Goal: Information Seeking & Learning: Learn about a topic

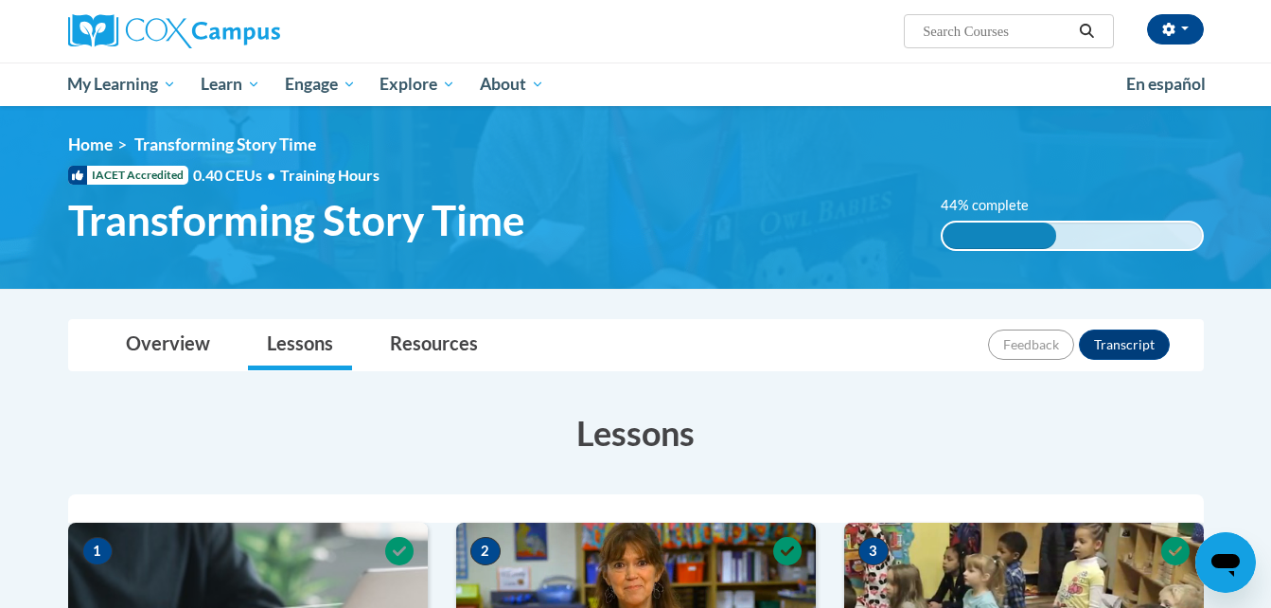
scroll to position [538, 0]
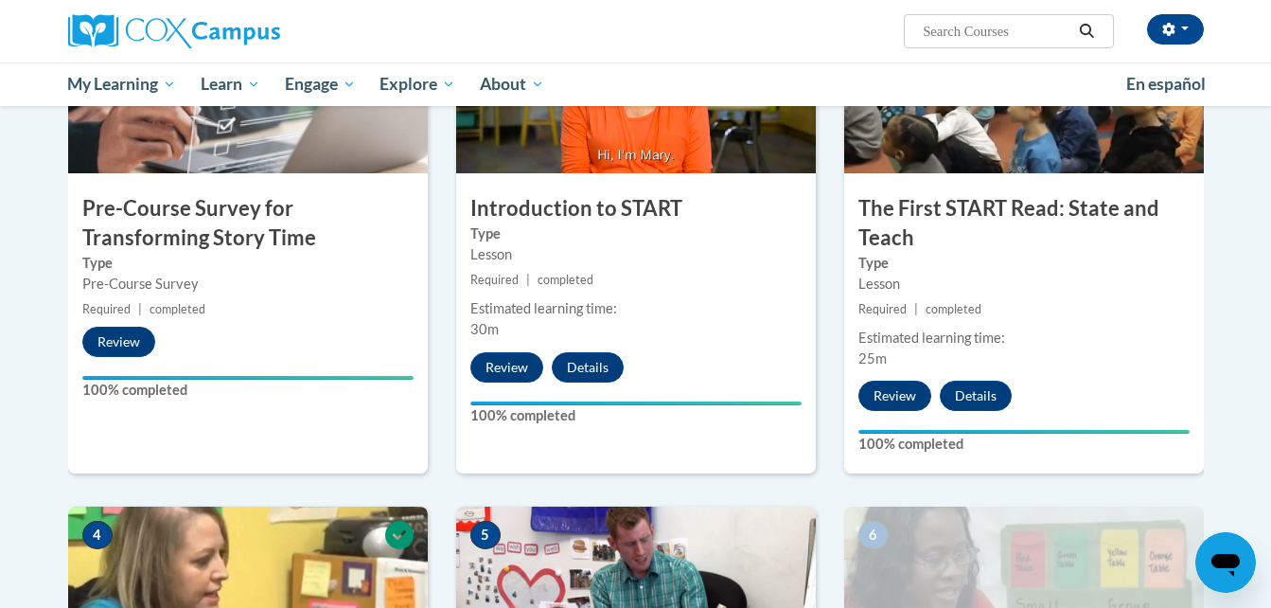
drag, startPoint x: 894, startPoint y: 34, endPoint x: 871, endPoint y: 31, distance: 23.8
click at [871, 31] on div "Elena Foitzik (America/New_York UTC-04:00) My Profile Inbox My Transcripts Log …" at bounding box center [830, 24] width 776 height 48
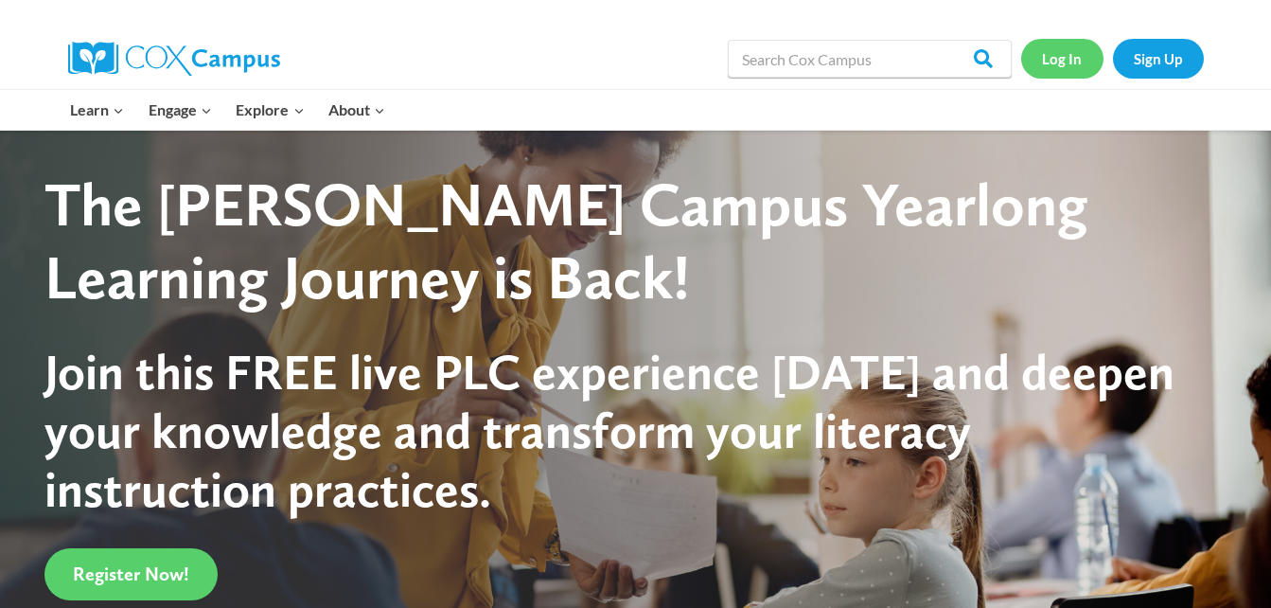
click at [1040, 58] on link "Log In" at bounding box center [1062, 58] width 82 height 39
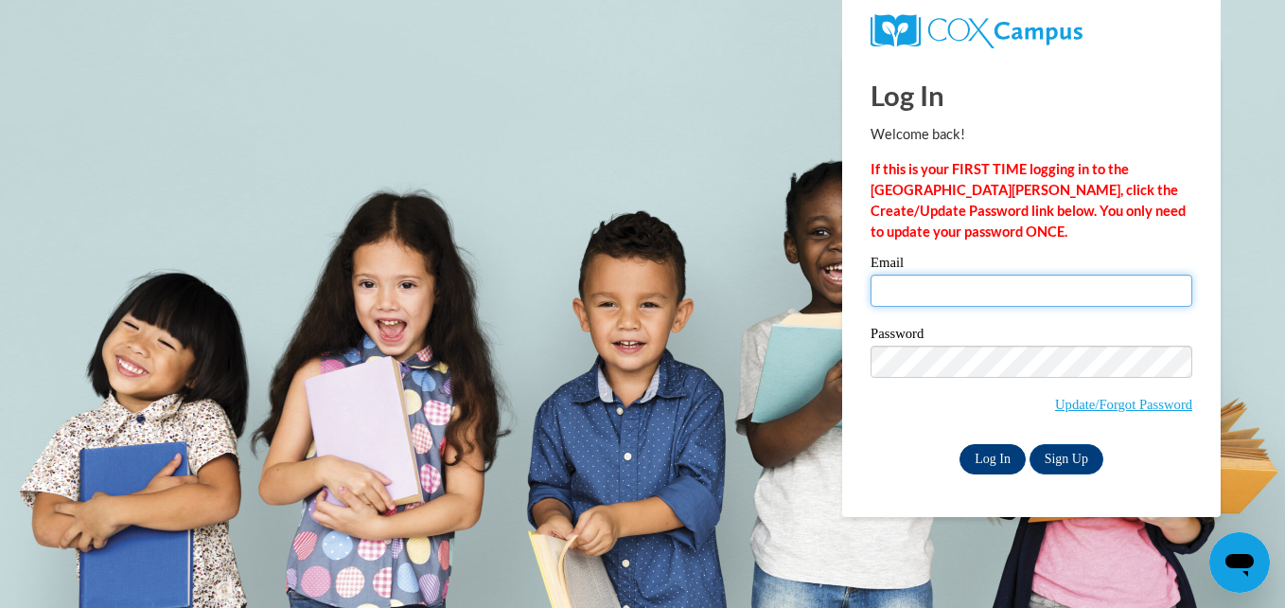
type input "efoitzik@eickacademy.com"
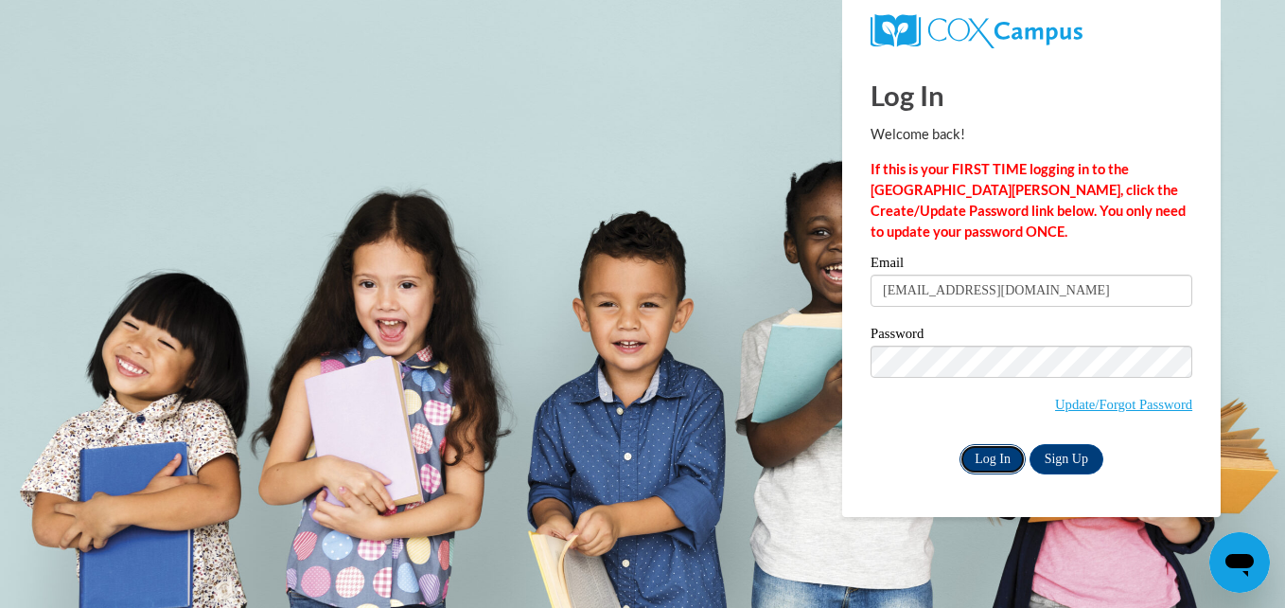
click at [993, 452] on input "Log In" at bounding box center [993, 459] width 66 height 30
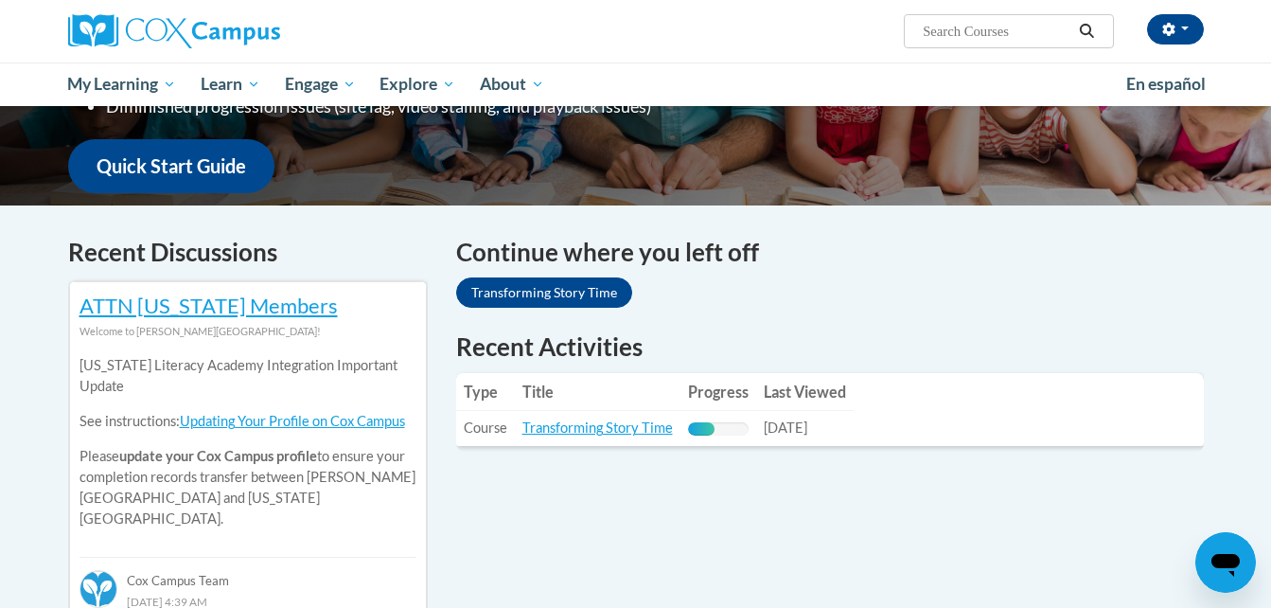
scroll to position [538, 0]
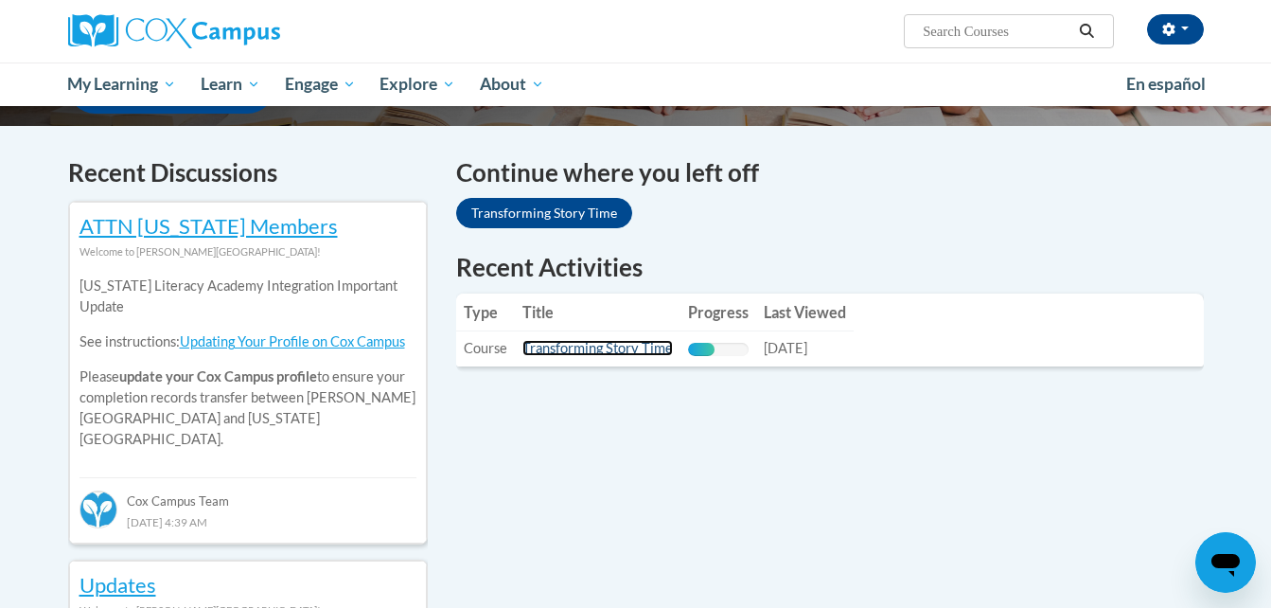
click at [604, 343] on link "Transforming Story Time" at bounding box center [597, 348] width 150 height 16
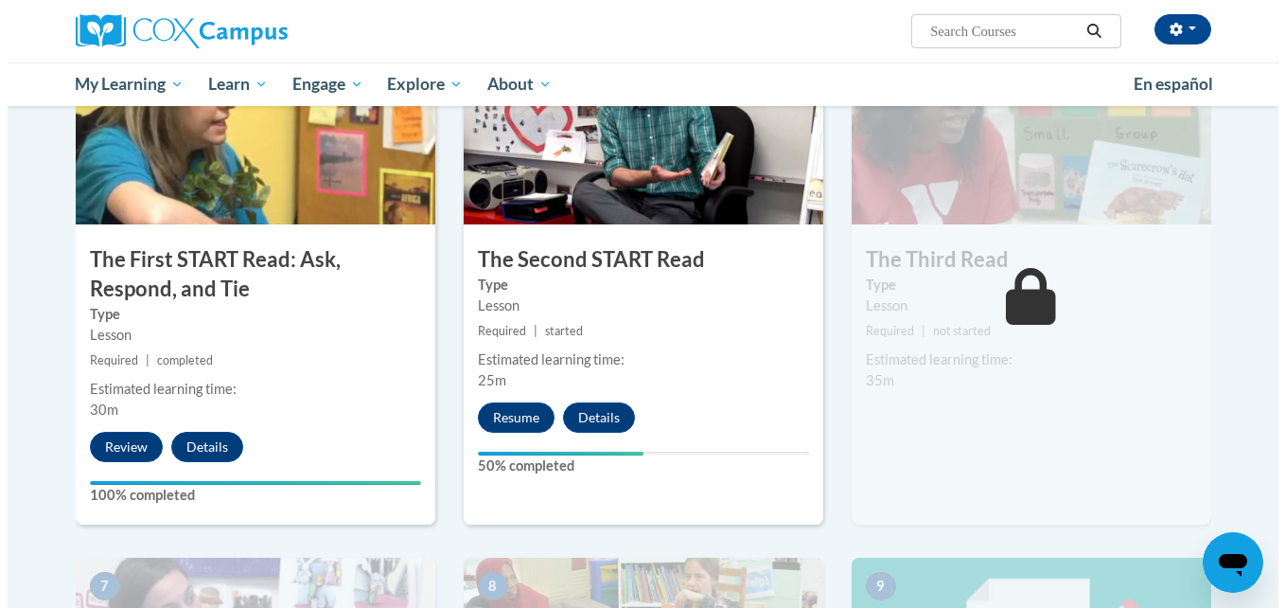
scroll to position [1011, 0]
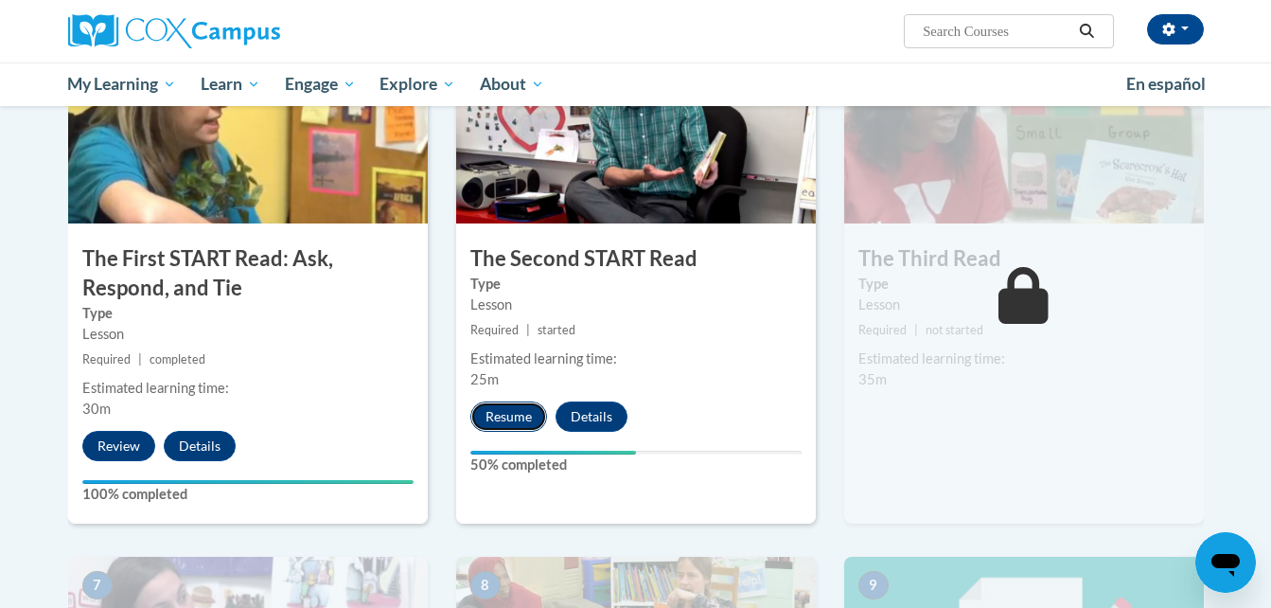
click at [518, 413] on button "Resume" at bounding box center [508, 416] width 77 height 30
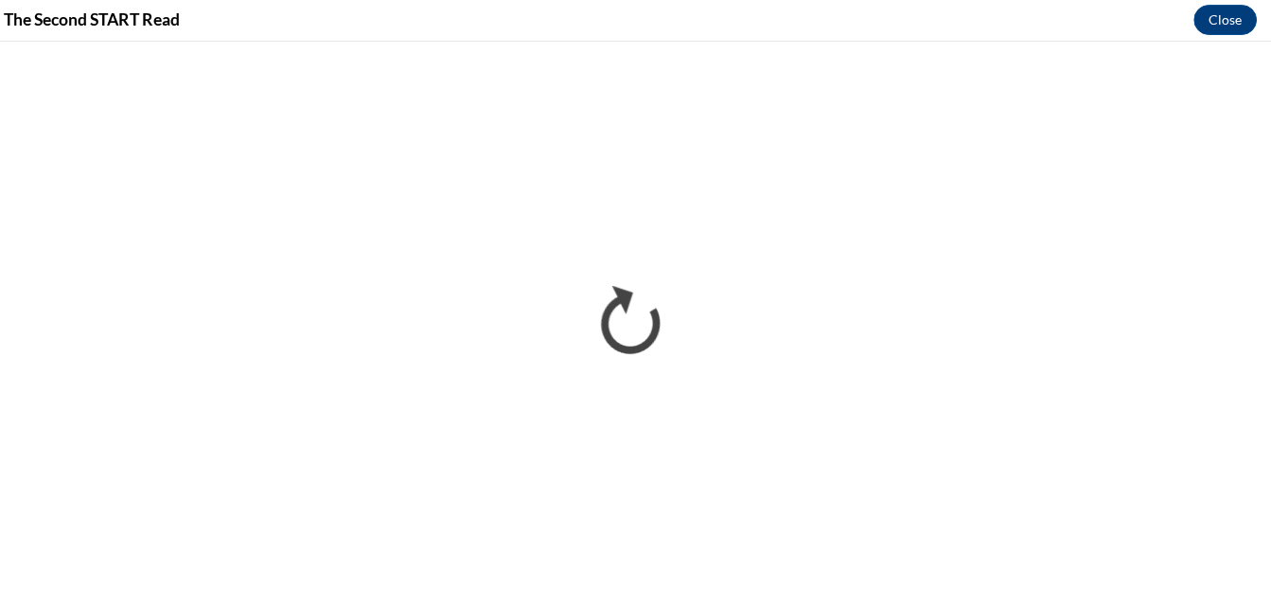
scroll to position [0, 0]
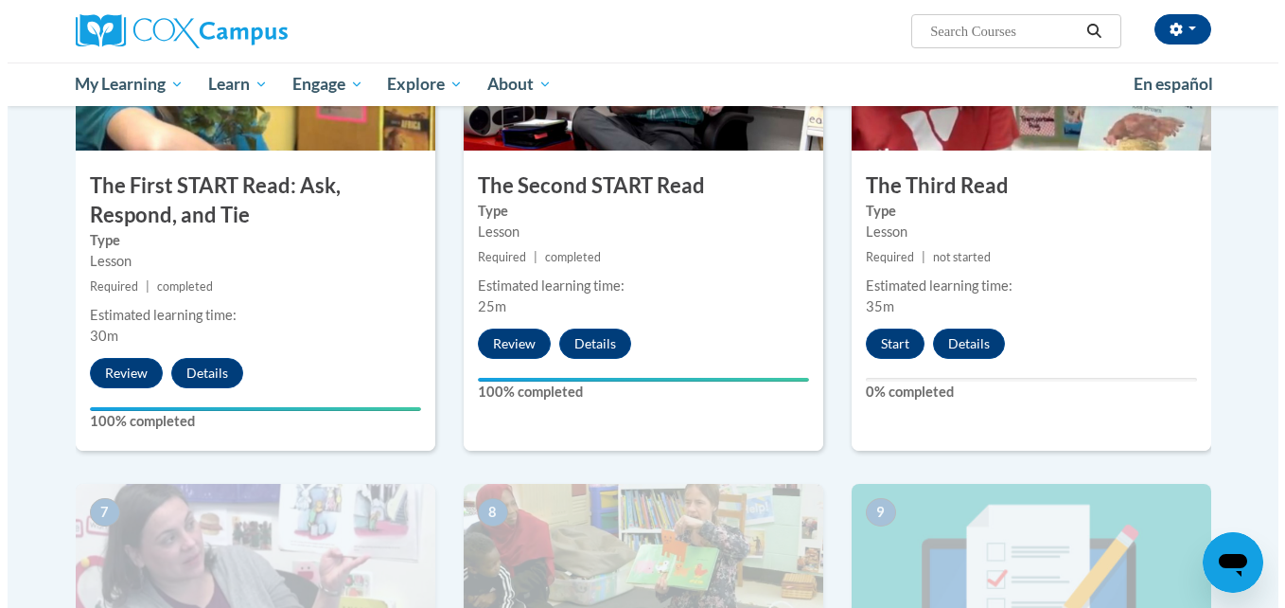
scroll to position [1084, 0]
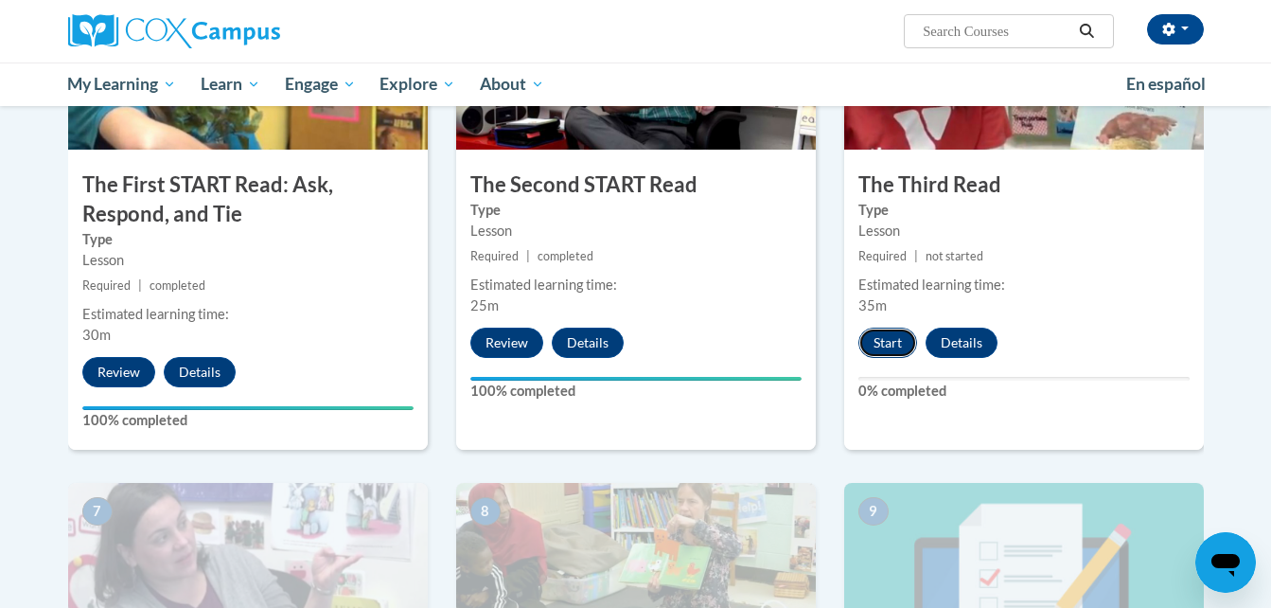
click at [885, 344] on button "Start" at bounding box center [887, 342] width 59 height 30
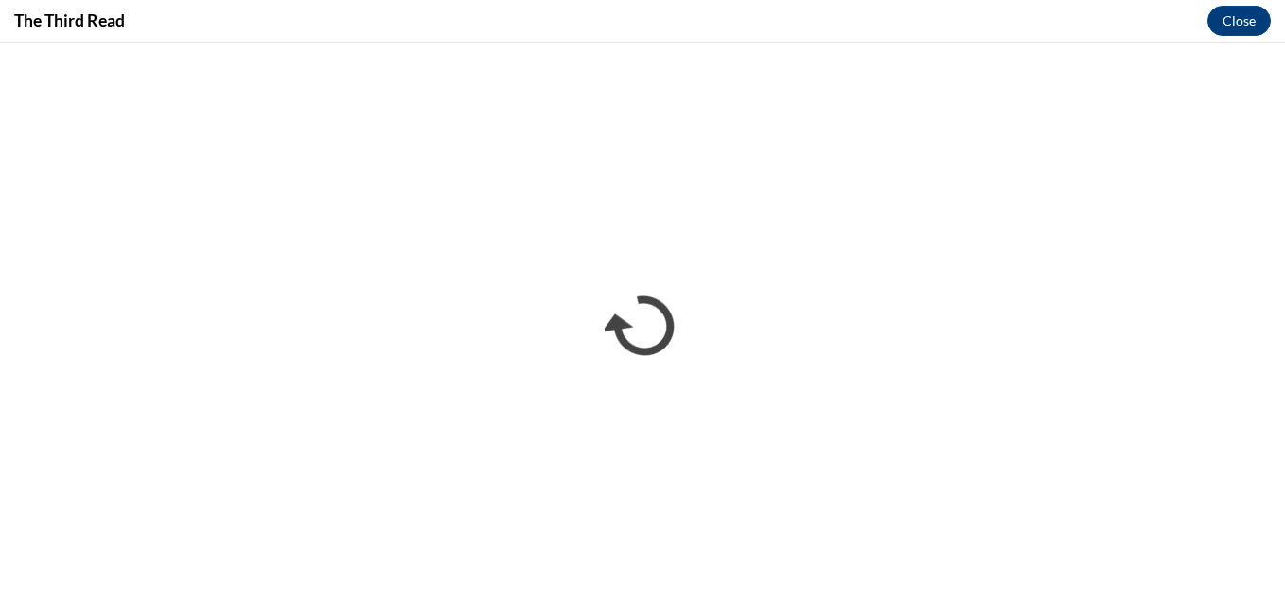
scroll to position [0, 0]
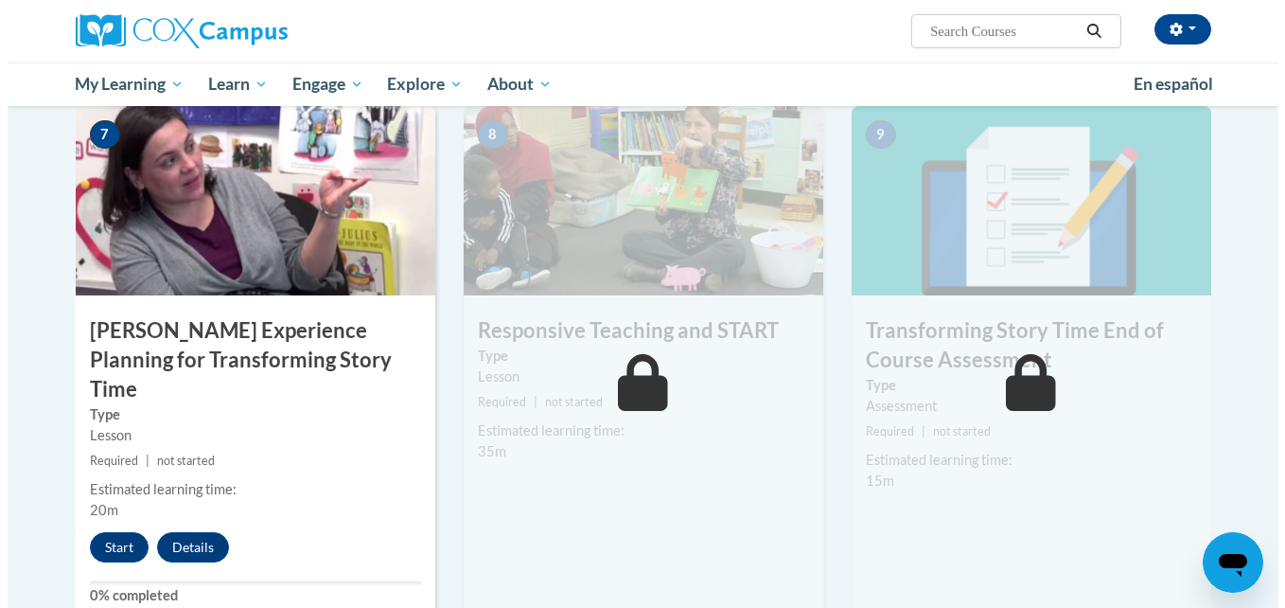
scroll to position [1466, 0]
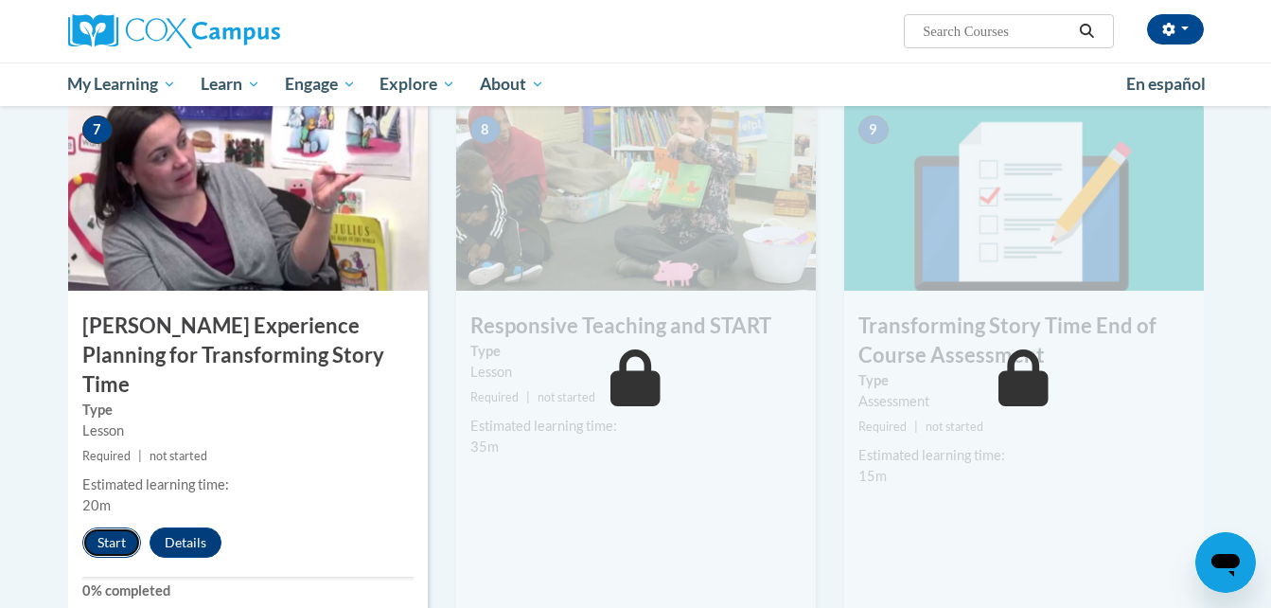
click at [116, 527] on button "Start" at bounding box center [111, 542] width 59 height 30
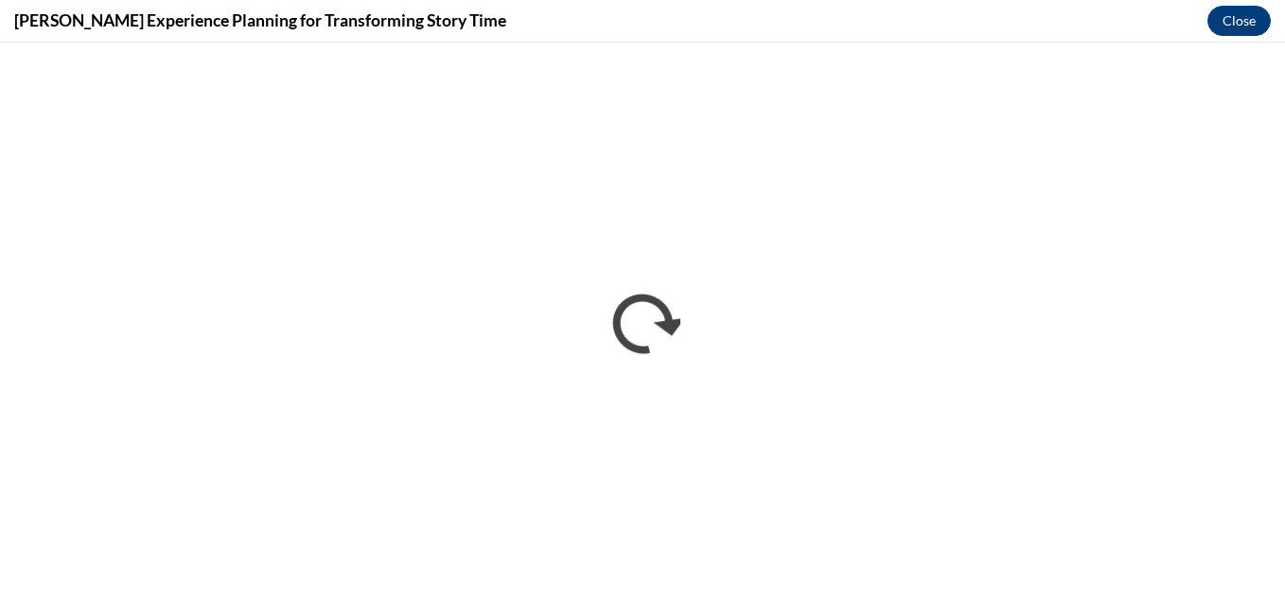
scroll to position [0, 0]
click at [1253, 26] on button "Close" at bounding box center [1238, 21] width 63 height 30
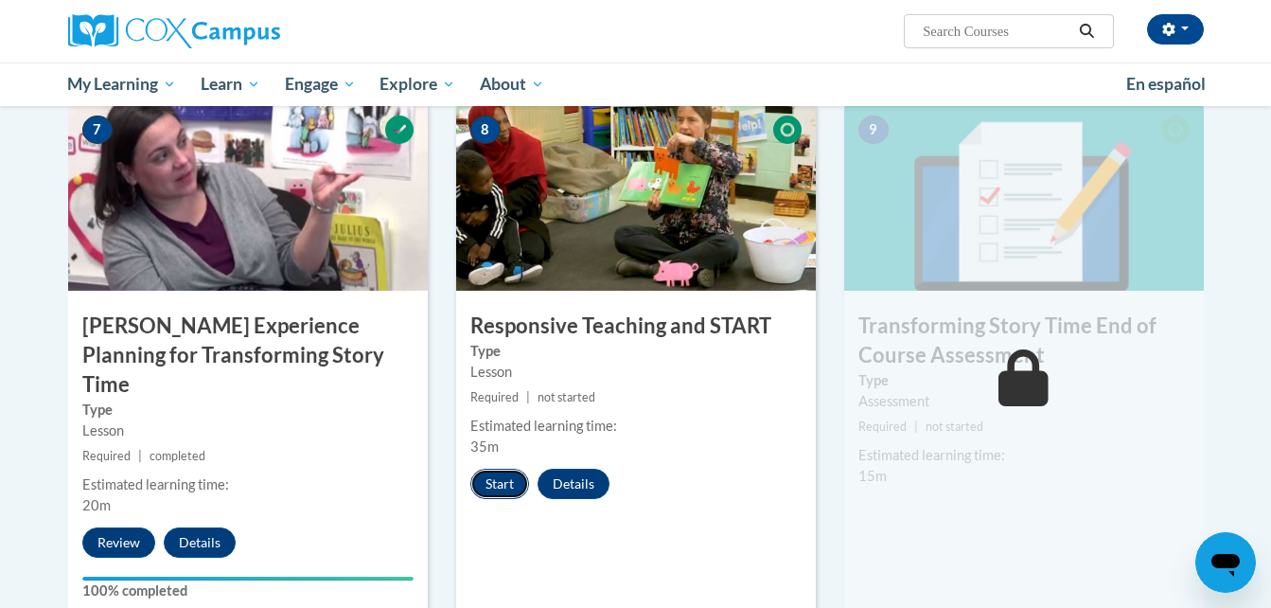
click at [505, 484] on button "Start" at bounding box center [499, 483] width 59 height 30
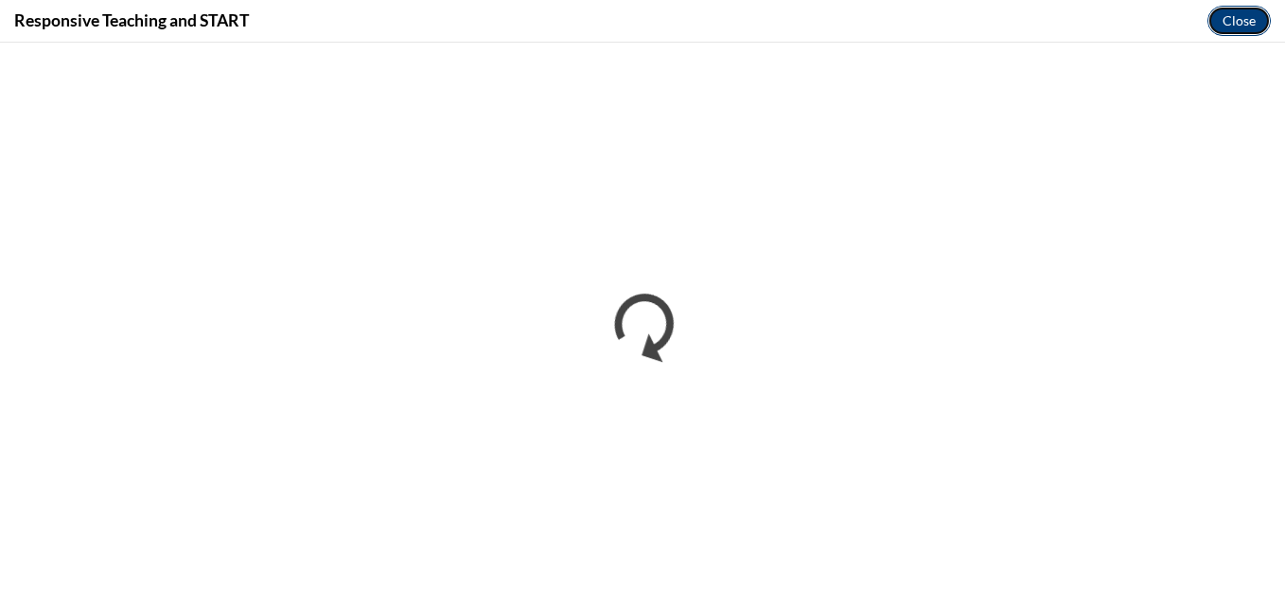
click at [1254, 21] on button "Close" at bounding box center [1238, 21] width 63 height 30
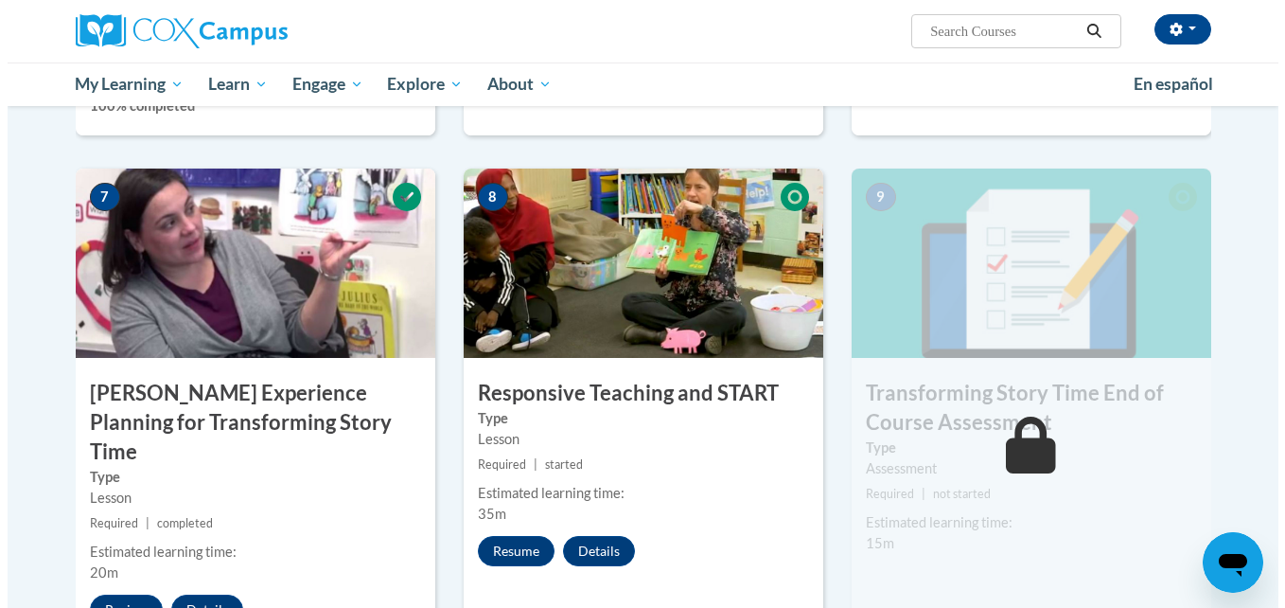
scroll to position [1398, 0]
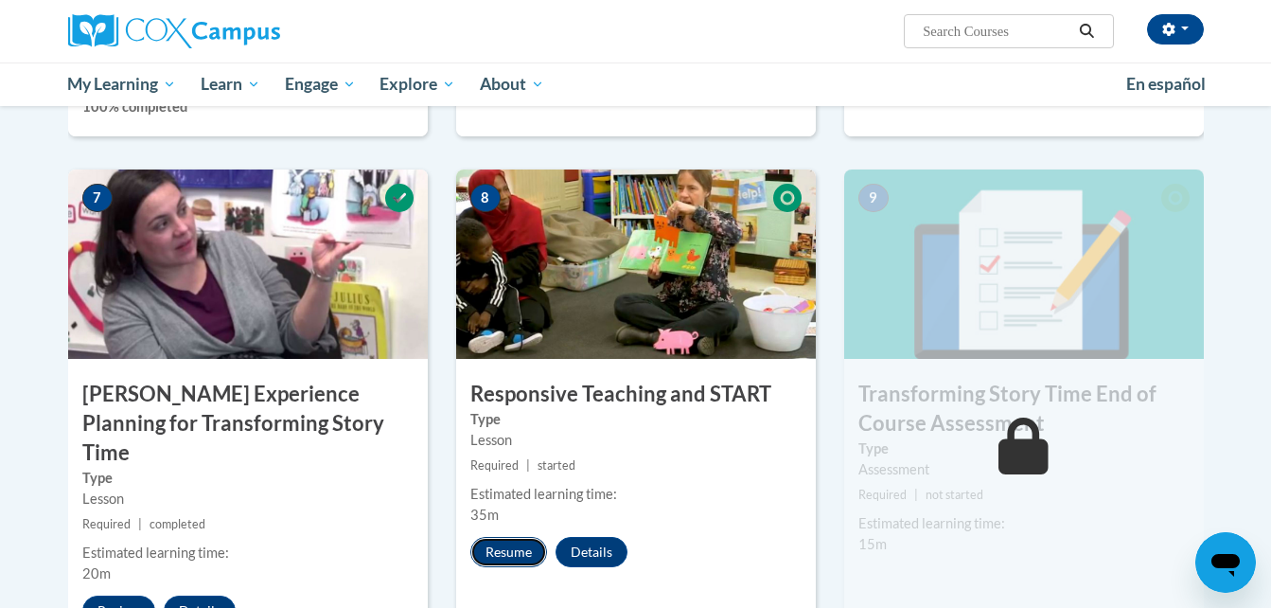
click at [505, 548] on button "Resume" at bounding box center [508, 552] width 77 height 30
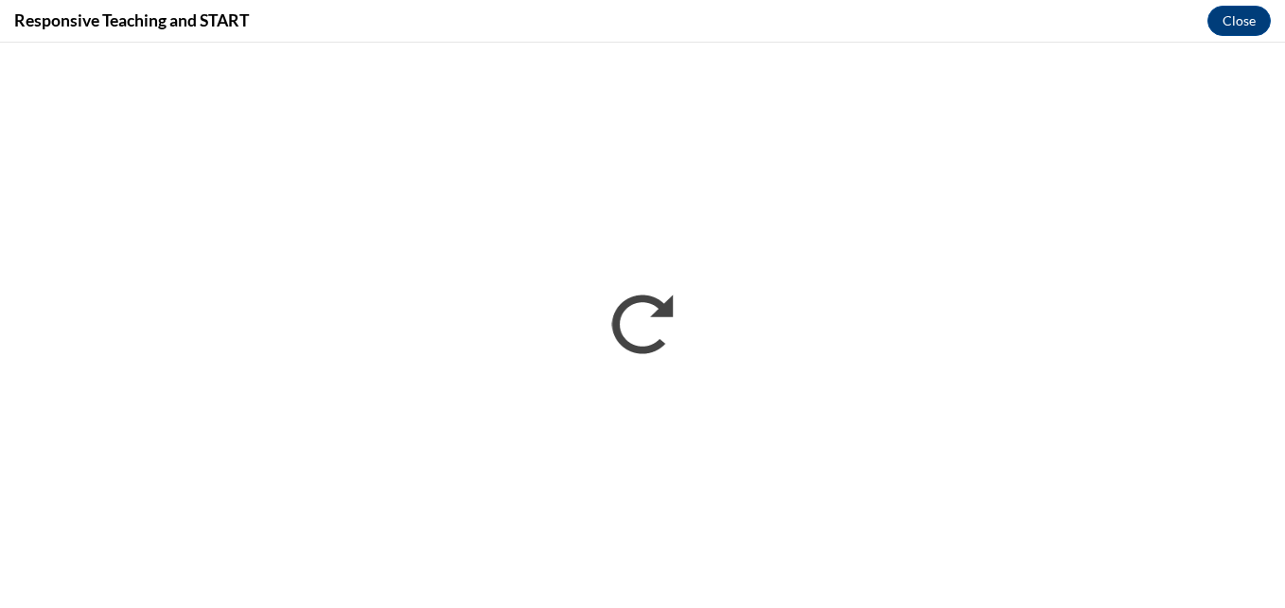
scroll to position [0, 0]
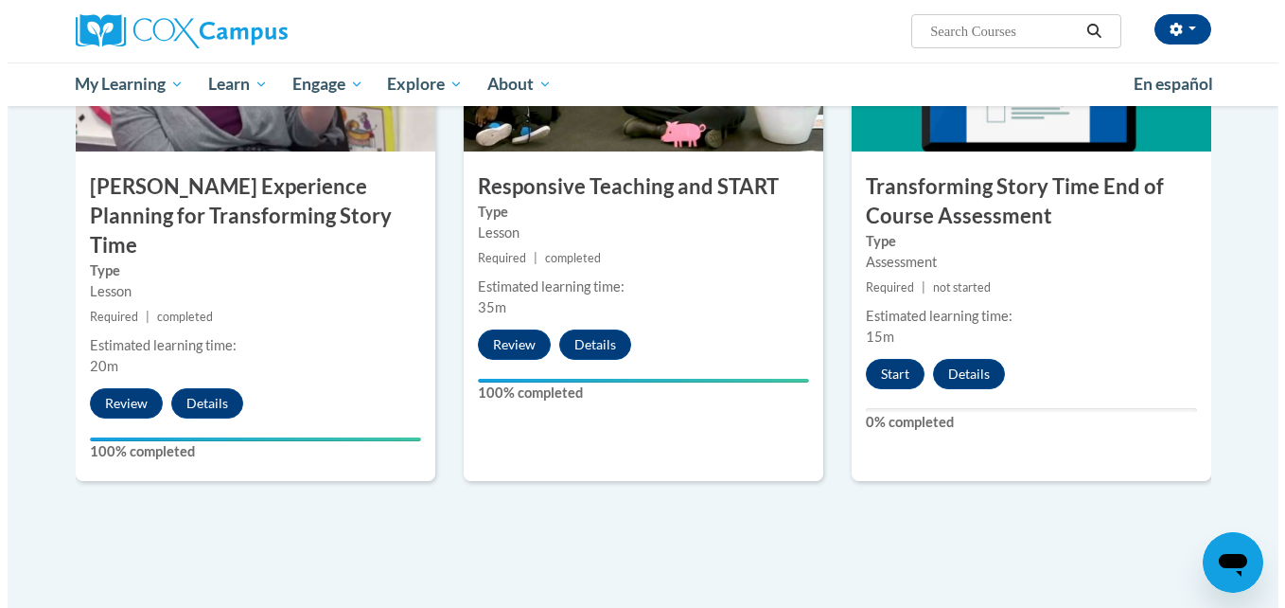
scroll to position [1596, 0]
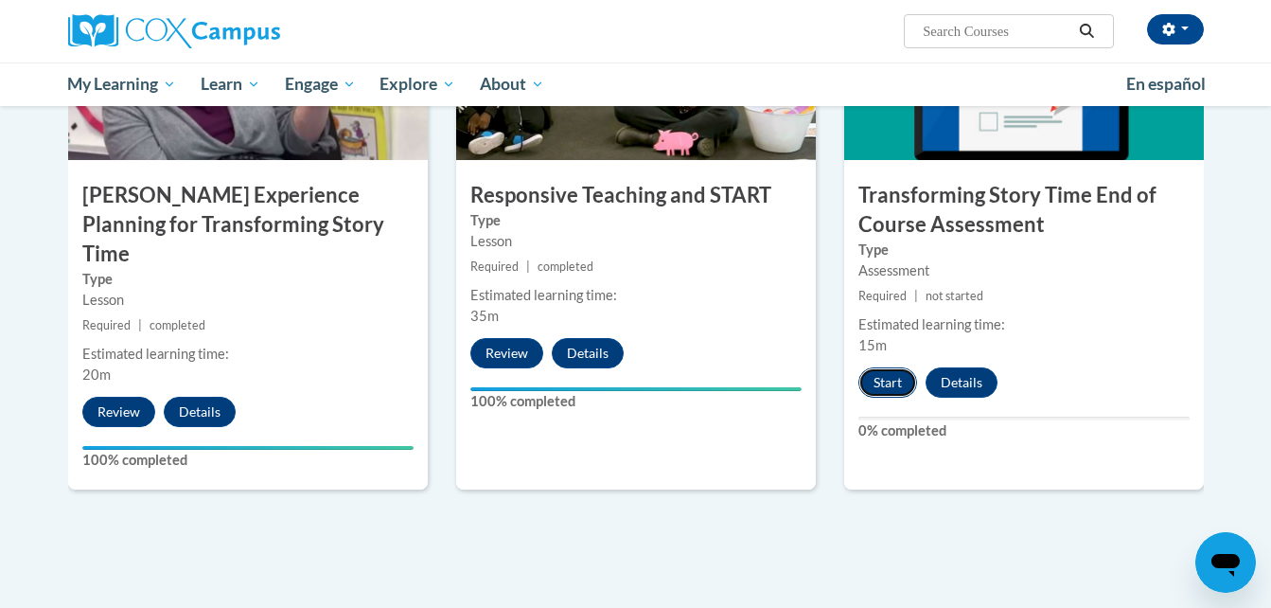
click at [889, 387] on button "Start" at bounding box center [887, 382] width 59 height 30
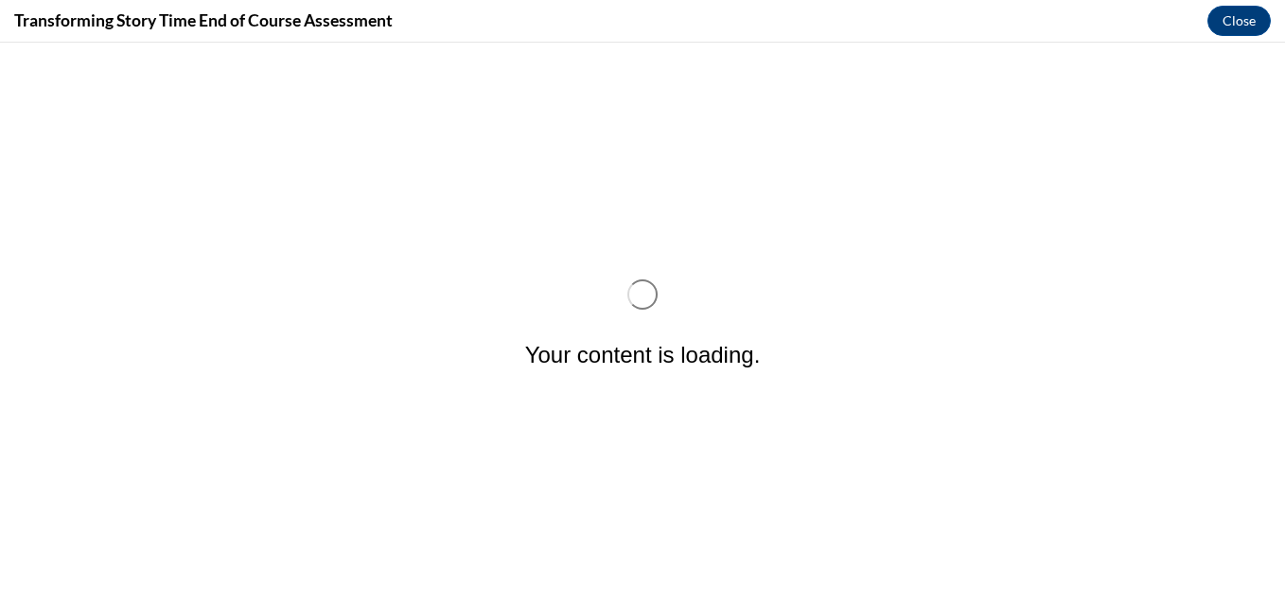
scroll to position [0, 0]
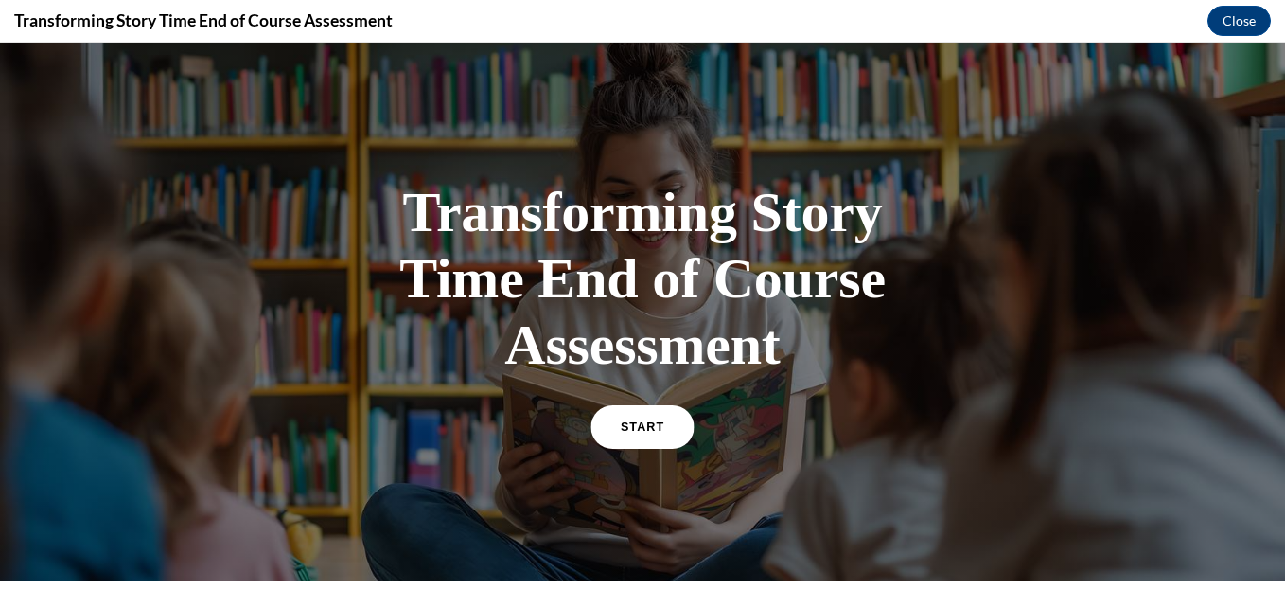
click at [660, 422] on link "START" at bounding box center [641, 427] width 103 height 44
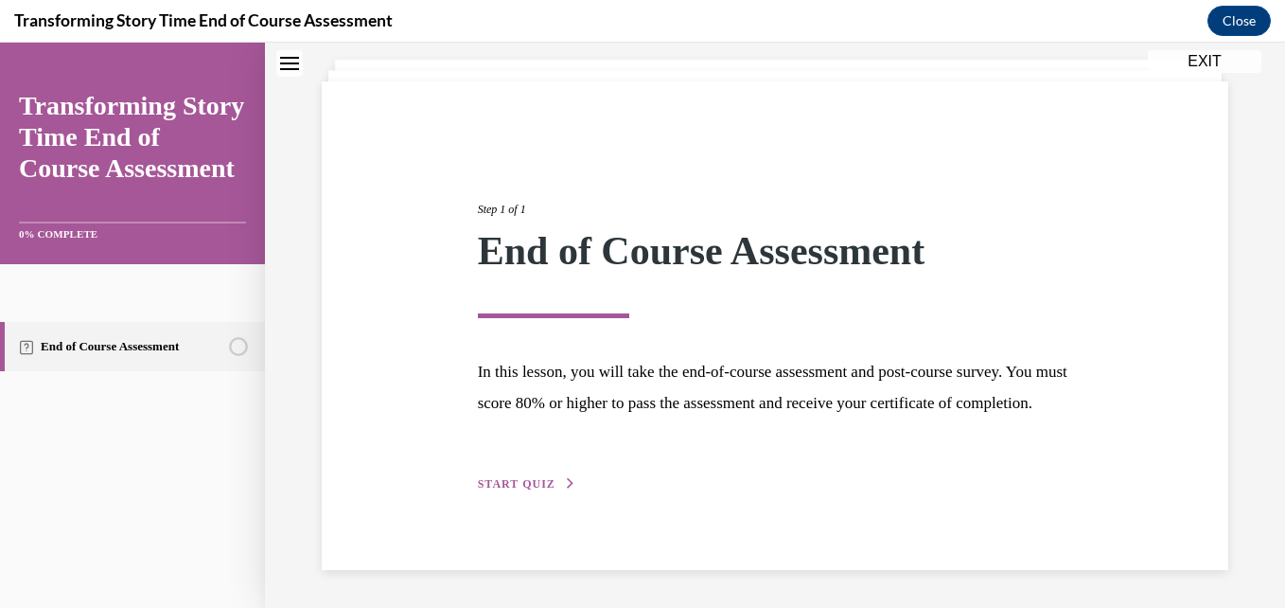
scroll to position [137, 0]
click at [533, 480] on span "START QUIZ" at bounding box center [517, 483] width 78 height 13
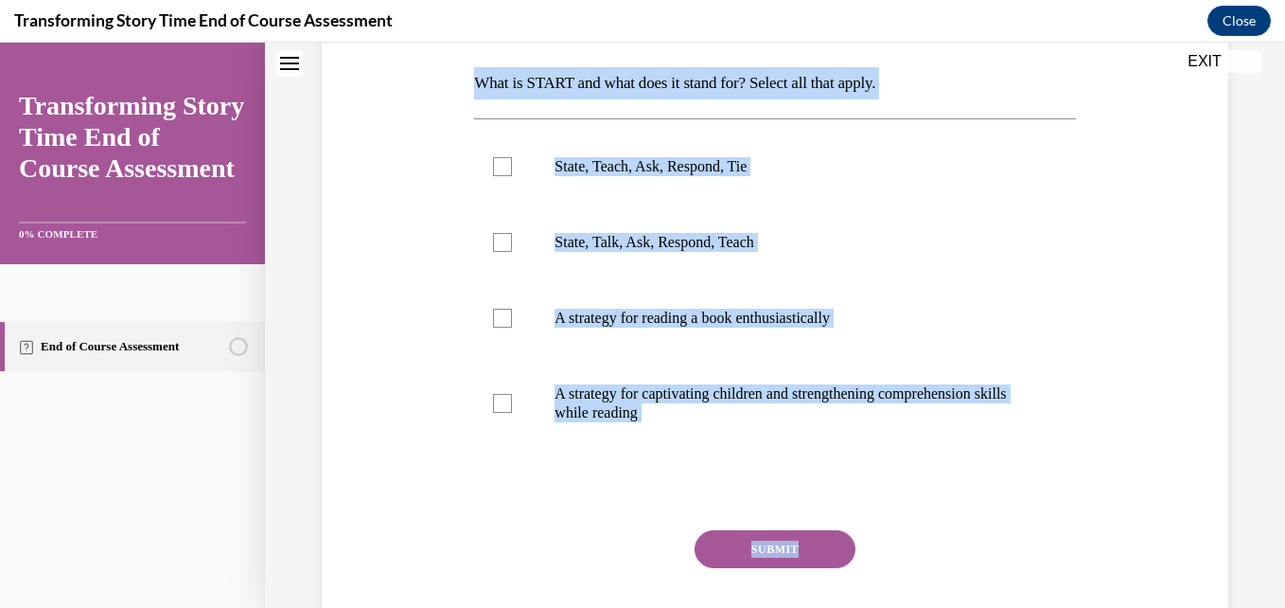
scroll to position [328, 0]
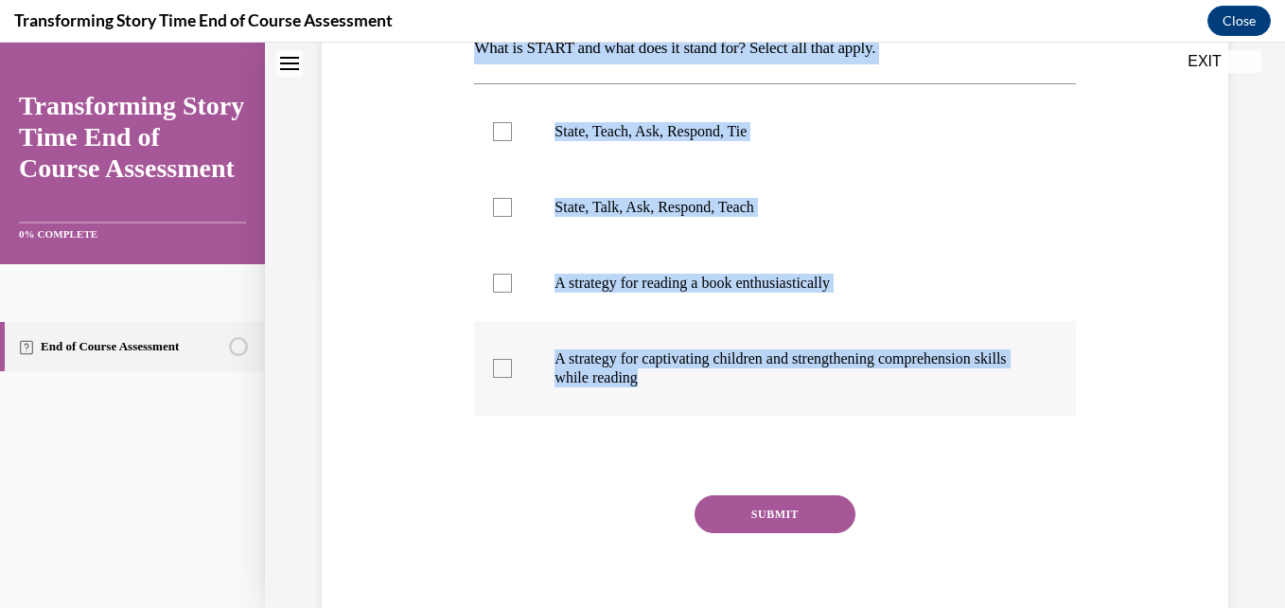
drag, startPoint x: 467, startPoint y: 234, endPoint x: 864, endPoint y: 379, distance: 423.0
click at [864, 379] on div "Question 01/10 What is START and what does it stand for? Select all that apply.…" at bounding box center [774, 278] width 610 height 744
copy div "What is START and what does it stand for? Select all that apply. State, Teach, …"
click at [502, 132] on div at bounding box center [502, 131] width 19 height 19
click at [502, 132] on input "State, Teach, Ask, Respond, Tie" at bounding box center [502, 131] width 19 height 19
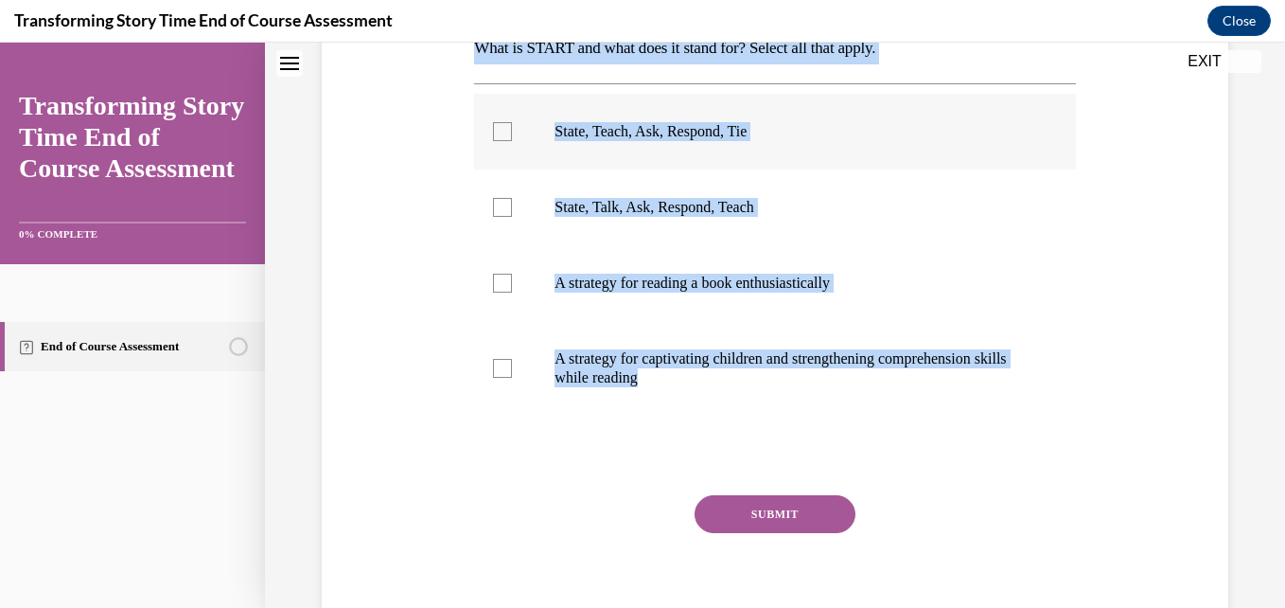
checkbox input "true"
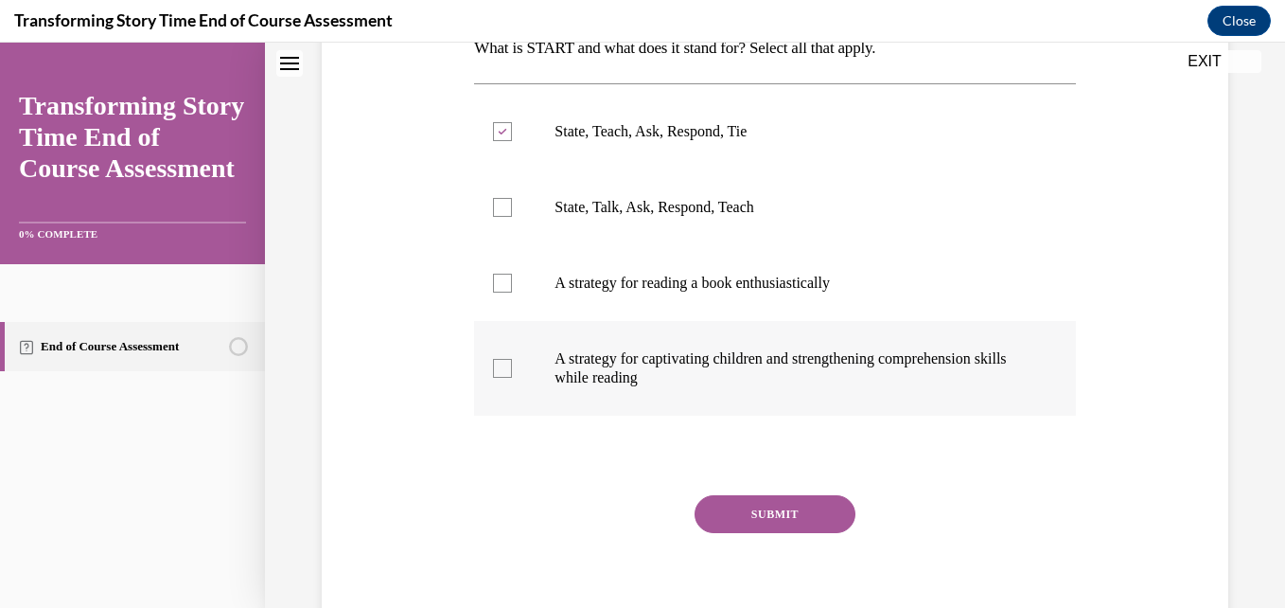
click at [502, 363] on div at bounding box center [502, 368] width 19 height 19
click at [502, 363] on input "A strategy for captivating children and strengthening comprehension skills whil…" at bounding box center [502, 368] width 19 height 19
checkbox input "true"
click at [754, 527] on button "SUBMIT" at bounding box center [775, 514] width 161 height 38
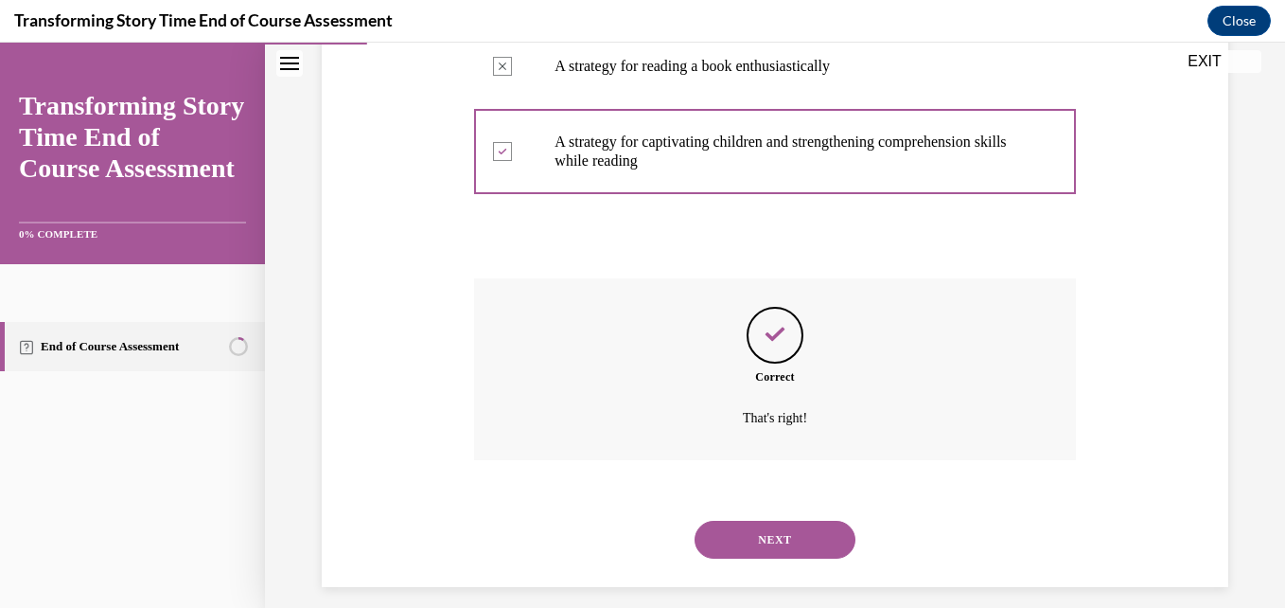
scroll to position [562, 0]
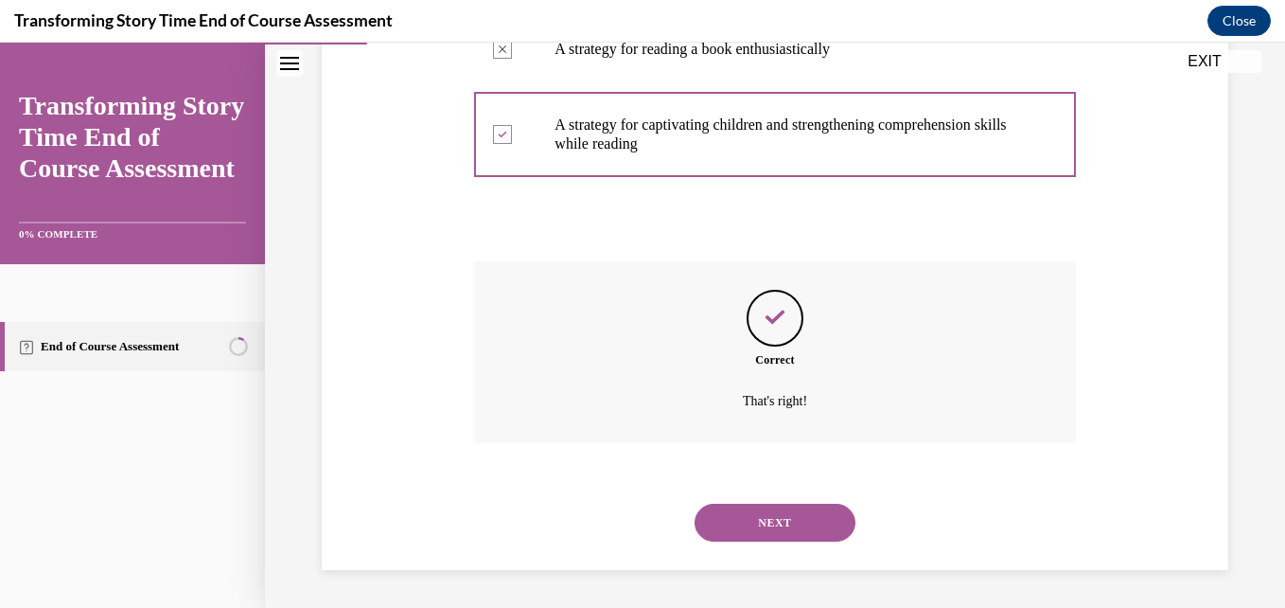
click at [754, 527] on button "NEXT" at bounding box center [775, 522] width 161 height 38
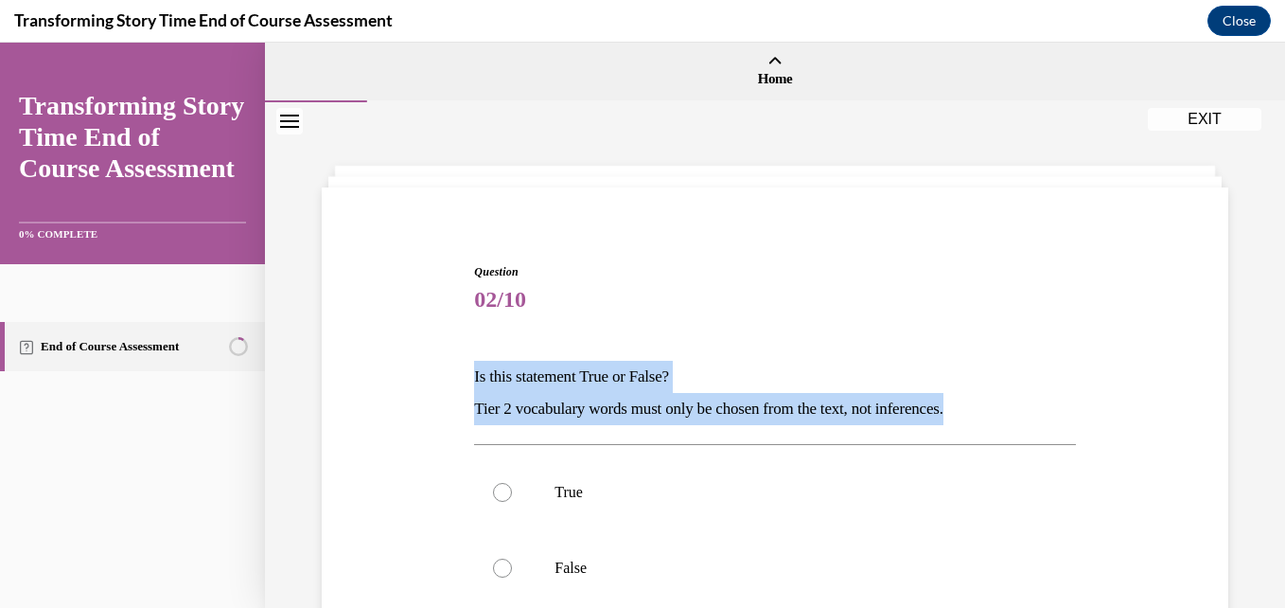
drag, startPoint x: 464, startPoint y: 373, endPoint x: 989, endPoint y: 407, distance: 526.3
click at [989, 407] on div "Question 02/10 Is this statement True or False? Tier 2 vocabulary words must on…" at bounding box center [775, 523] width 916 height 634
drag, startPoint x: 989, startPoint y: 407, endPoint x: 878, endPoint y: 403, distance: 110.8
click at [878, 403] on p "Tier 2 vocabulary words must only be chosen from the text, not inferences." at bounding box center [774, 409] width 601 height 32
drag, startPoint x: 466, startPoint y: 373, endPoint x: 992, endPoint y: 411, distance: 527.5
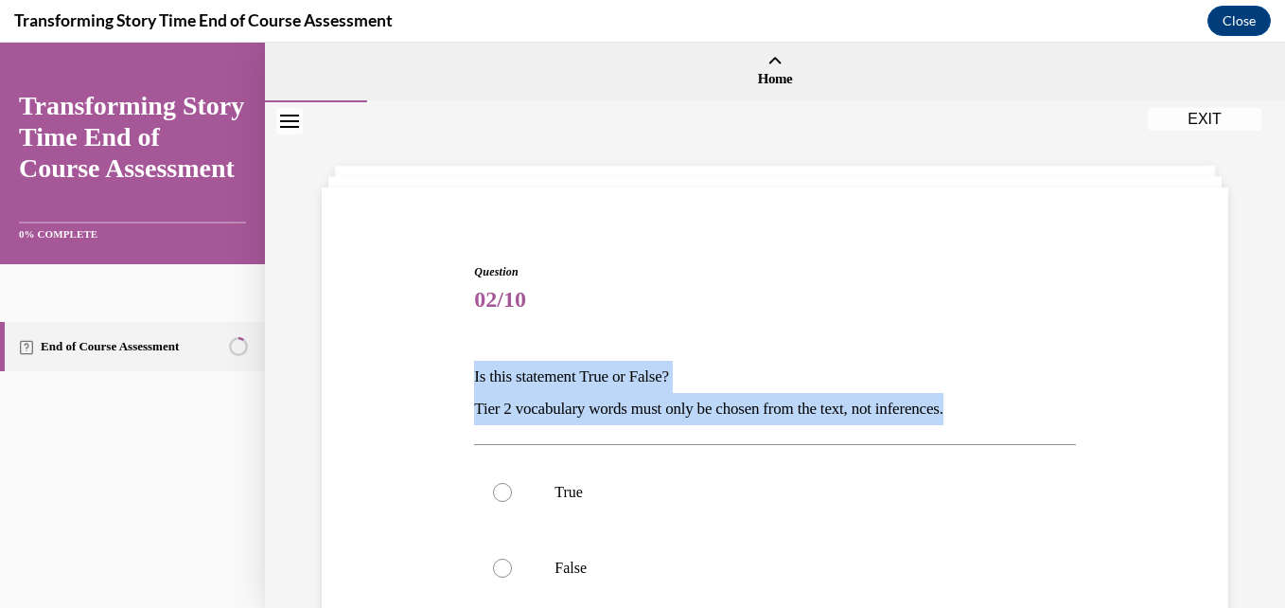
click at [992, 411] on div "Question 02/10 Is this statement True or False? Tier 2 vocabulary words must on…" at bounding box center [775, 523] width 916 height 634
copy div "Is this statement True or False? Tier 2 vocabulary words must only be chosen fr…"
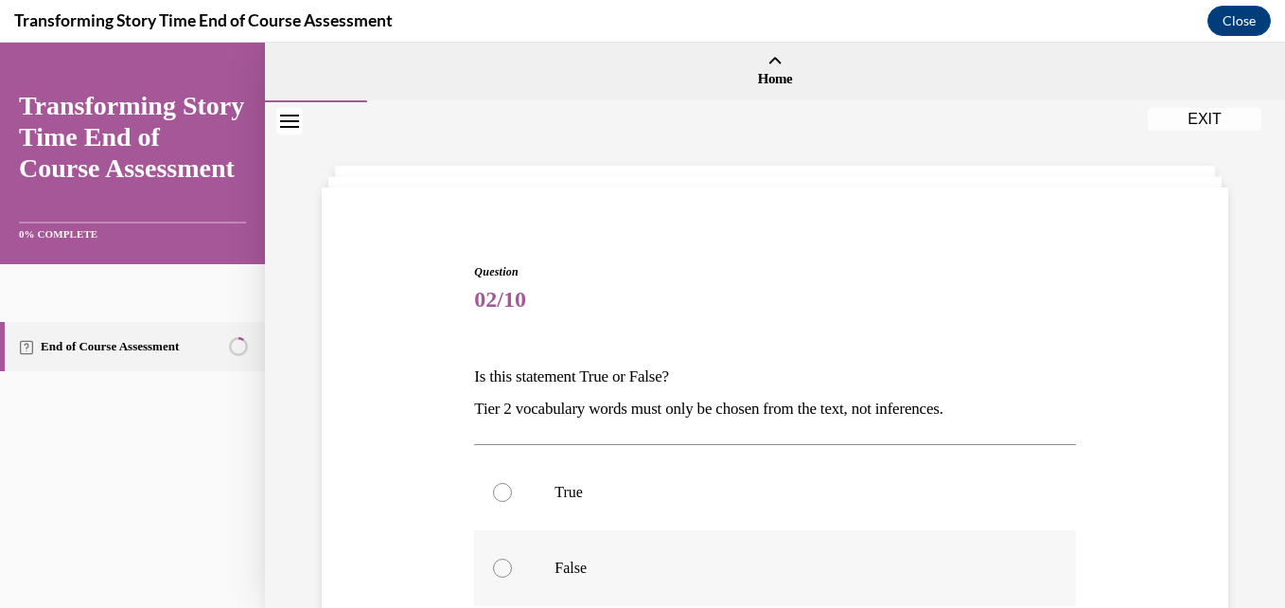
click at [508, 565] on div at bounding box center [502, 567] width 19 height 19
click at [508, 565] on input "False" at bounding box center [502, 567] width 19 height 19
radio input "true"
click at [777, 505] on label "True" at bounding box center [774, 492] width 601 height 76
click at [512, 502] on input "True" at bounding box center [502, 492] width 19 height 19
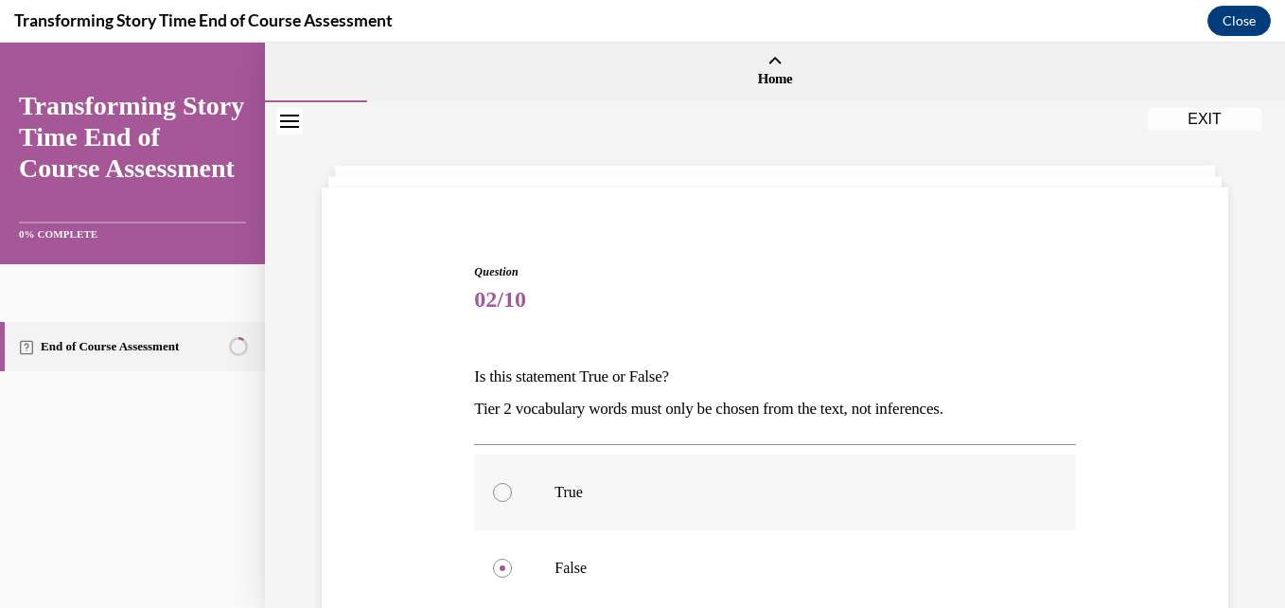
radio input "true"
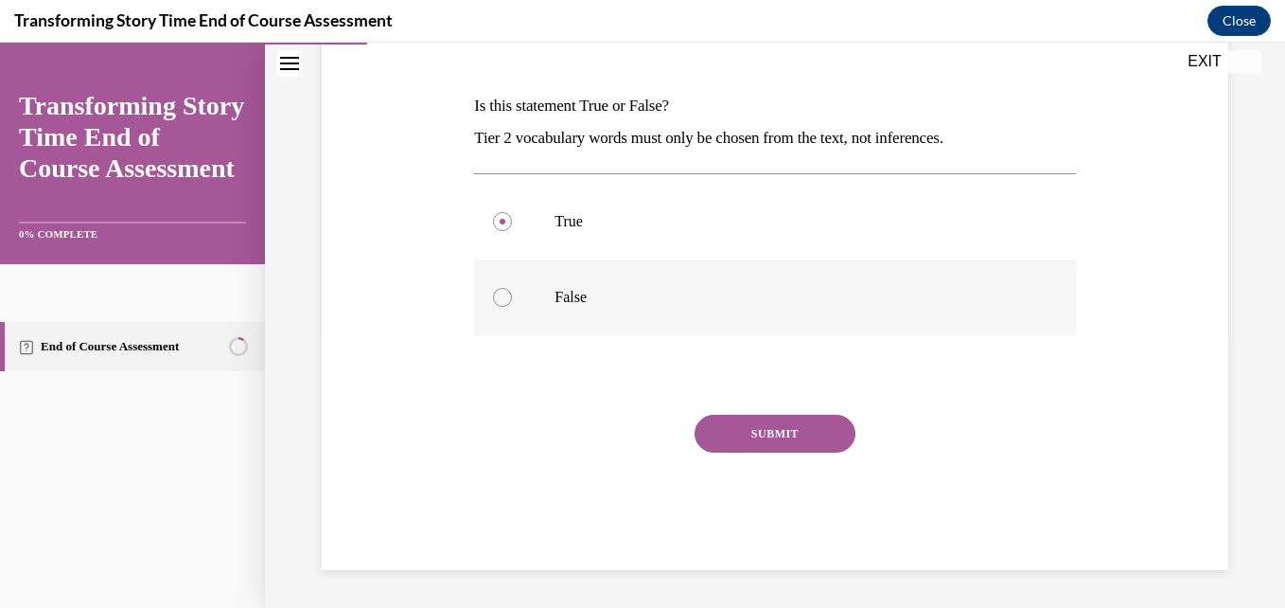
click at [500, 290] on div at bounding box center [502, 297] width 19 height 19
click at [500, 290] on input "False" at bounding box center [502, 297] width 19 height 19
radio input "true"
click at [733, 439] on button "SUBMIT" at bounding box center [775, 433] width 161 height 38
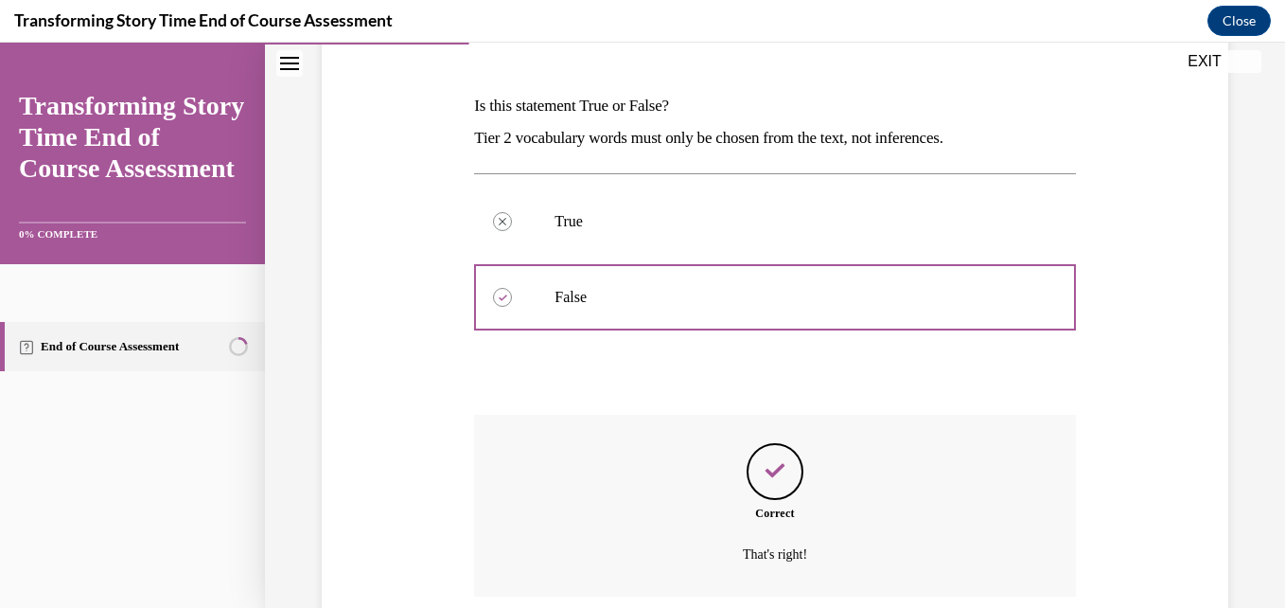
scroll to position [424, 0]
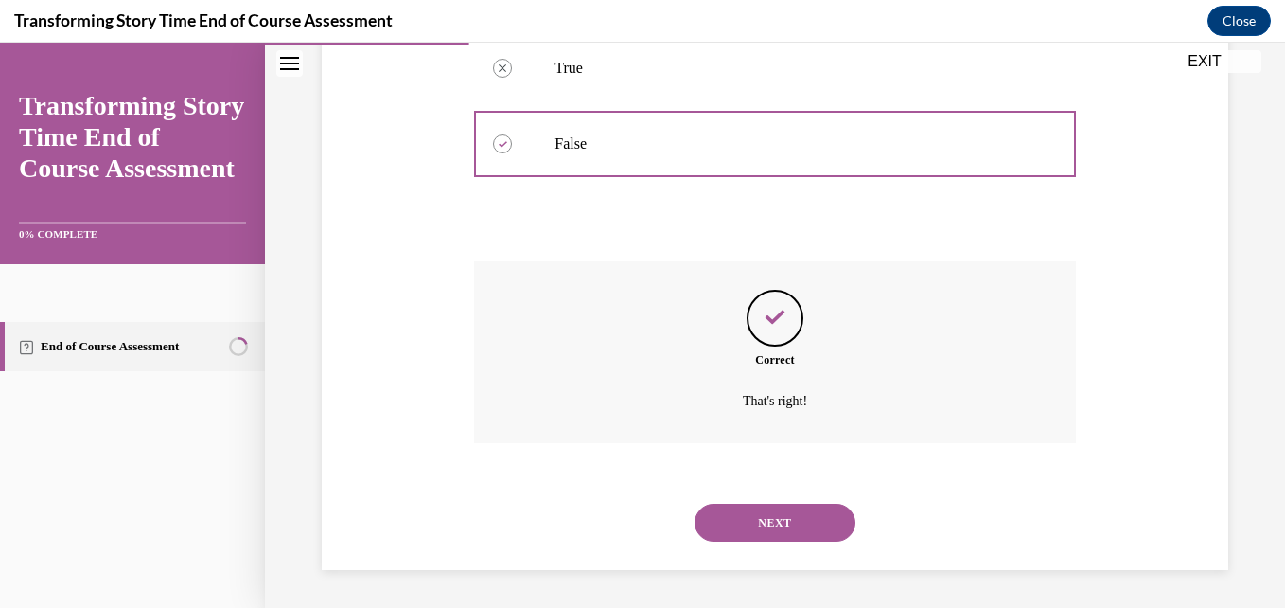
click at [778, 522] on button "NEXT" at bounding box center [775, 522] width 161 height 38
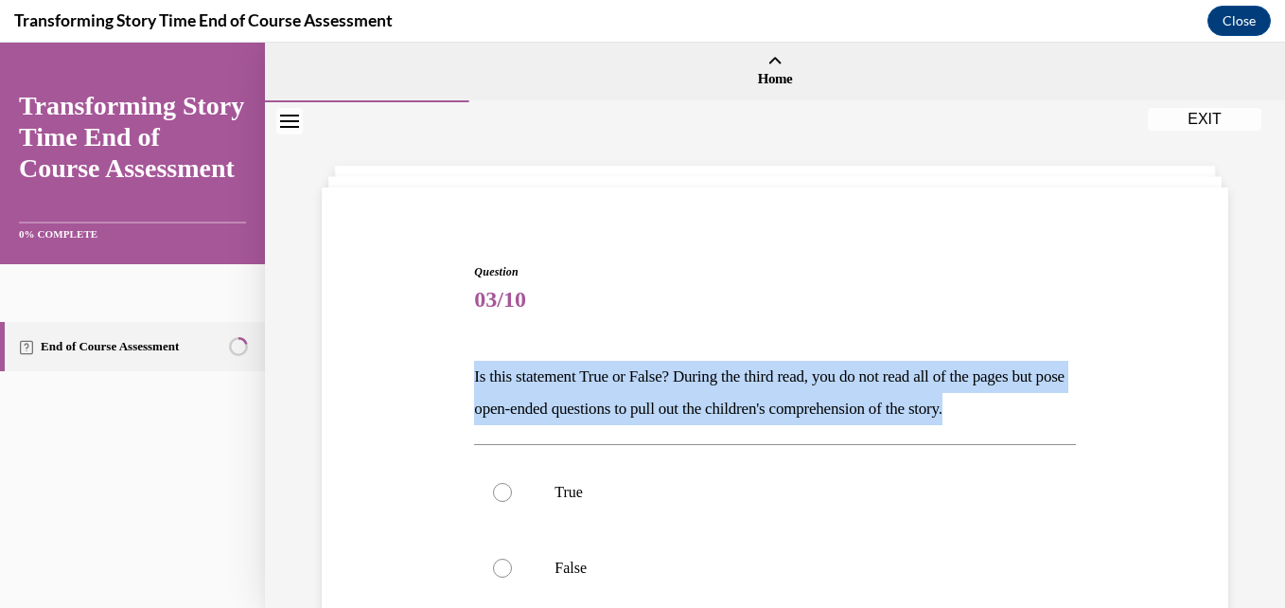
drag, startPoint x: 467, startPoint y: 377, endPoint x: 1066, endPoint y: 404, distance: 599.6
click at [1066, 404] on div "Question 03/10 Is this statement True or False? During the third read, you do n…" at bounding box center [774, 538] width 610 height 606
drag, startPoint x: 1066, startPoint y: 404, endPoint x: 946, endPoint y: 377, distance: 123.3
copy p "Is this statement True or False? During the third read, you do not read all of …"
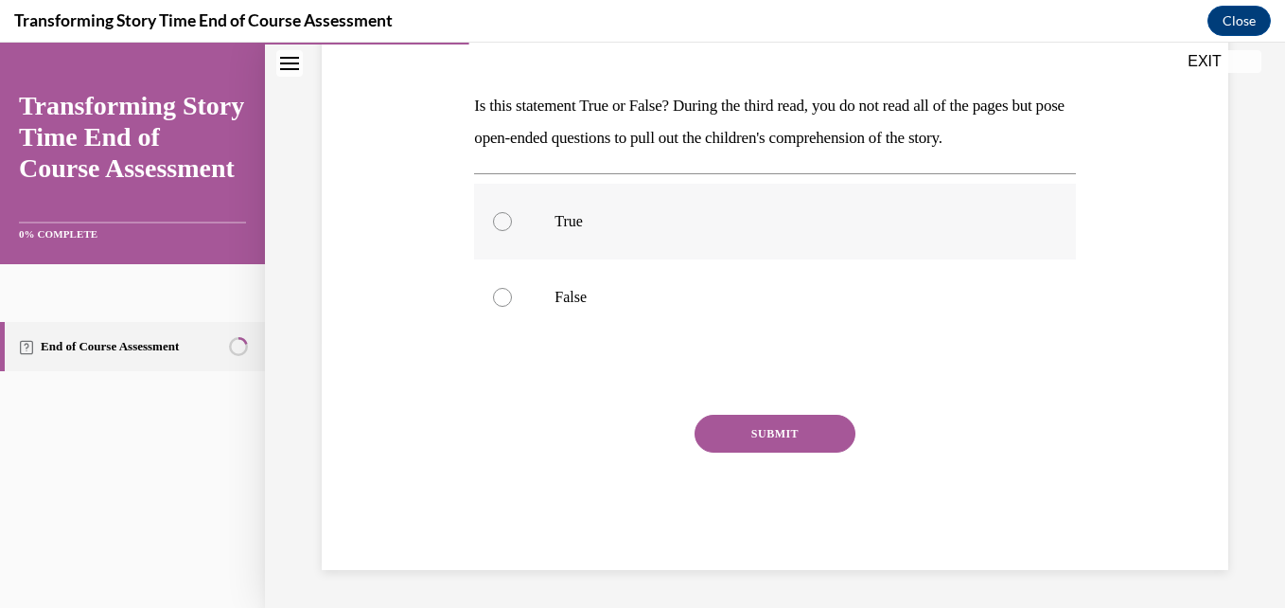
click at [491, 230] on label "True" at bounding box center [774, 222] width 601 height 76
click at [493, 230] on input "True" at bounding box center [502, 221] width 19 height 19
radio input "true"
click at [731, 428] on button "SUBMIT" at bounding box center [775, 433] width 161 height 38
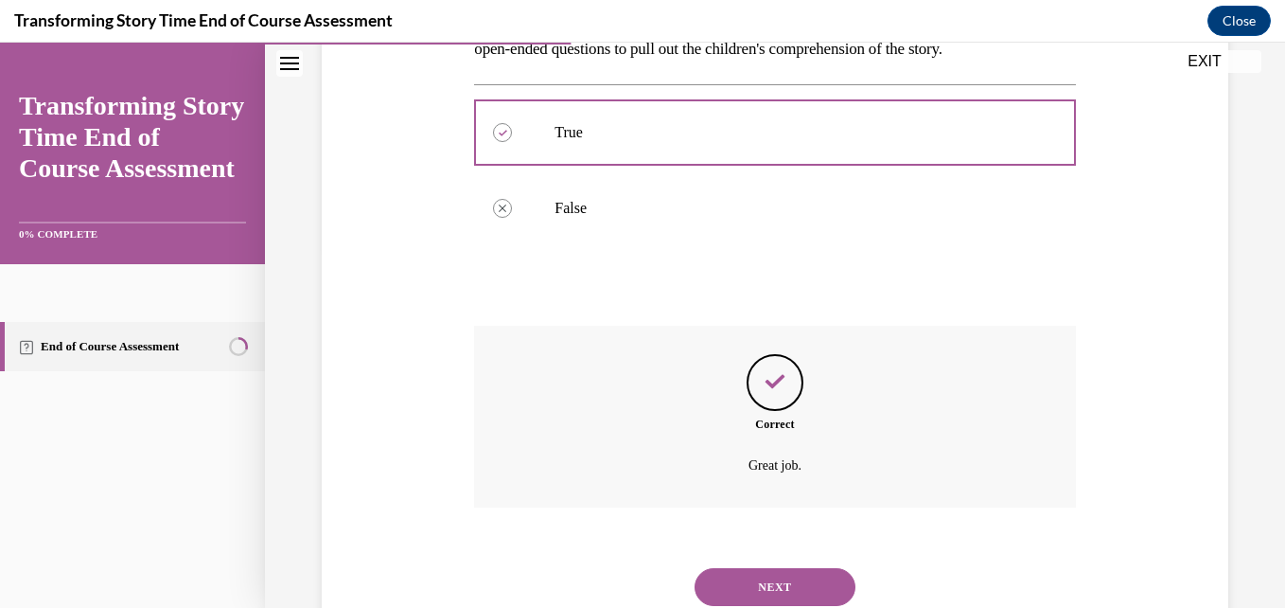
scroll to position [424, 0]
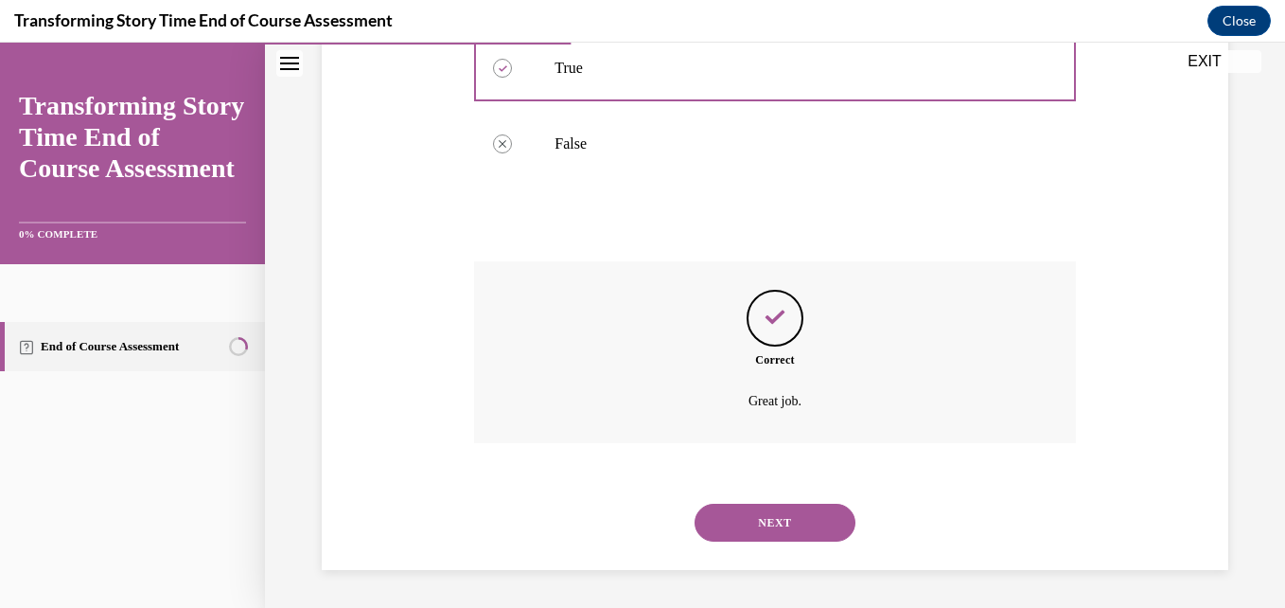
click at [748, 503] on button "NEXT" at bounding box center [775, 522] width 161 height 38
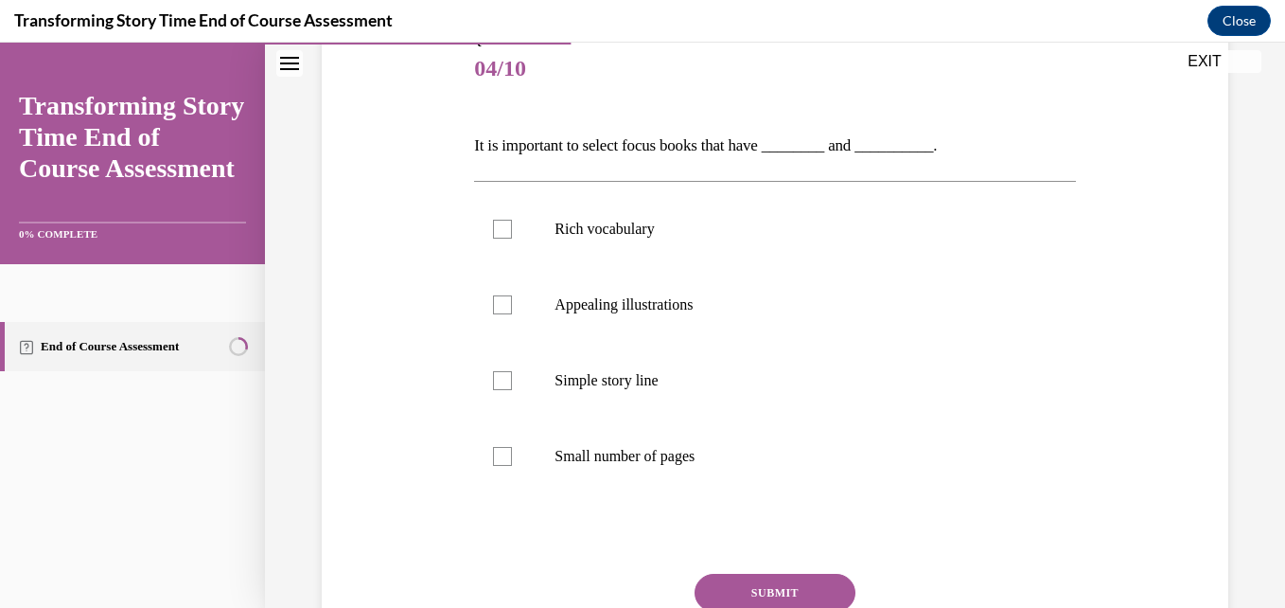
scroll to position [232, 0]
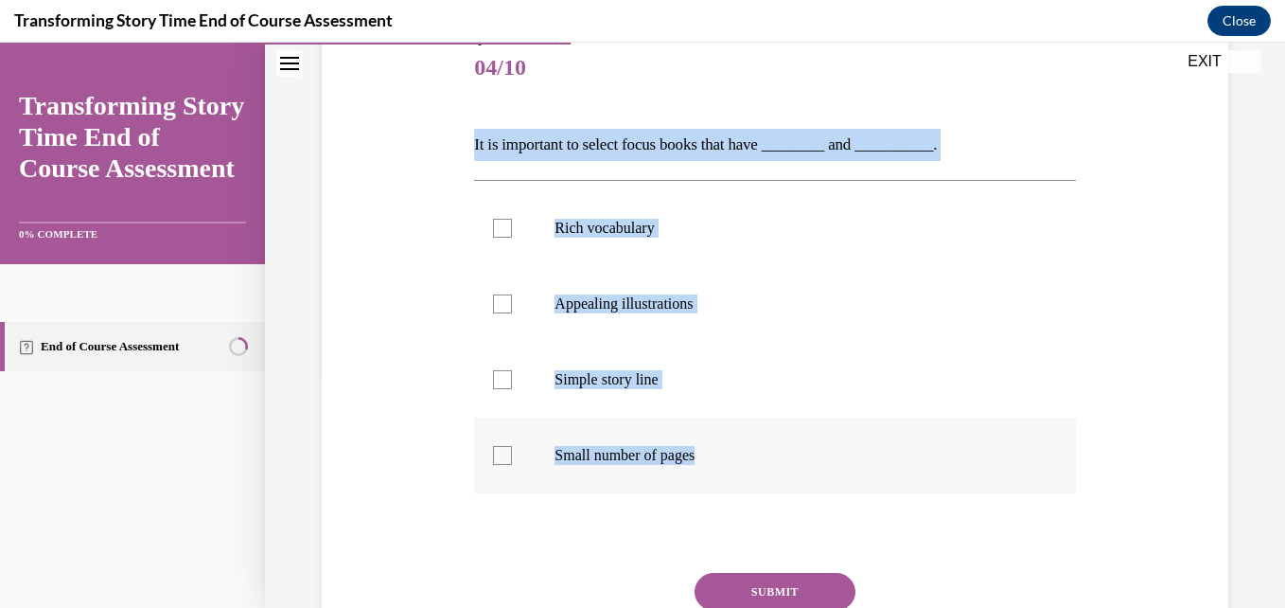
drag, startPoint x: 467, startPoint y: 143, endPoint x: 815, endPoint y: 460, distance: 470.9
click at [815, 460] on div "Question 04/10 It is important to select focus books that have ________ and ___…" at bounding box center [774, 365] width 610 height 725
copy div "It is important to select focus books that have ________ and __________. Rich v…"
click at [495, 232] on div at bounding box center [502, 228] width 19 height 19
click at [495, 232] on input "Rich vocabulary" at bounding box center [502, 228] width 19 height 19
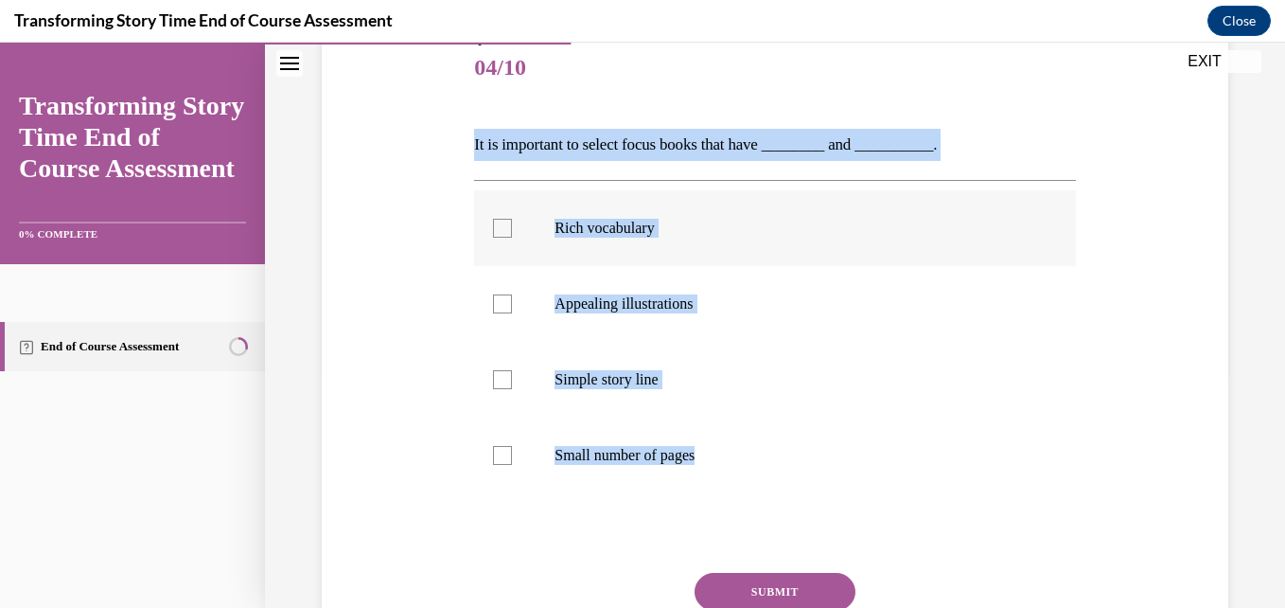
checkbox input "true"
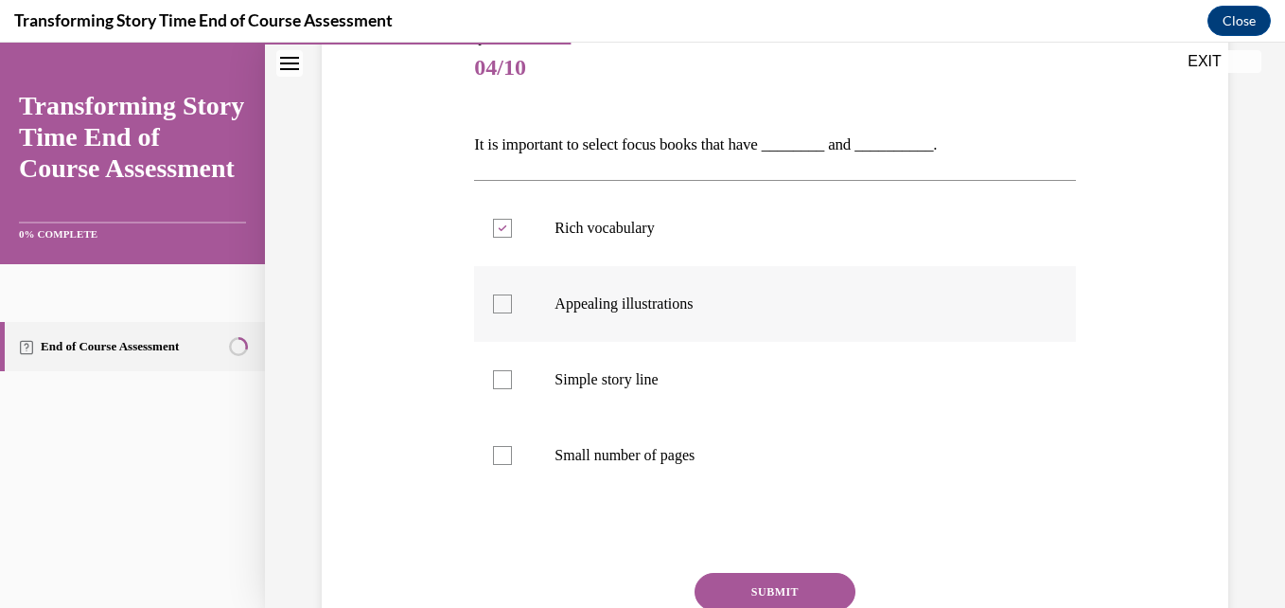
click at [508, 301] on div at bounding box center [502, 303] width 19 height 19
click at [508, 301] on input "Appealing illustrations" at bounding box center [502, 303] width 19 height 19
checkbox input "true"
click at [792, 576] on button "SUBMIT" at bounding box center [775, 591] width 161 height 38
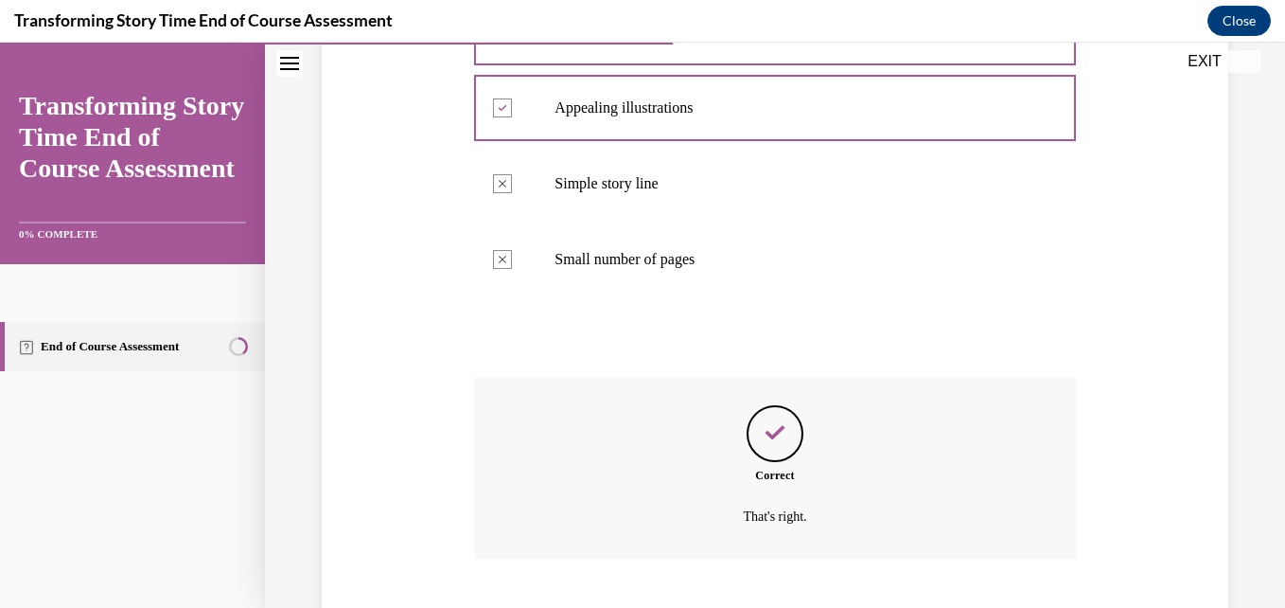
scroll to position [543, 0]
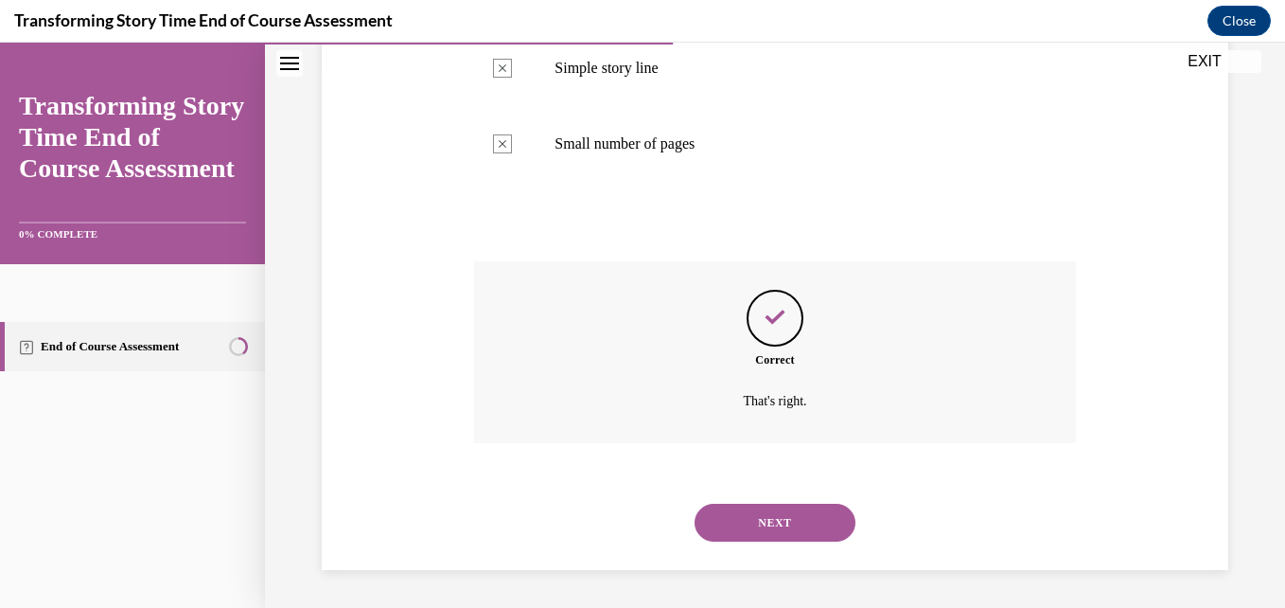
click at [769, 529] on button "NEXT" at bounding box center [775, 522] width 161 height 38
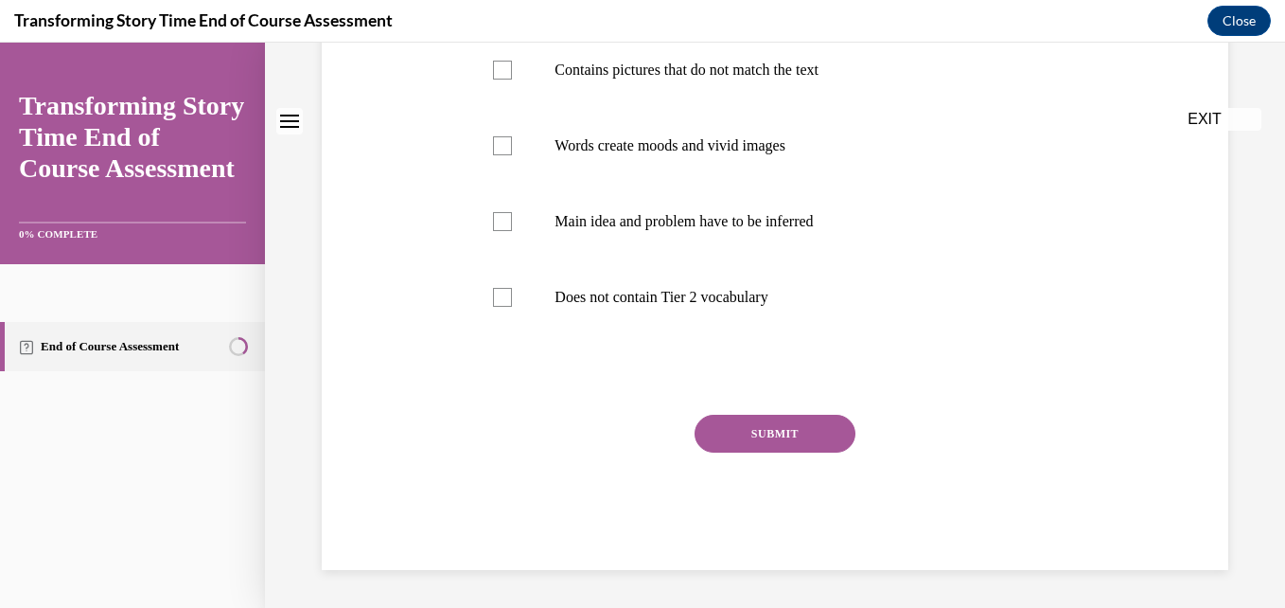
scroll to position [0, 0]
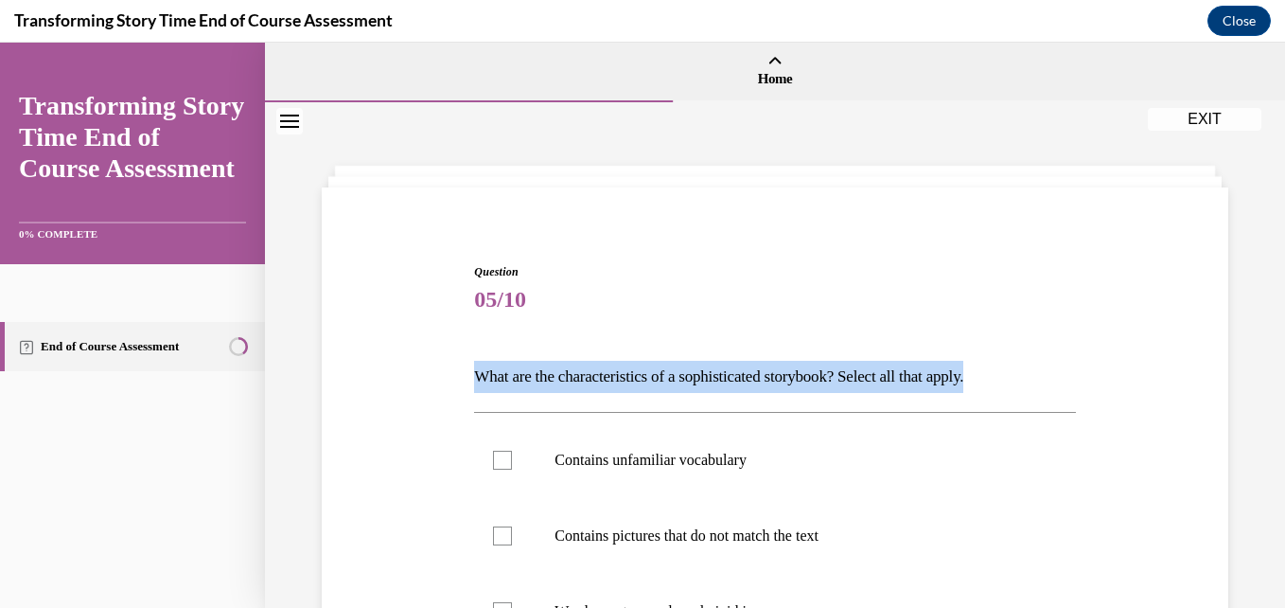
drag, startPoint x: 467, startPoint y: 376, endPoint x: 1136, endPoint y: 326, distance: 669.9
click at [904, 374] on p "What are the characteristics of a sophisticated storybook? Select all that appl…" at bounding box center [774, 377] width 601 height 32
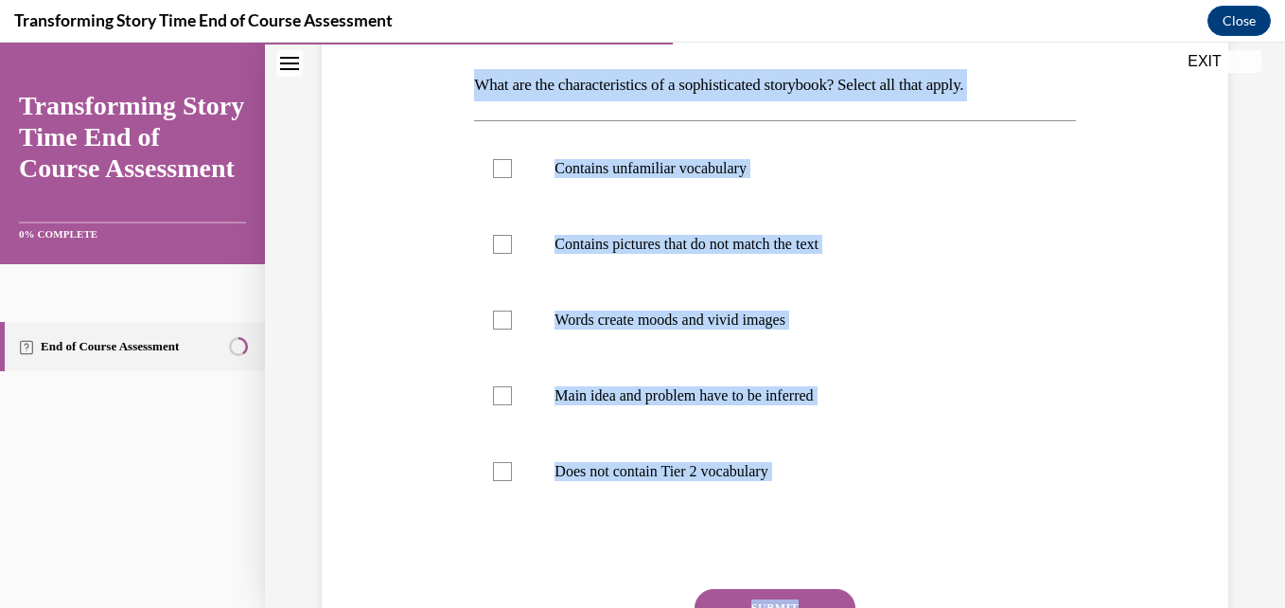
scroll to position [301, 0]
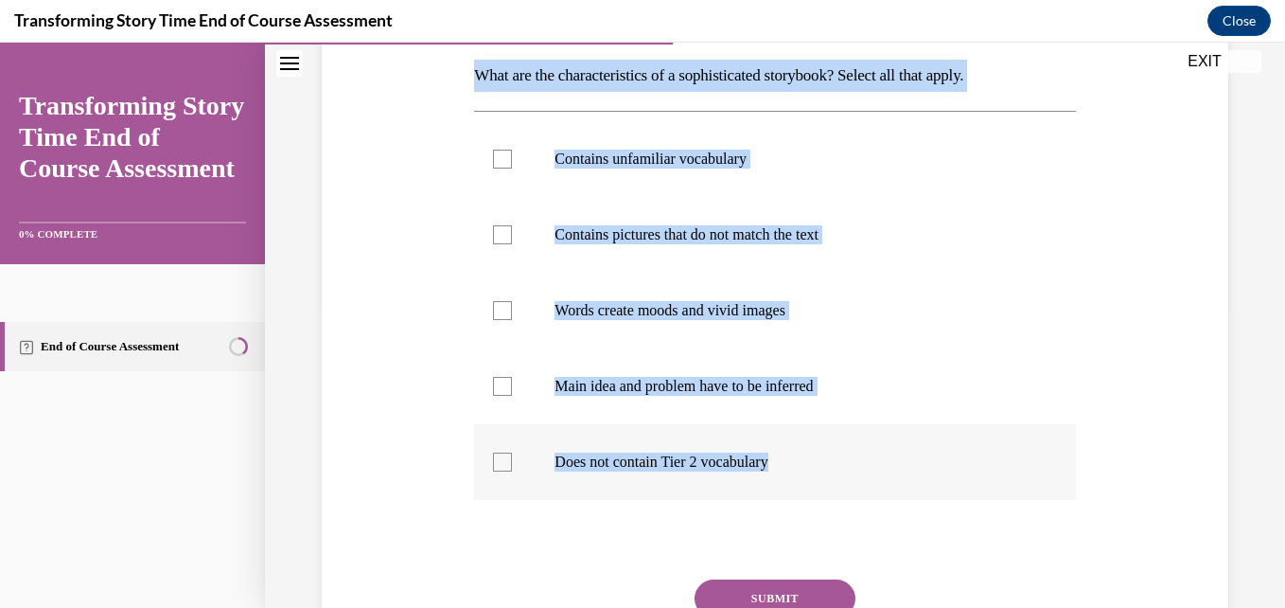
drag, startPoint x: 464, startPoint y: 375, endPoint x: 847, endPoint y: 479, distance: 397.1
click at [847, 479] on div "Question 05/10 What are the characteristics of a sophisticated storybook? Selec…" at bounding box center [775, 319] width 916 height 829
drag, startPoint x: 847, startPoint y: 479, endPoint x: 732, endPoint y: 384, distance: 148.5
copy div "What are the characteristics of a sophisticated storybook? Select all that appl…"
click at [513, 164] on label "Contains unfamiliar vocabulary" at bounding box center [774, 159] width 601 height 76
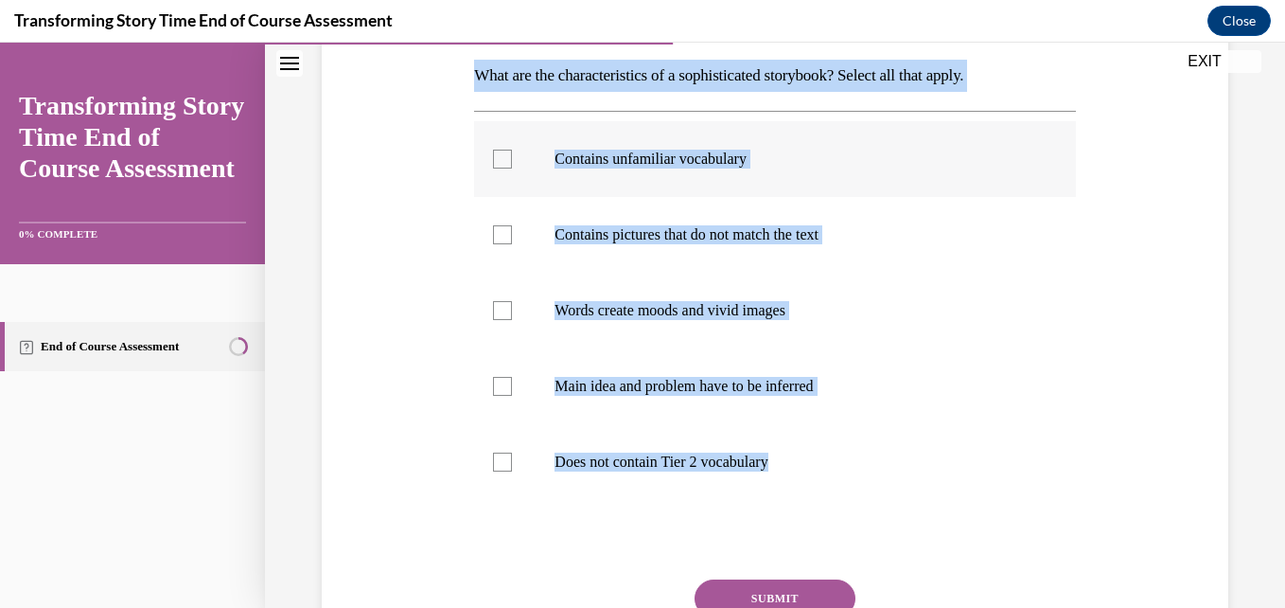
click at [512, 164] on input "Contains unfamiliar vocabulary" at bounding box center [502, 159] width 19 height 19
checkbox input "true"
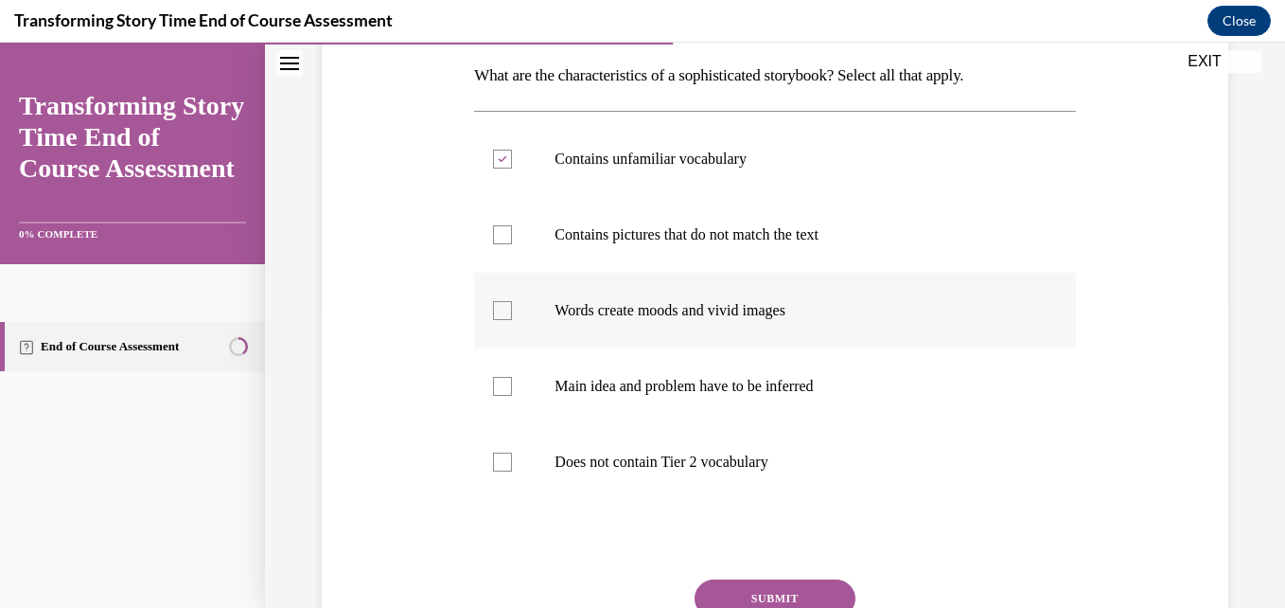
click at [504, 320] on label "Words create moods and vivid images" at bounding box center [774, 311] width 601 height 76
click at [504, 320] on input "Words create moods and vivid images" at bounding box center [502, 310] width 19 height 19
checkbox input "true"
click at [730, 582] on button "SUBMIT" at bounding box center [775, 598] width 161 height 38
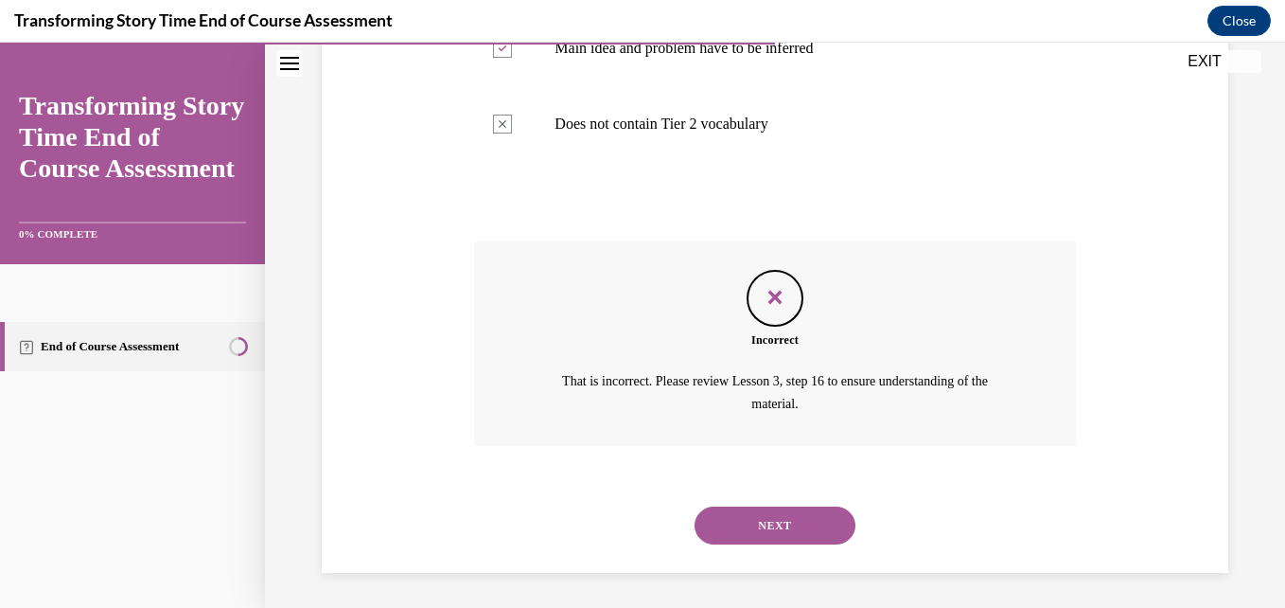
scroll to position [640, 0]
click at [799, 522] on button "NEXT" at bounding box center [775, 524] width 161 height 38
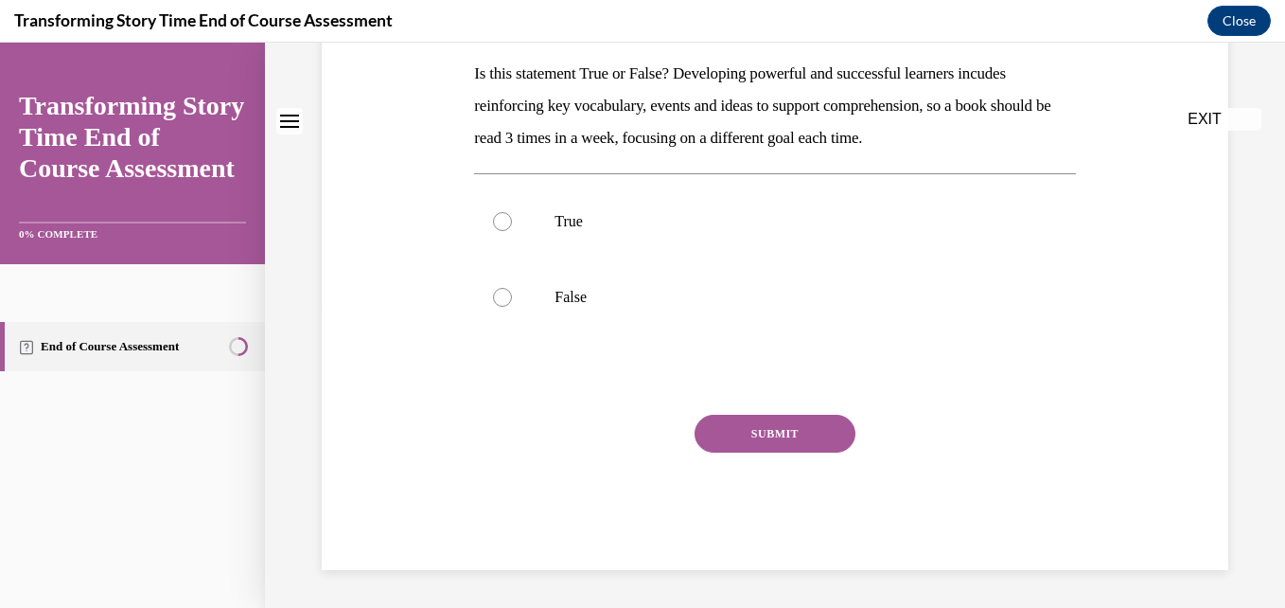
scroll to position [0, 0]
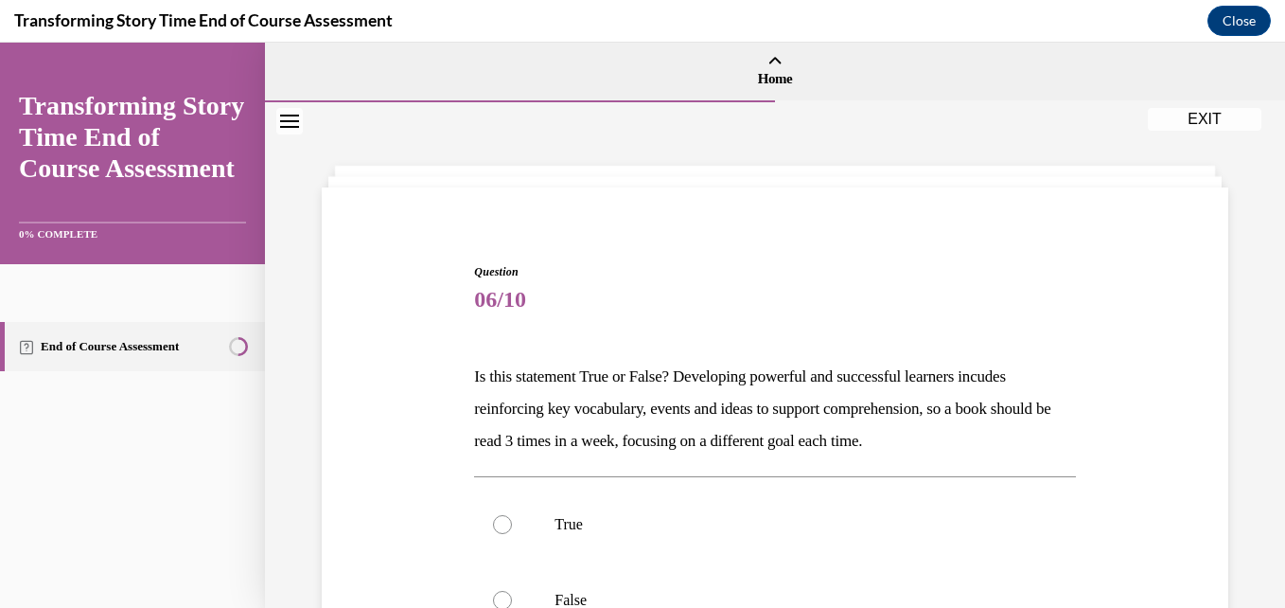
drag, startPoint x: 466, startPoint y: 370, endPoint x: 1013, endPoint y: 441, distance: 551.5
click at [1013, 441] on div "Question 06/10 Is this statement True or False? Developing powerful and success…" at bounding box center [775, 539] width 916 height 666
copy p "Is this statement True or False? Developing powerful and successful learners in…"
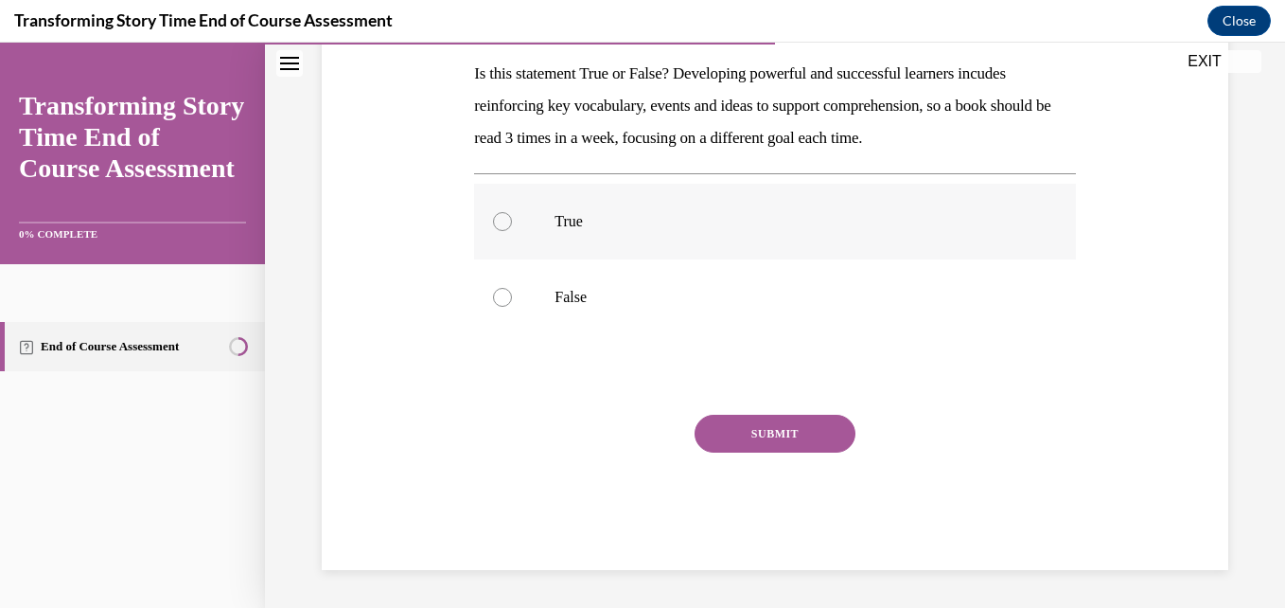
click at [498, 221] on div at bounding box center [502, 221] width 19 height 19
click at [498, 221] on input "True" at bounding box center [502, 221] width 19 height 19
radio input "true"
click at [756, 433] on button "SUBMIT" at bounding box center [775, 433] width 161 height 38
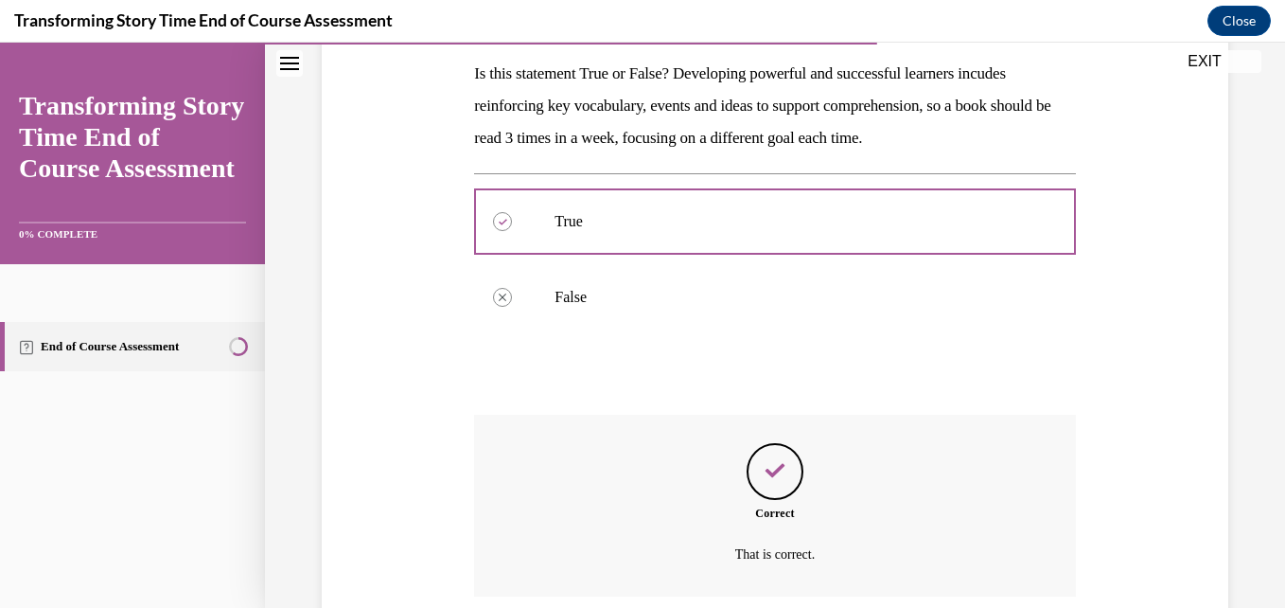
scroll to position [456, 0]
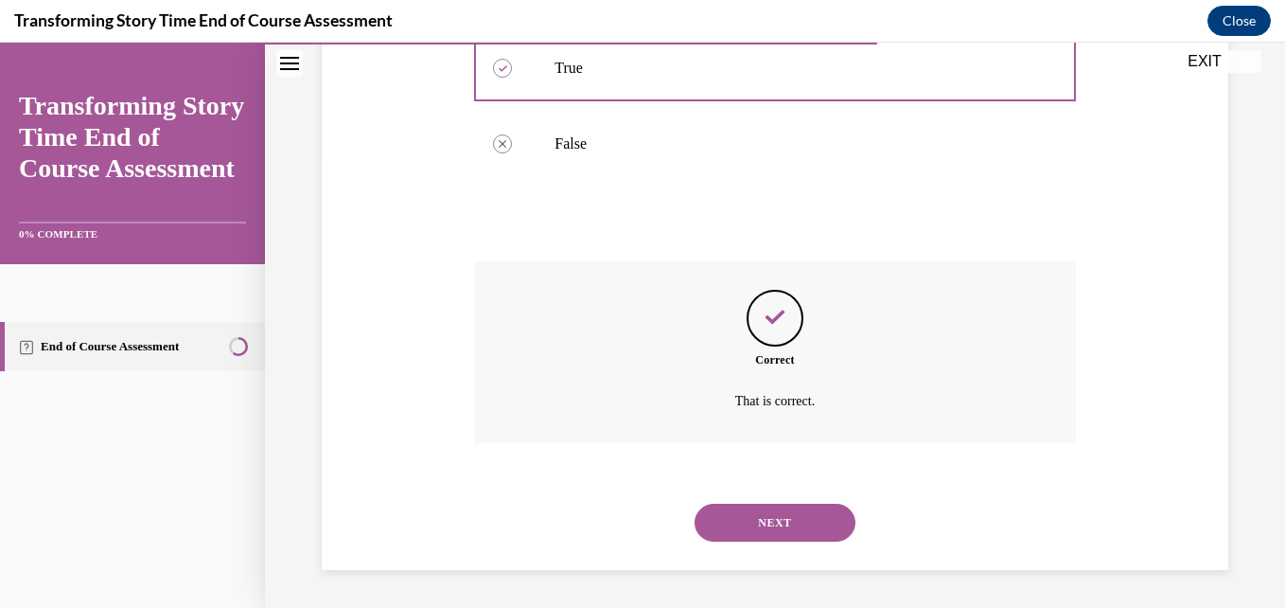
click at [764, 530] on button "NEXT" at bounding box center [775, 522] width 161 height 38
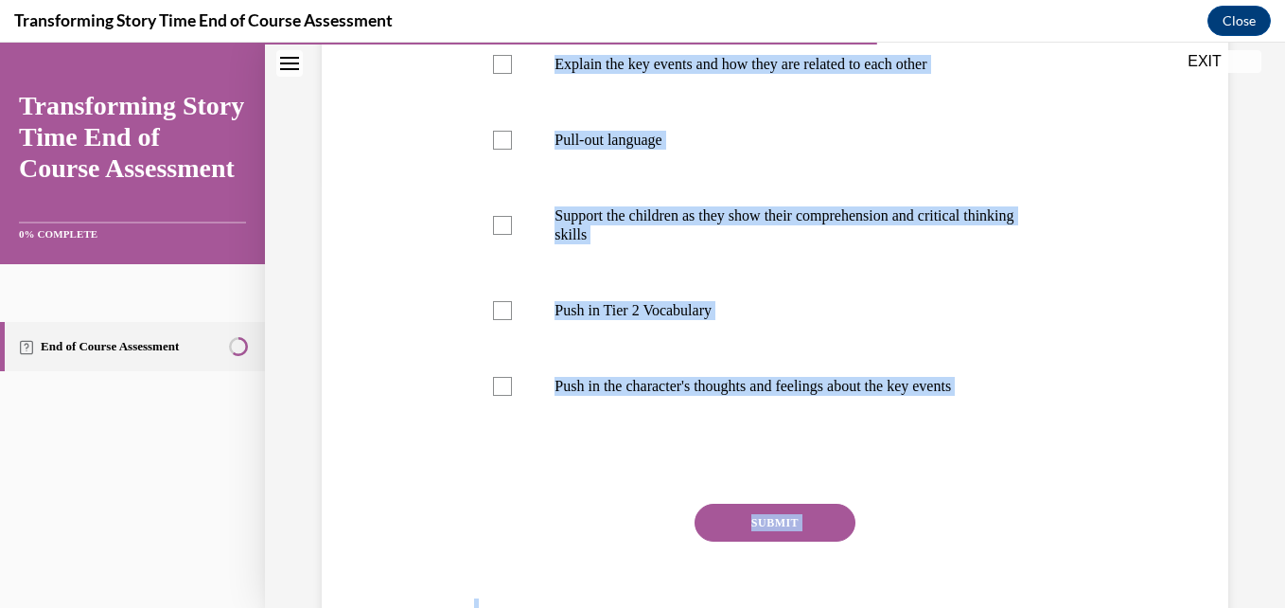
scroll to position [517, 0]
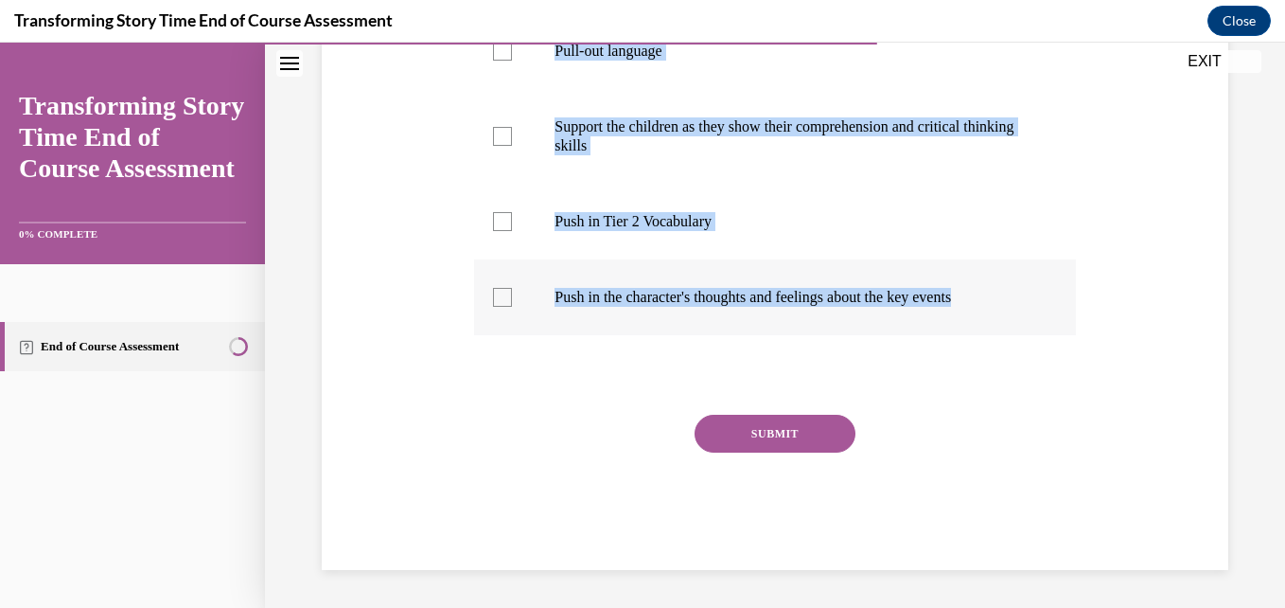
drag, startPoint x: 463, startPoint y: 374, endPoint x: 1008, endPoint y: 310, distance: 548.7
click at [1008, 310] on div "Question 07/10 What is the purpose of the first START read and what should you …" at bounding box center [775, 130] width 916 height 880
drag, startPoint x: 1008, startPoint y: 310, endPoint x: 886, endPoint y: 299, distance: 122.6
copy div "What is the purpose of the first START read and what should you focus on? Selec…"
click at [366, 283] on div "Question 07/10 What is the purpose of the first START read and what should you …" at bounding box center [775, 130] width 916 height 880
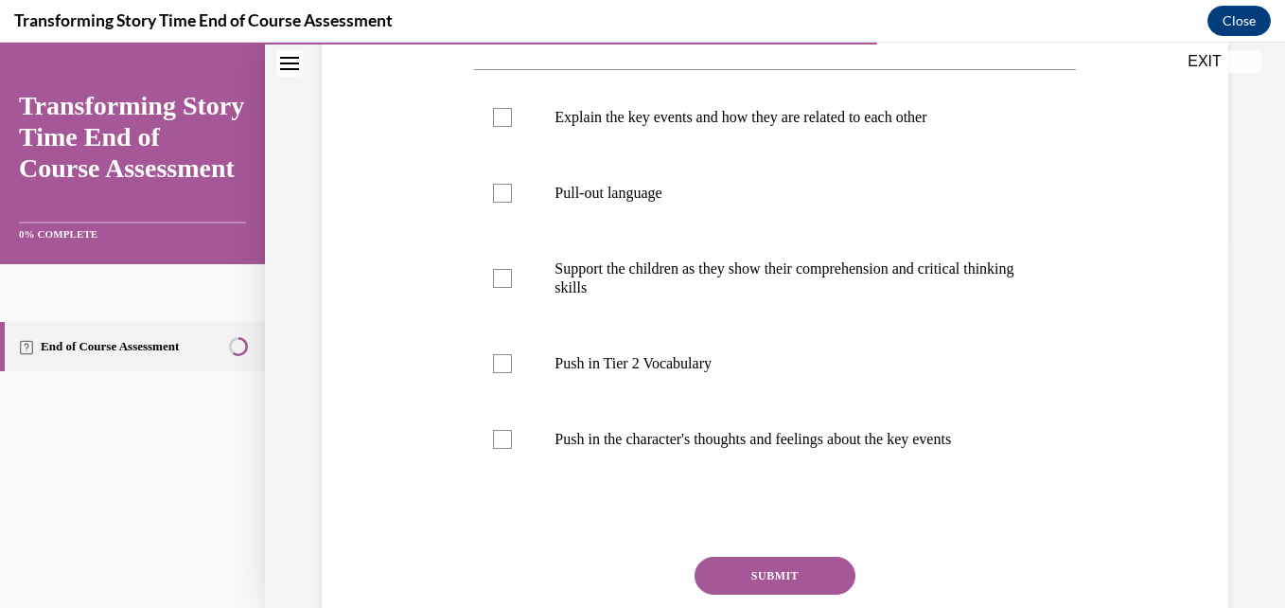
scroll to position [374, 0]
click at [487, 122] on label "Explain the key events and how they are related to each other" at bounding box center [774, 118] width 601 height 76
click at [493, 122] on input "Explain the key events and how they are related to each other" at bounding box center [502, 118] width 19 height 19
checkbox input "true"
click at [510, 355] on label "Push in Tier 2 Vocabulary" at bounding box center [774, 364] width 601 height 76
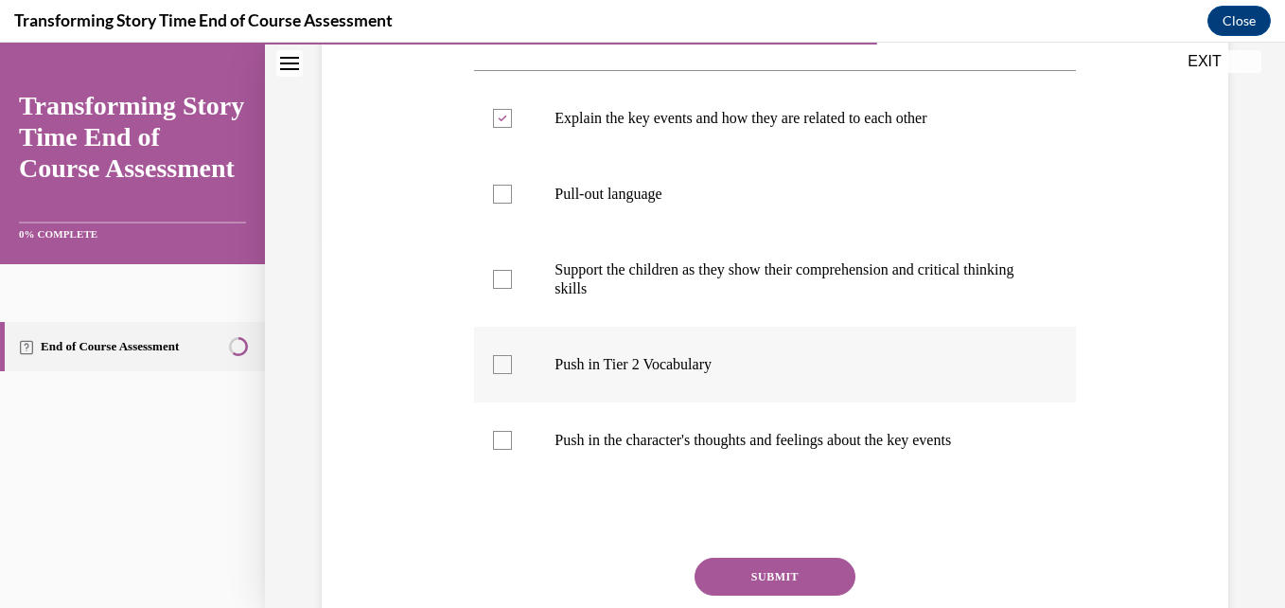
click at [510, 355] on input "Push in Tier 2 Vocabulary" at bounding box center [502, 364] width 19 height 19
checkbox input "true"
click at [770, 569] on button "SUBMIT" at bounding box center [775, 576] width 161 height 38
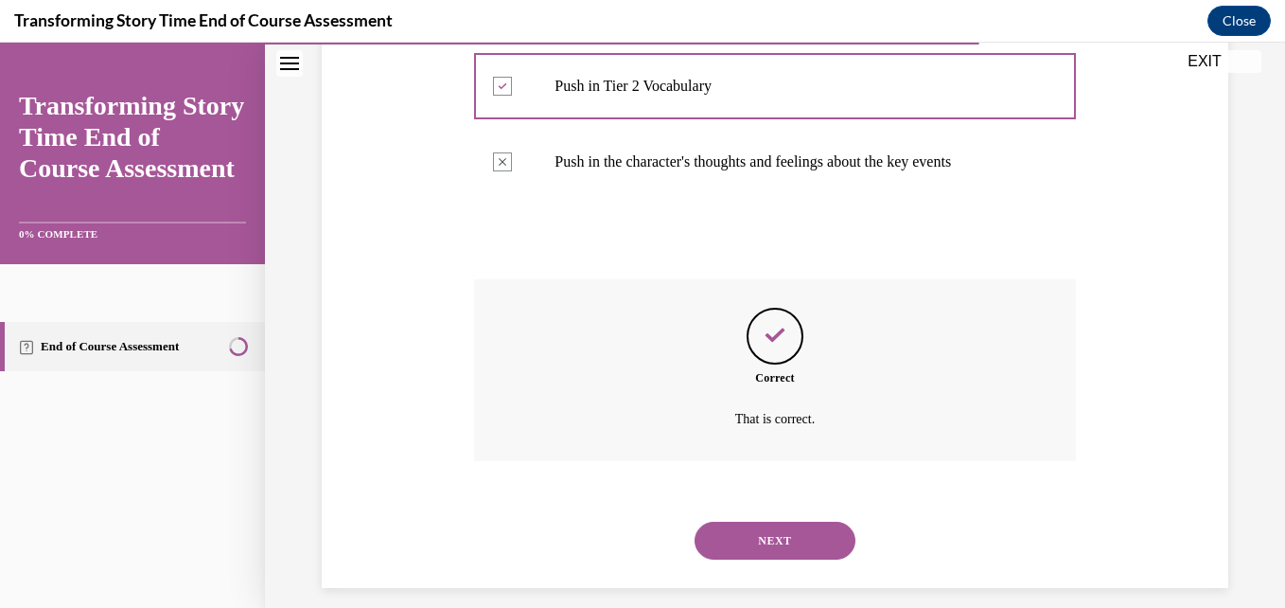
scroll to position [670, 0]
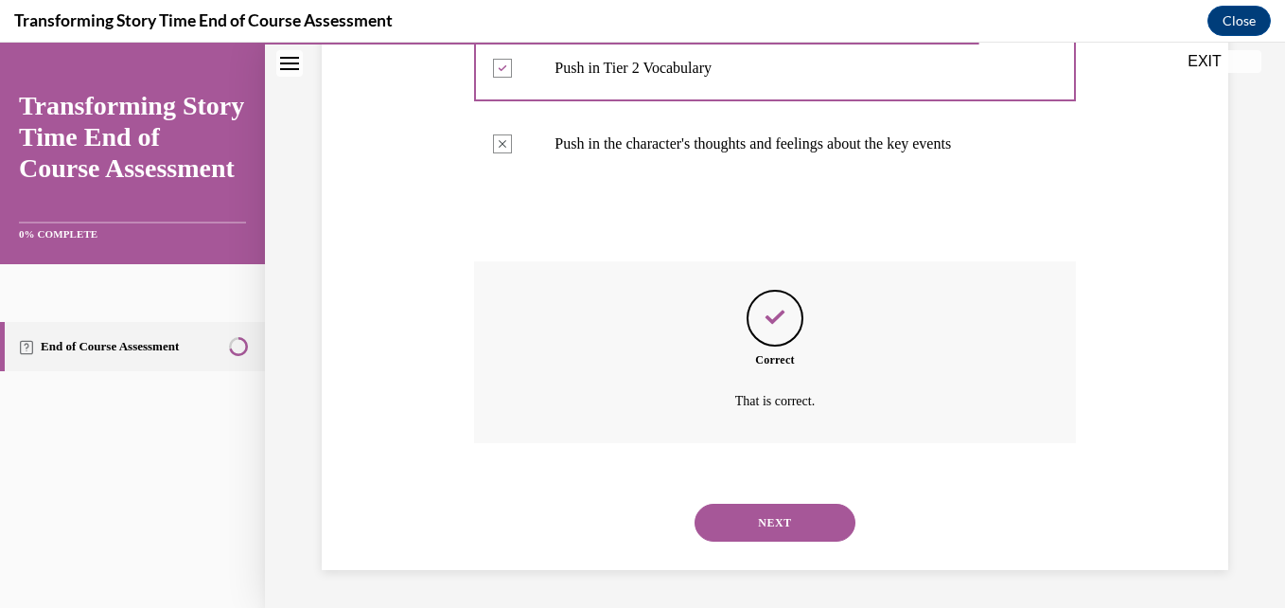
click at [752, 527] on button "NEXT" at bounding box center [775, 522] width 161 height 38
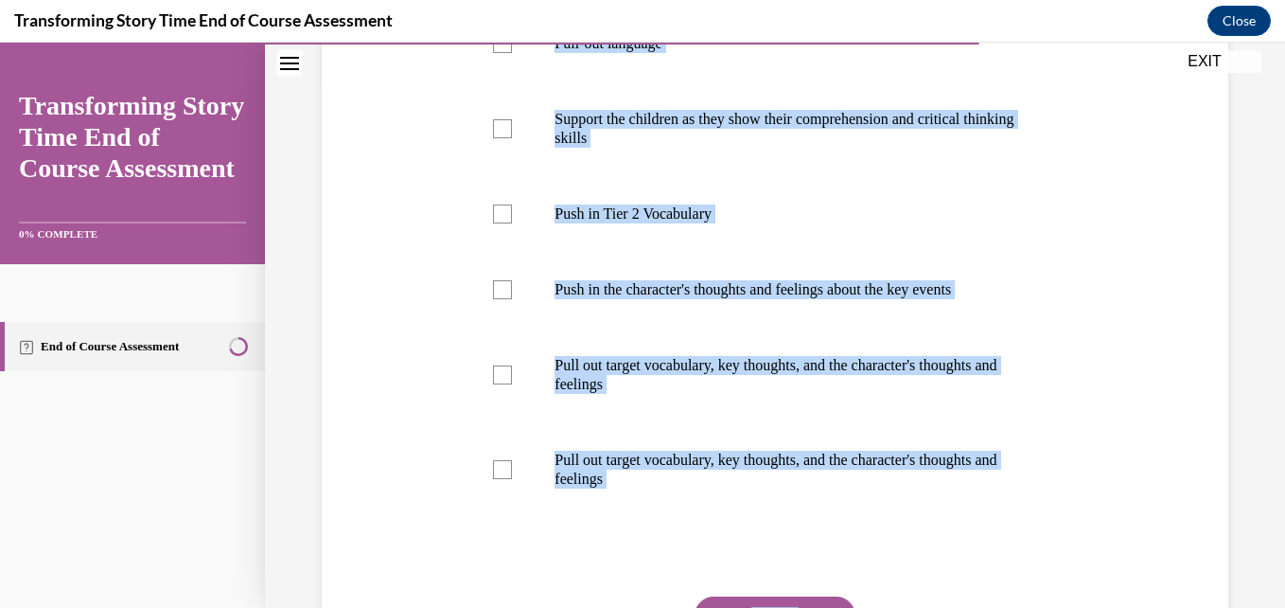
scroll to position [706, 0]
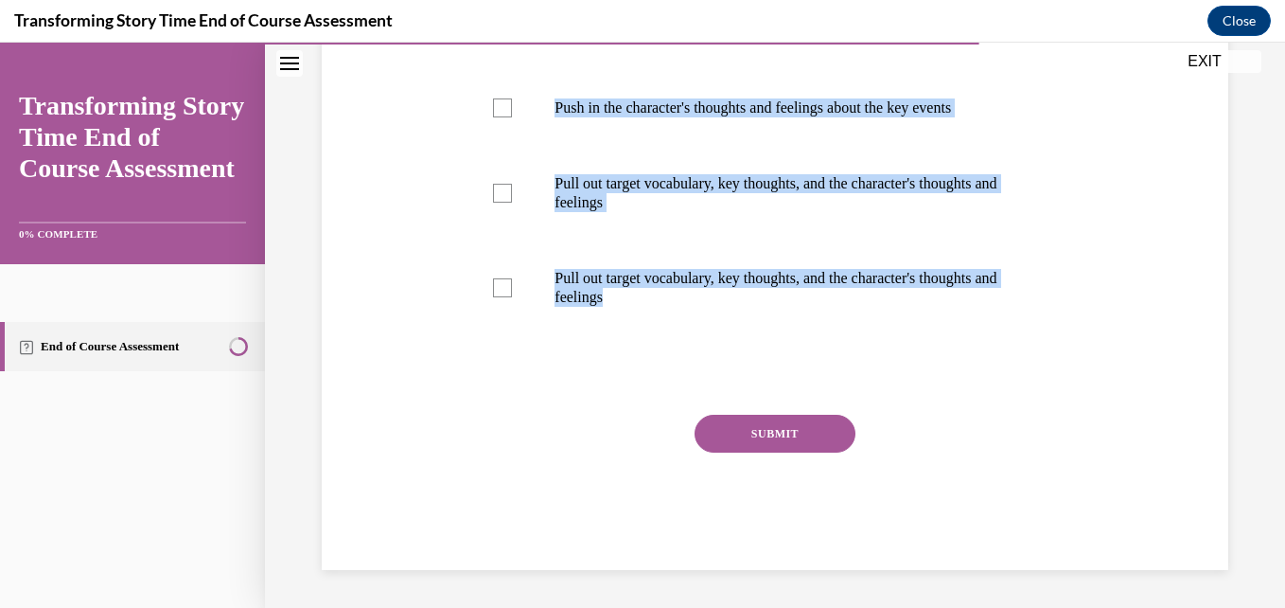
drag, startPoint x: 467, startPoint y: 371, endPoint x: 773, endPoint y: 352, distance: 306.2
click at [773, 352] on div "Question 08/10 What is the purpose of the second START read and what should you…" at bounding box center [774, 49] width 610 height 1041
copy div "What is the purpose of the second START read and what should you focus on? Sele…"
click at [433, 271] on div "Question 08/10 What is the purpose of the second START read and what should you…" at bounding box center [775, 34] width 916 height 1069
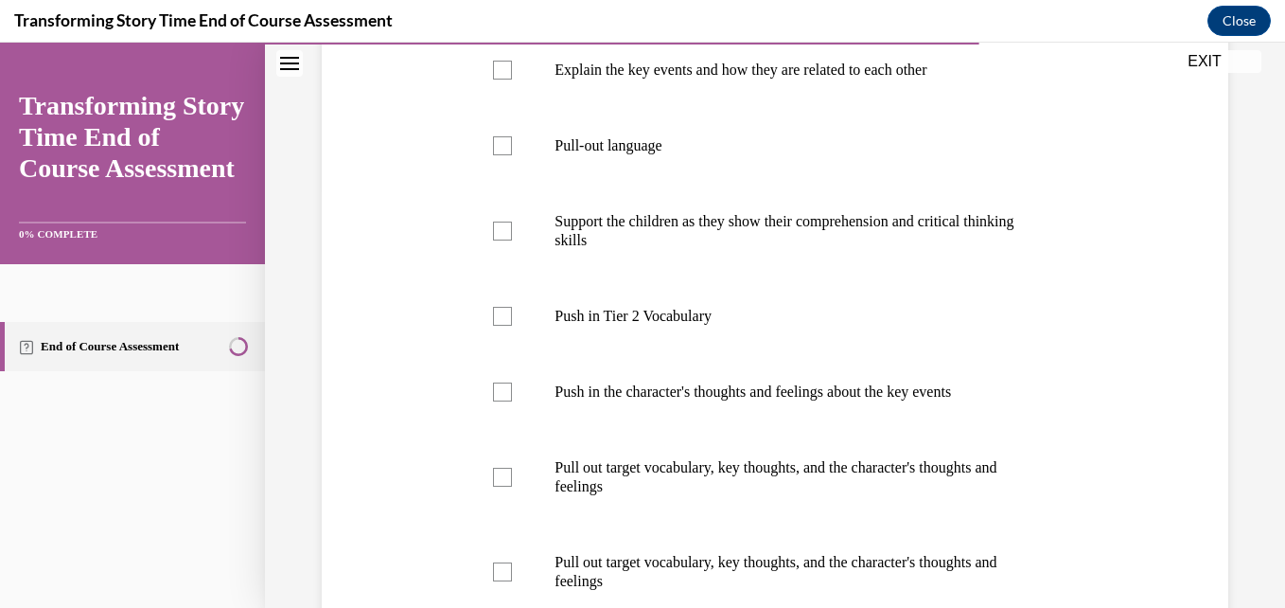
scroll to position [423, 0]
click at [493, 392] on div at bounding box center [502, 390] width 19 height 19
click at [493, 392] on input "Push in the character's thoughts and feelings about the key events" at bounding box center [502, 390] width 19 height 19
checkbox input "true"
click at [500, 308] on div at bounding box center [502, 315] width 19 height 19
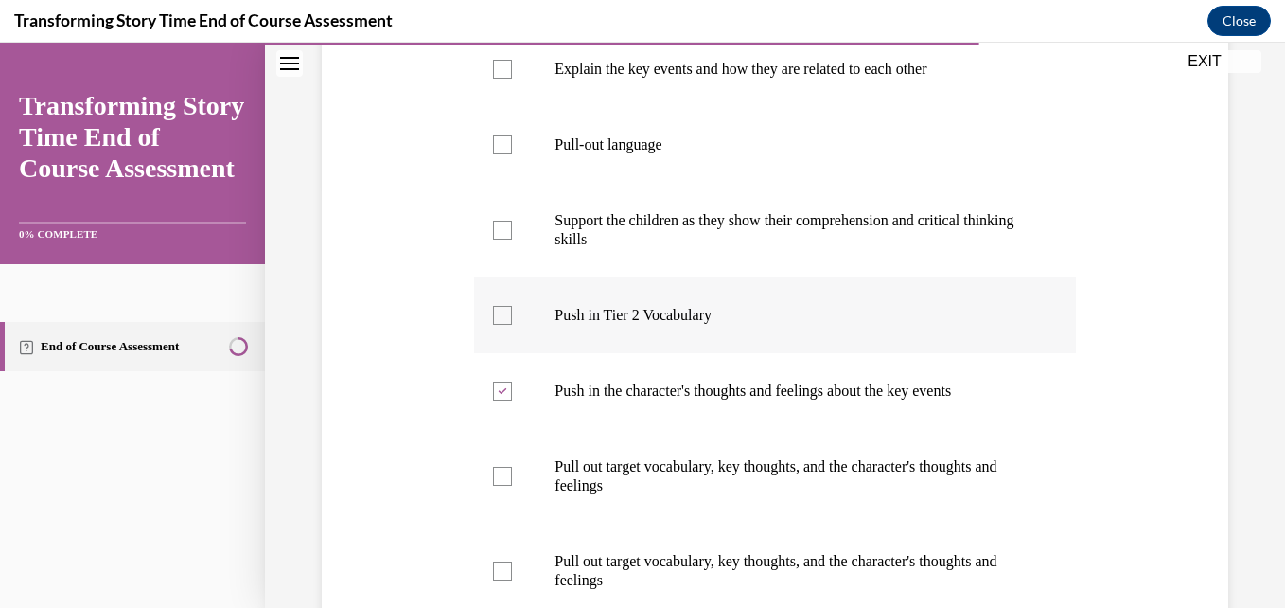
click at [500, 308] on input "Push in Tier 2 Vocabulary" at bounding box center [502, 315] width 19 height 19
checkbox input "true"
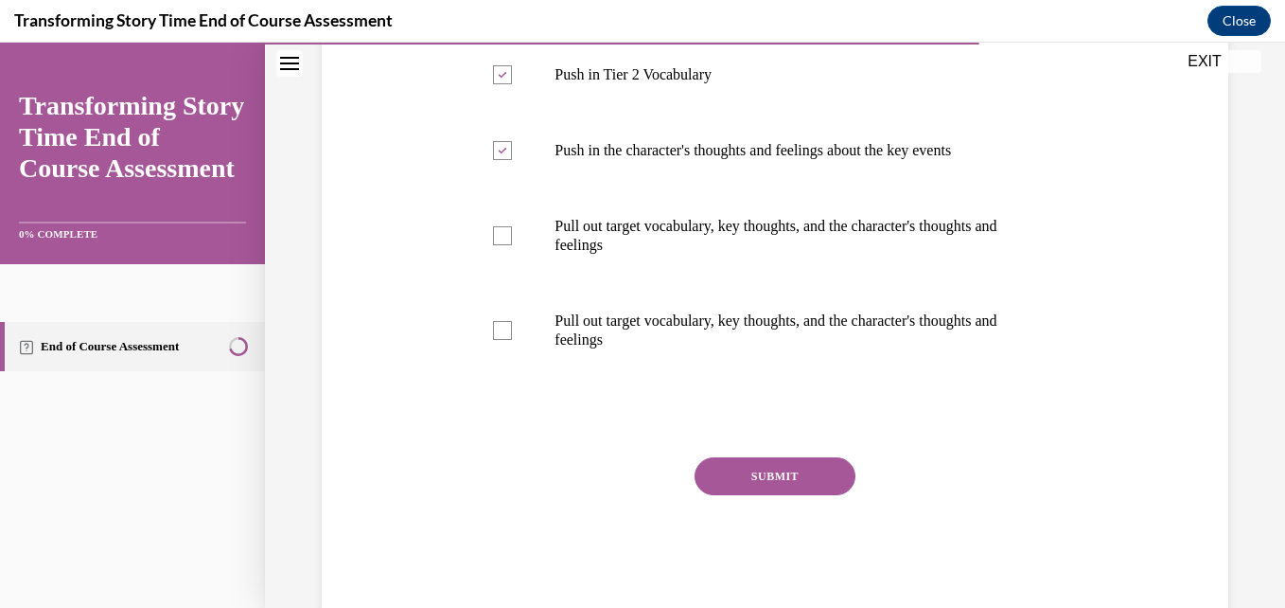
scroll to position [706, 0]
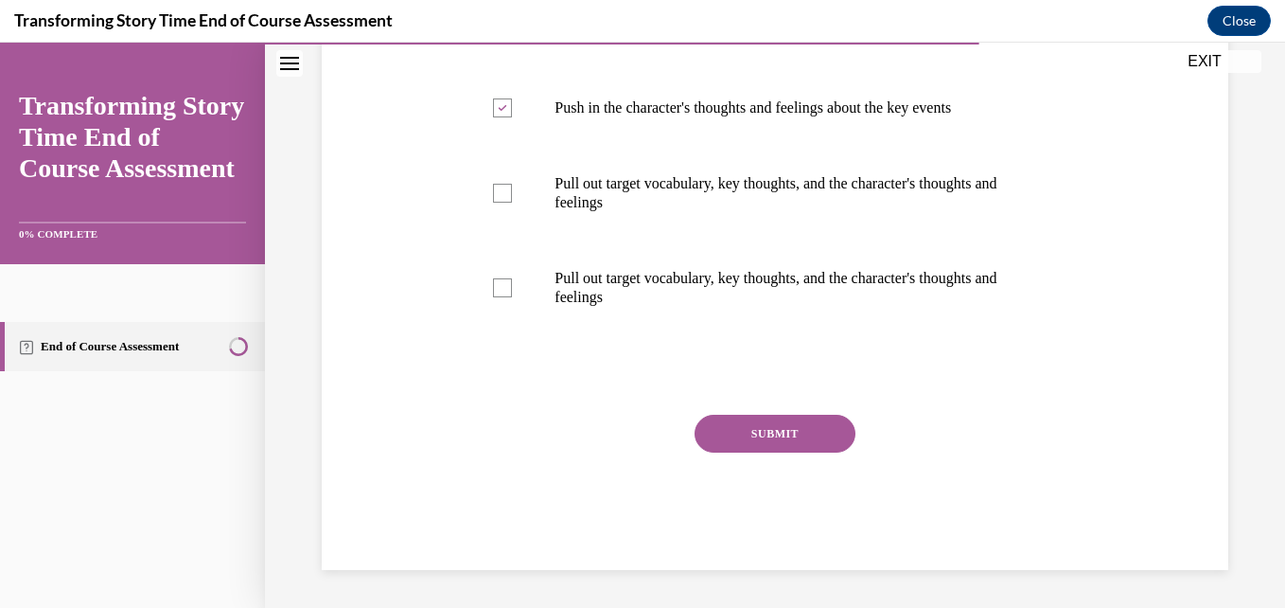
click at [732, 427] on button "SUBMIT" at bounding box center [775, 433] width 161 height 38
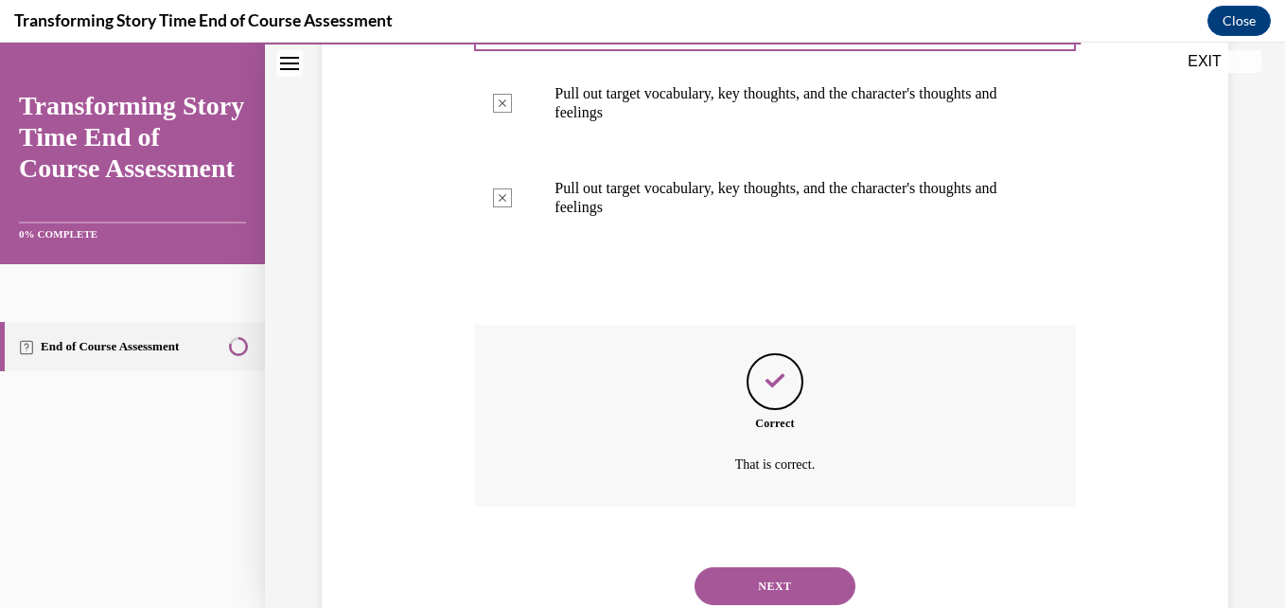
scroll to position [859, 0]
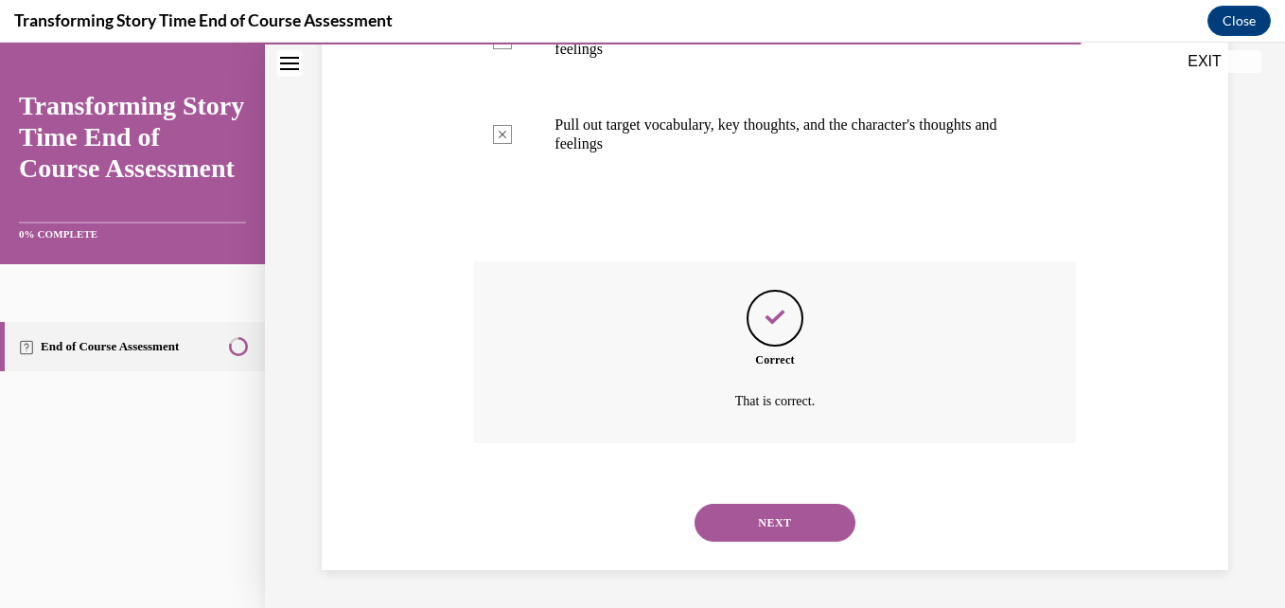
click at [762, 536] on button "NEXT" at bounding box center [775, 522] width 161 height 38
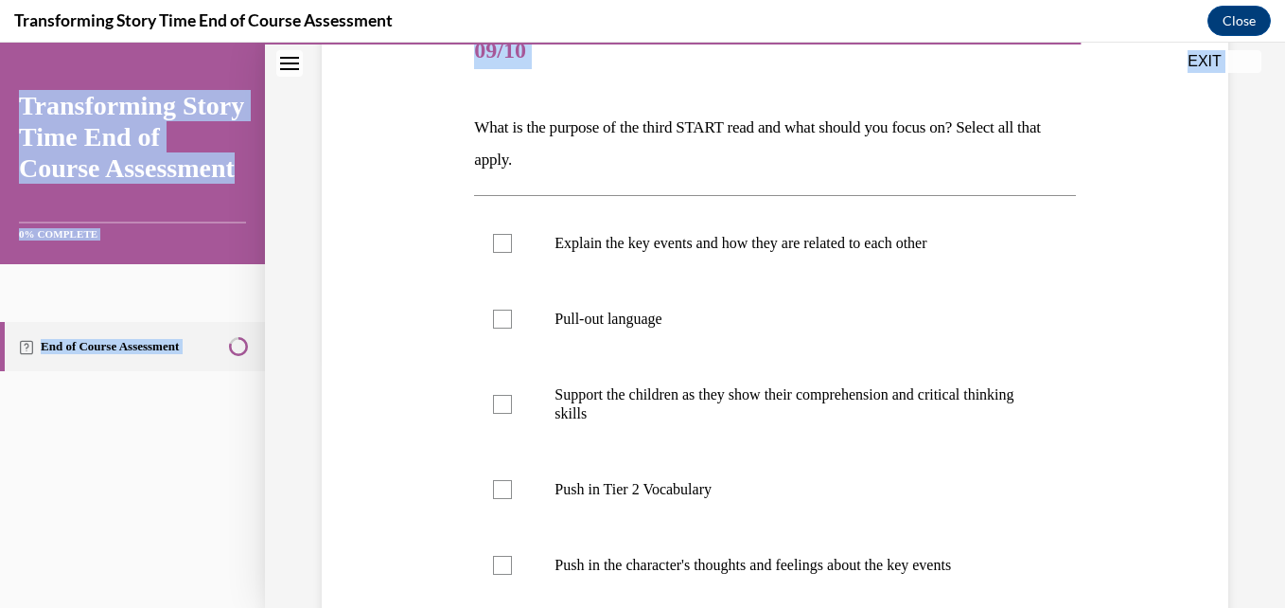
scroll to position [611, 0]
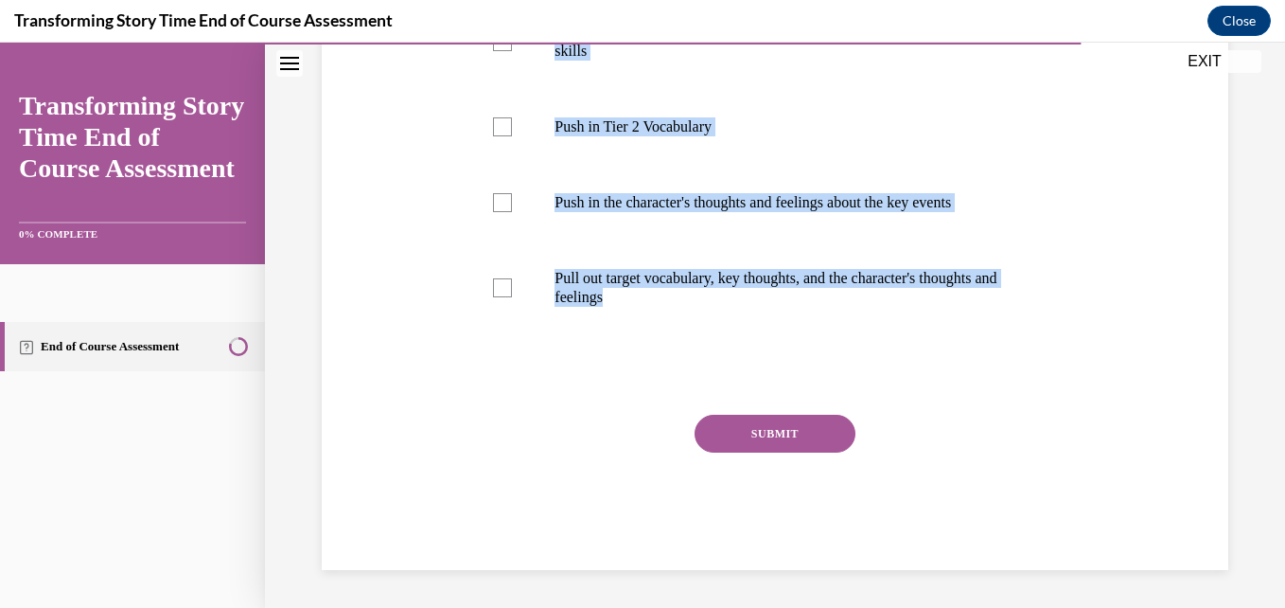
drag, startPoint x: 466, startPoint y: 376, endPoint x: 669, endPoint y: 365, distance: 203.7
click at [669, 365] on div "Question 09/10 What is the purpose of the third START read and what should you …" at bounding box center [775, 82] width 916 height 975
drag, startPoint x: 669, startPoint y: 365, endPoint x: 586, endPoint y: 286, distance: 115.1
copy div "What is the purpose of the third START read and what should you focus on? Selec…"
click at [429, 245] on div "Question 09/10 What is the purpose of the third START read and what should you …" at bounding box center [775, 82] width 916 height 975
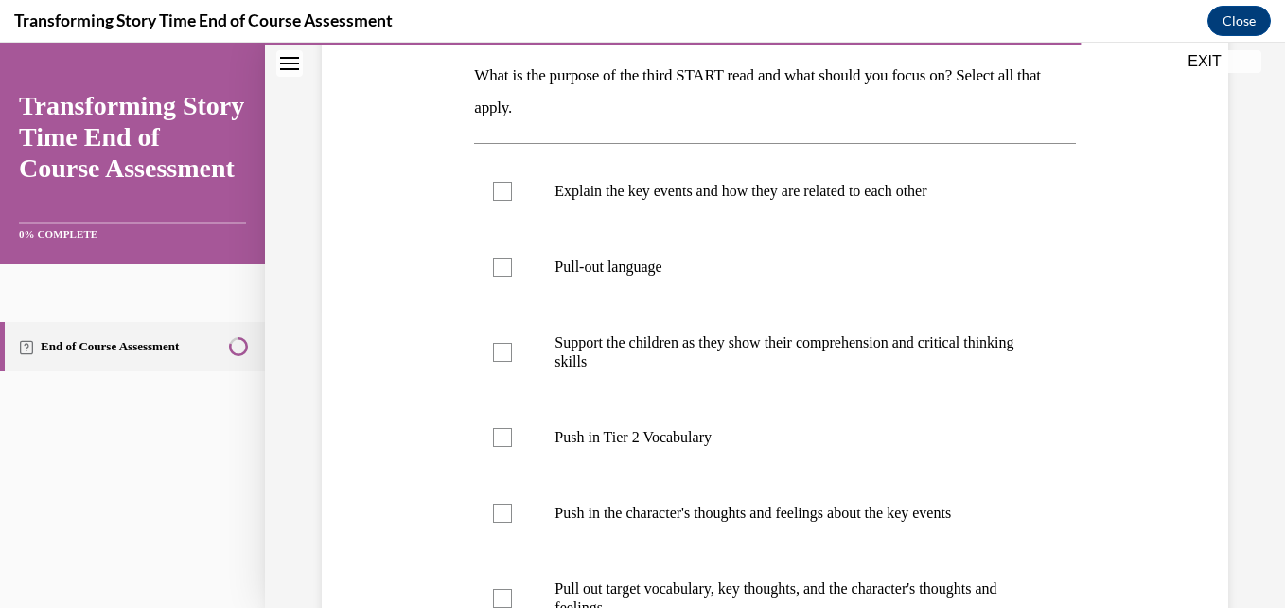
scroll to position [302, 0]
click at [493, 263] on div at bounding box center [502, 265] width 19 height 19
click at [493, 263] on input "Pull-out language" at bounding box center [502, 265] width 19 height 19
checkbox input "true"
click at [495, 340] on label "Support the children as they show their comprehension and critical thinking ski…" at bounding box center [774, 351] width 601 height 95
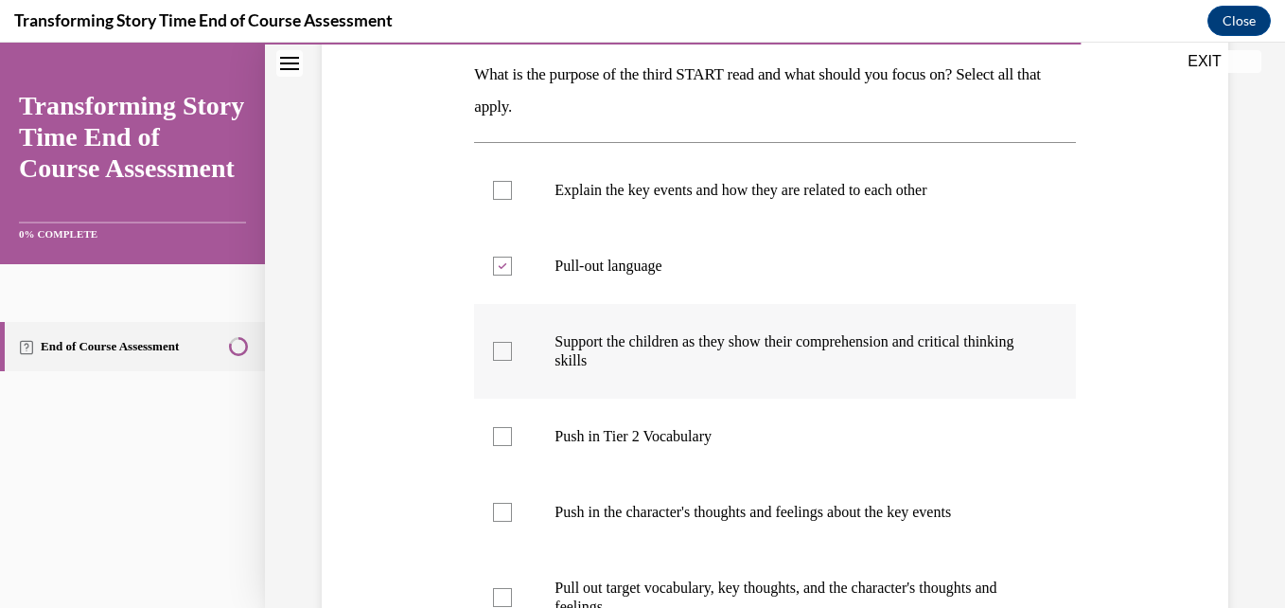
click at [495, 342] on input "Support the children as they show their comprehension and critical thinking ski…" at bounding box center [502, 351] width 19 height 19
checkbox input "true"
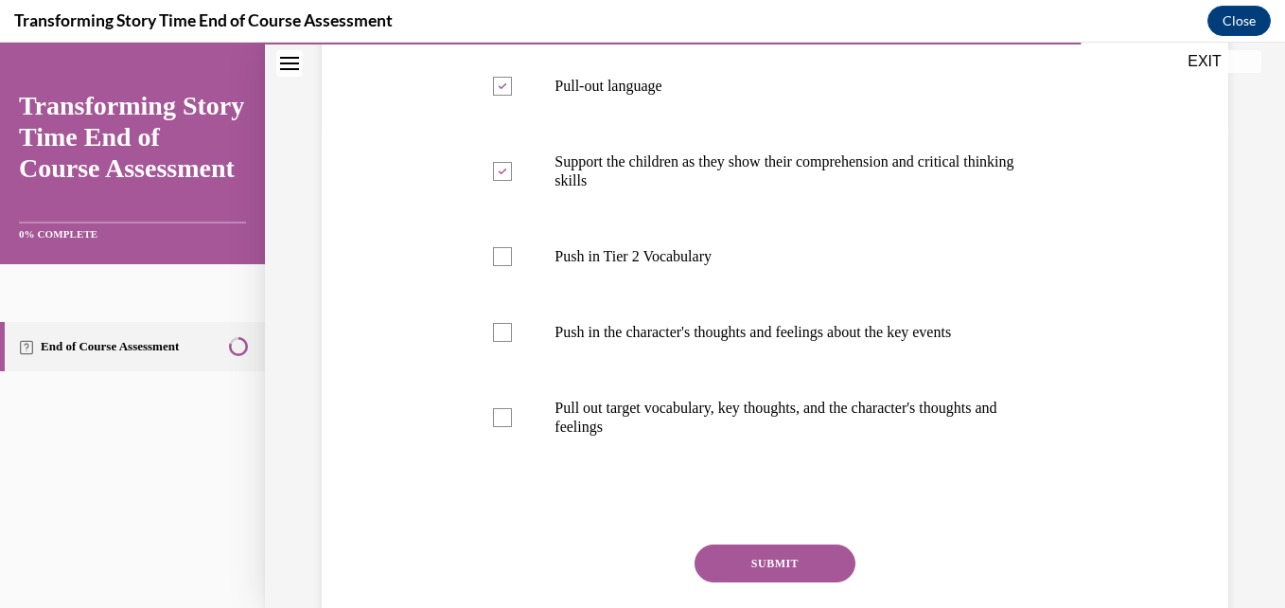
scroll to position [483, 0]
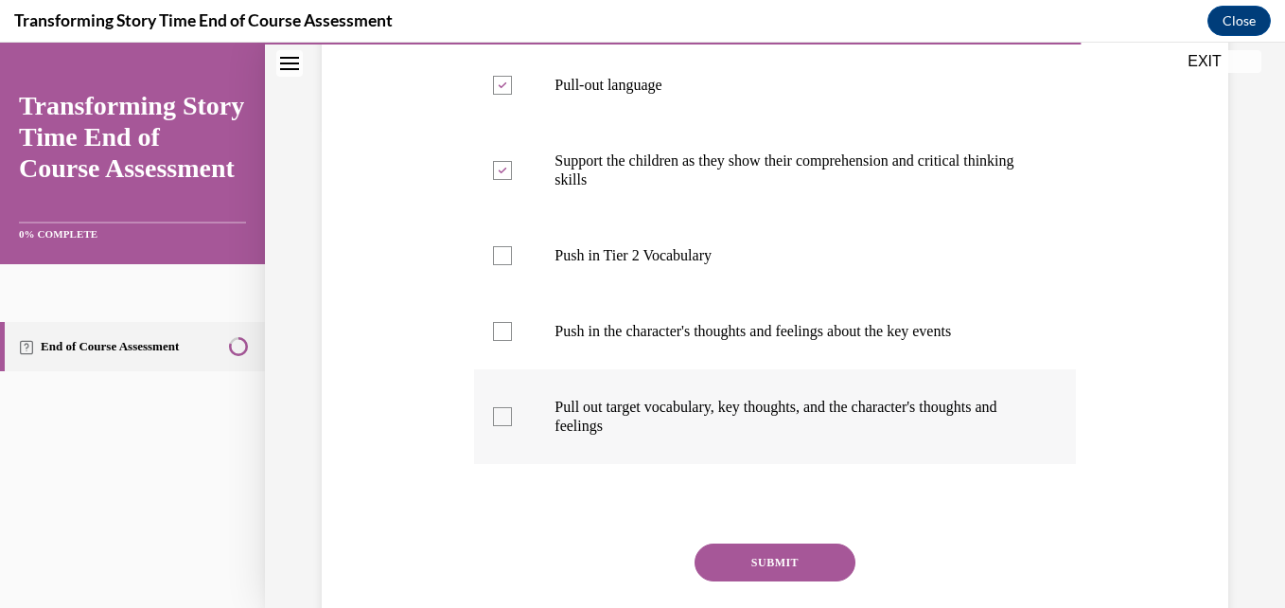
click at [502, 414] on div at bounding box center [502, 416] width 19 height 19
click at [502, 414] on input "Pull out target vocabulary, key thoughts, and the character's thoughts and feel…" at bounding box center [502, 416] width 19 height 19
checkbox input "true"
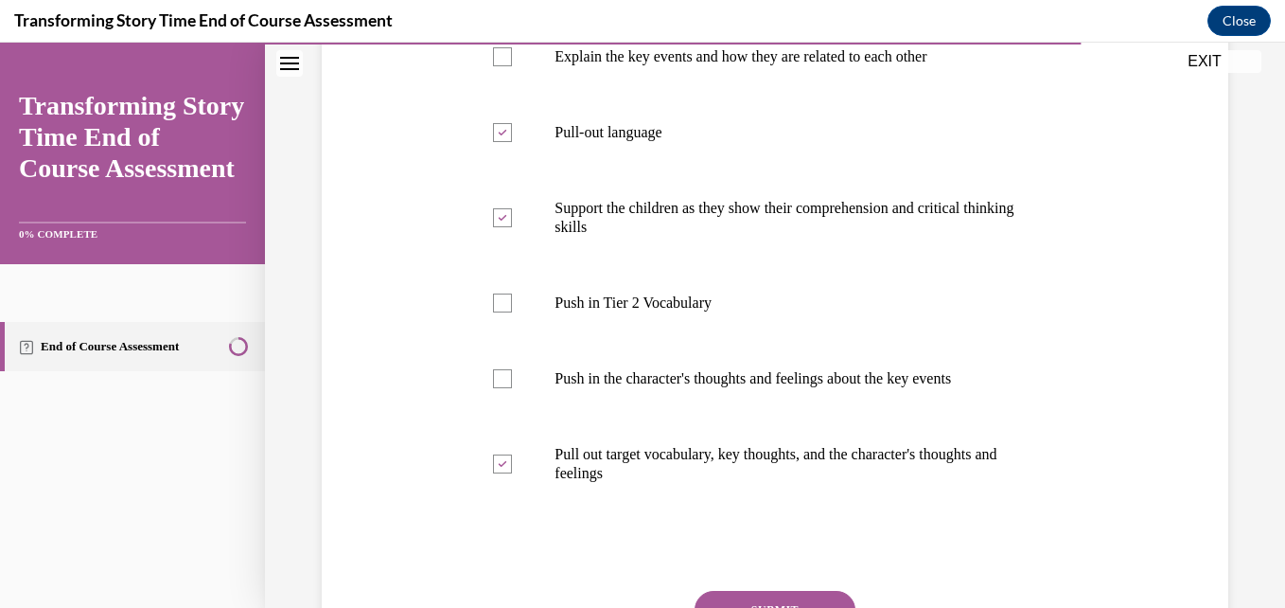
scroll to position [611, 0]
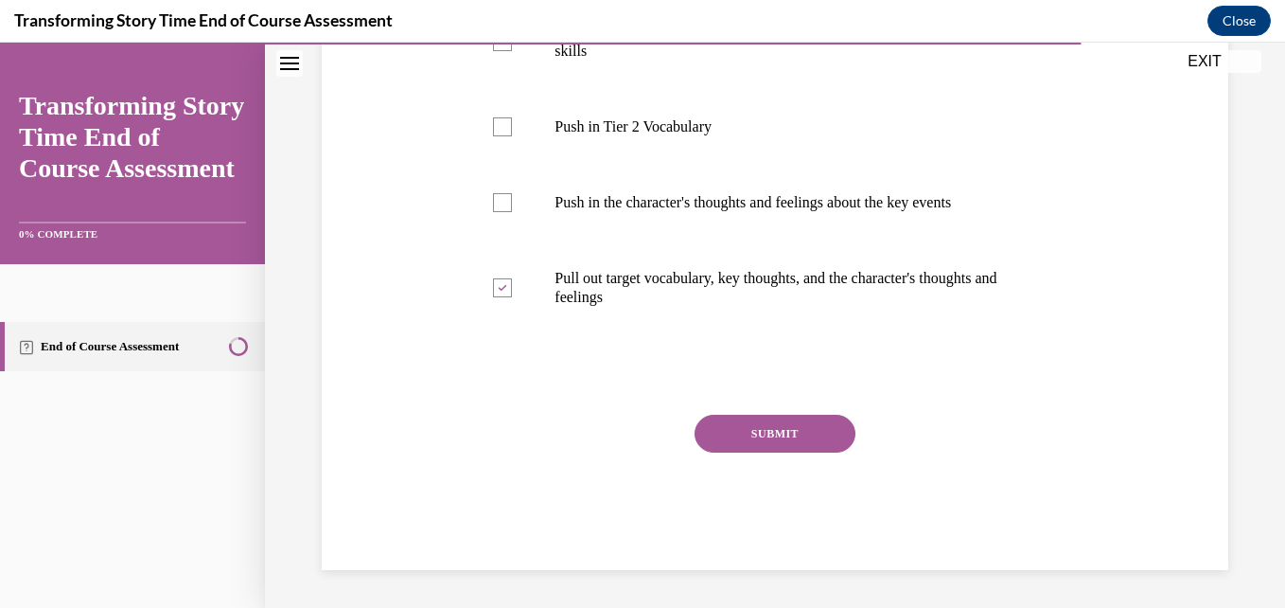
click at [770, 437] on button "SUBMIT" at bounding box center [775, 433] width 161 height 38
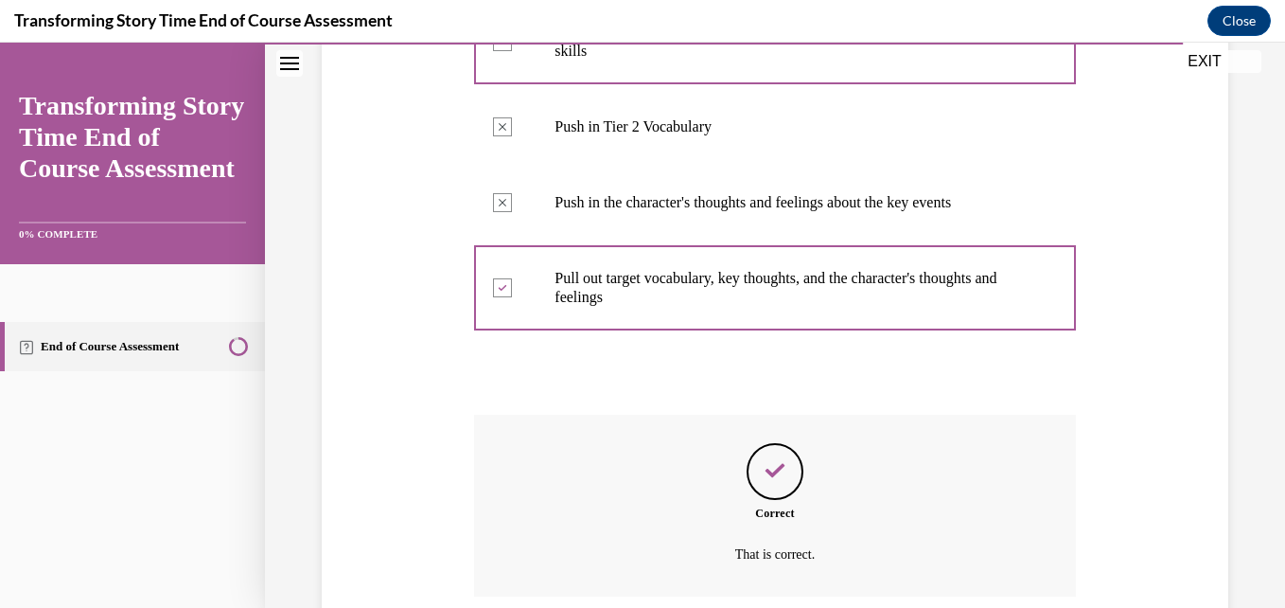
scroll to position [765, 0]
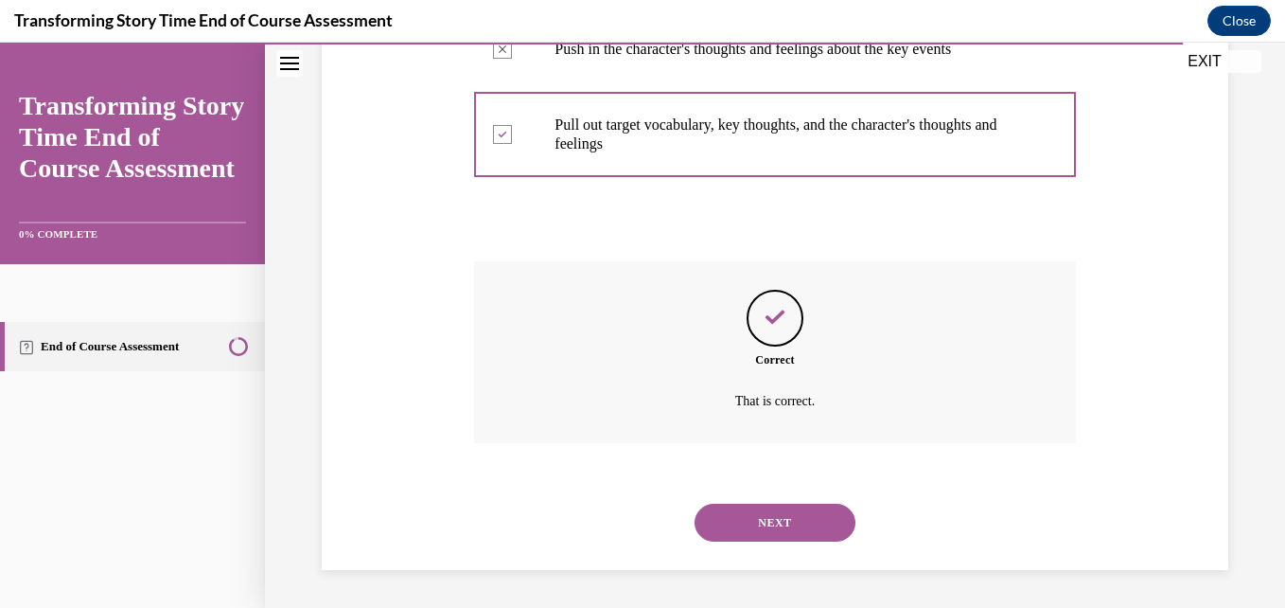
click at [766, 518] on button "NEXT" at bounding box center [775, 522] width 161 height 38
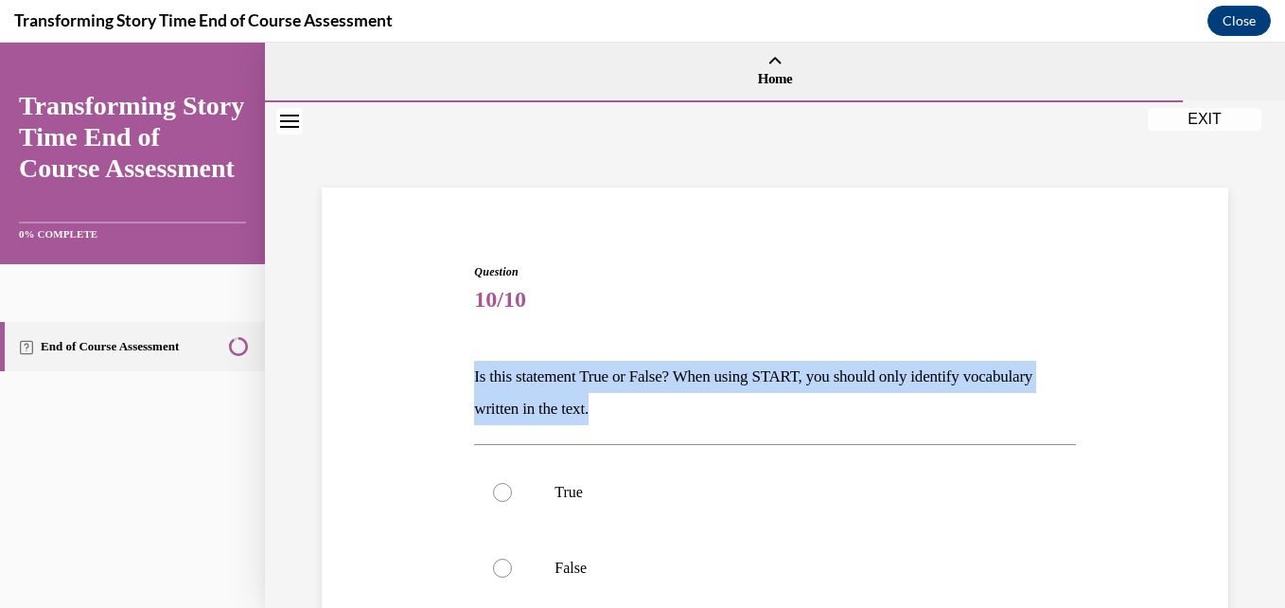
drag, startPoint x: 466, startPoint y: 379, endPoint x: 687, endPoint y: 417, distance: 224.6
click at [687, 417] on div "Question 10/10 Is this statement True or False? When using START, you should on…" at bounding box center [775, 523] width 916 height 634
drag, startPoint x: 687, startPoint y: 417, endPoint x: 598, endPoint y: 384, distance: 94.9
copy p "Is this statement True or False? When using START, you should only identify voc…"
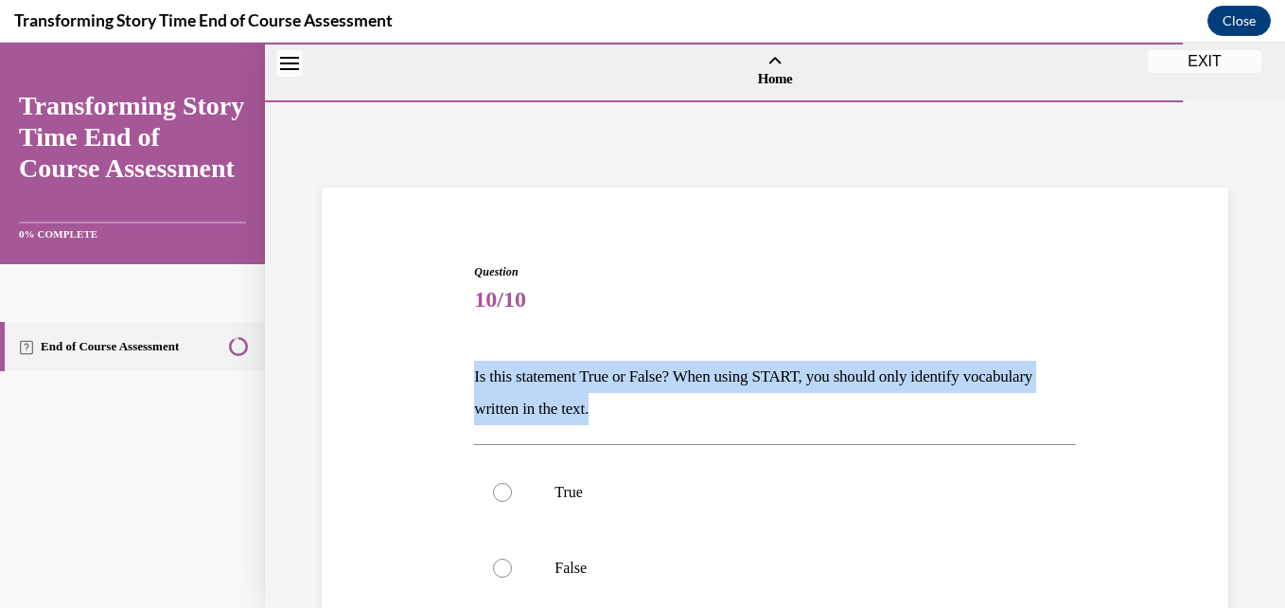
scroll to position [271, 0]
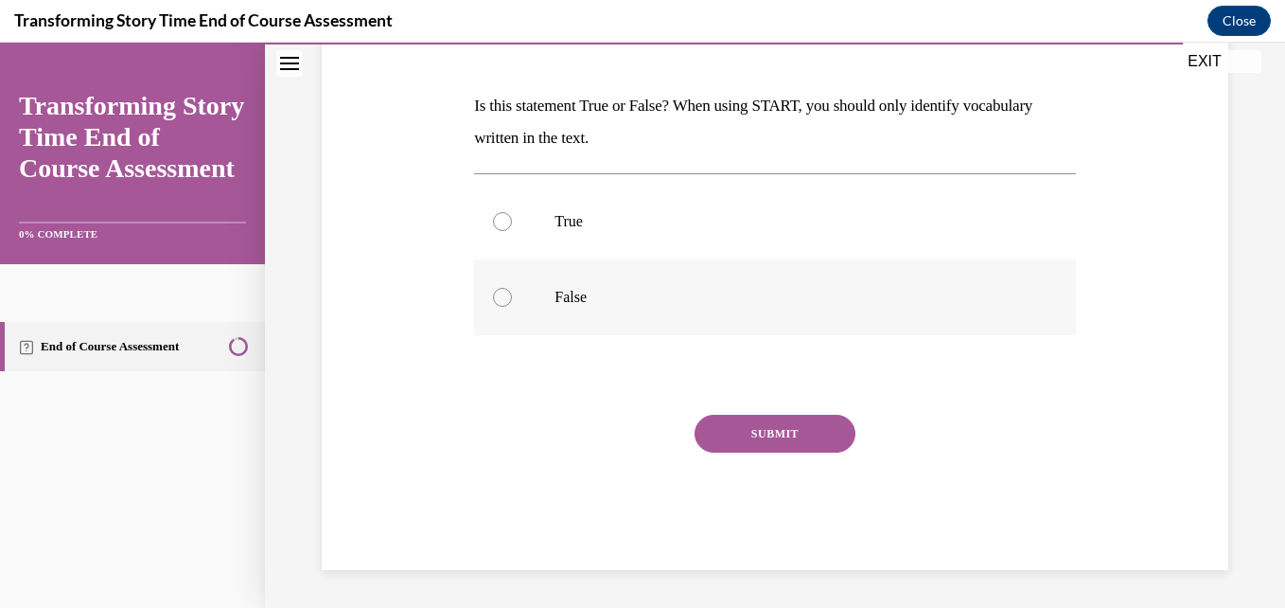
click at [506, 308] on label "False" at bounding box center [774, 297] width 601 height 76
click at [506, 307] on input "False" at bounding box center [502, 297] width 19 height 19
radio input "true"
click at [750, 436] on button "SUBMIT" at bounding box center [775, 433] width 161 height 38
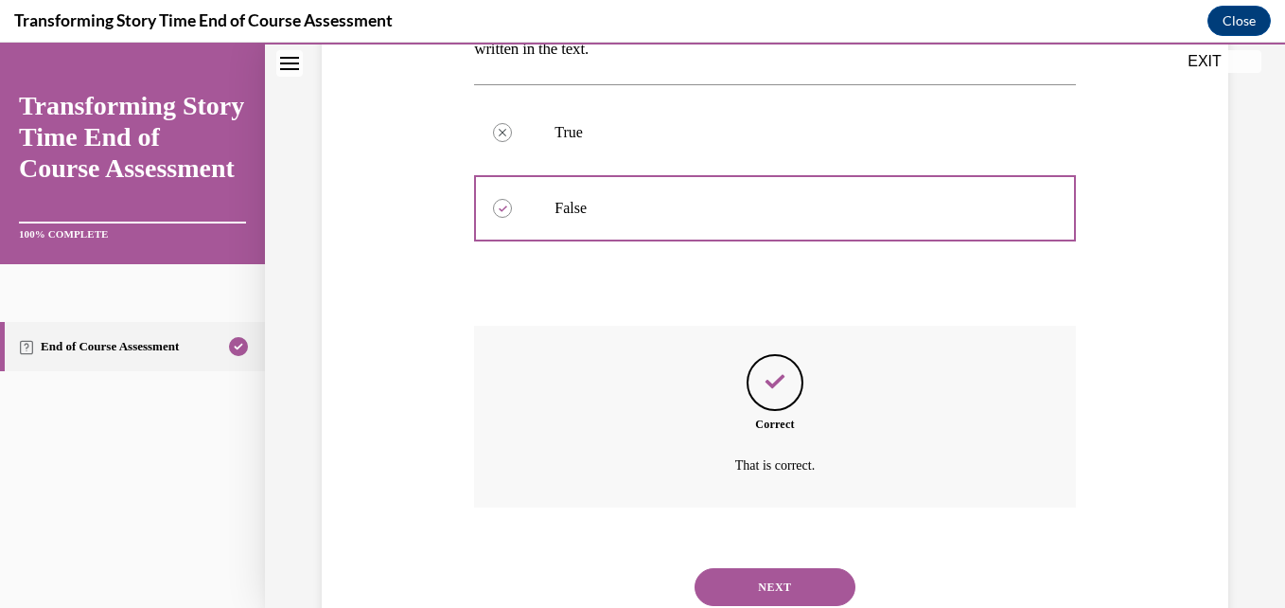
scroll to position [424, 0]
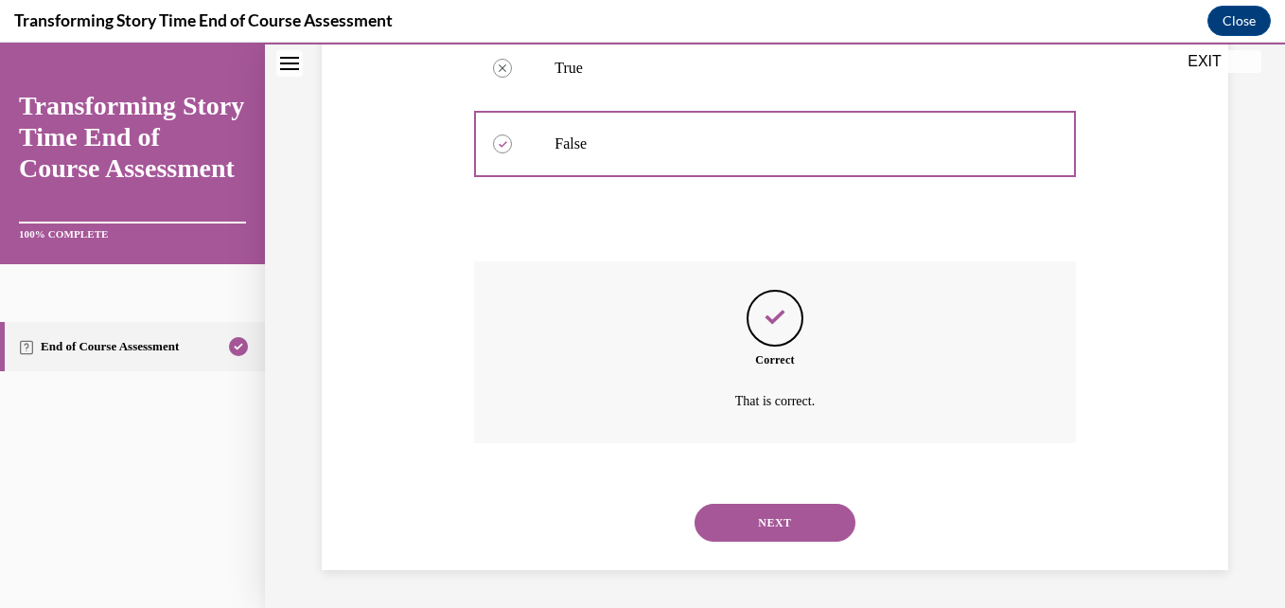
click at [779, 520] on button "NEXT" at bounding box center [775, 522] width 161 height 38
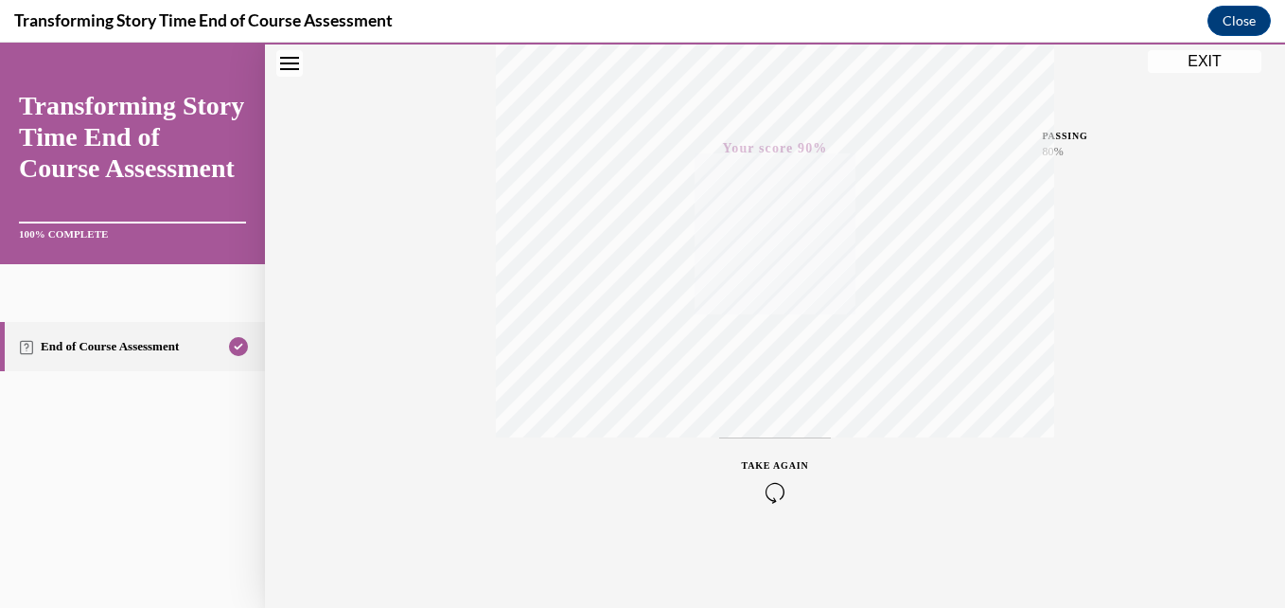
scroll to position [0, 0]
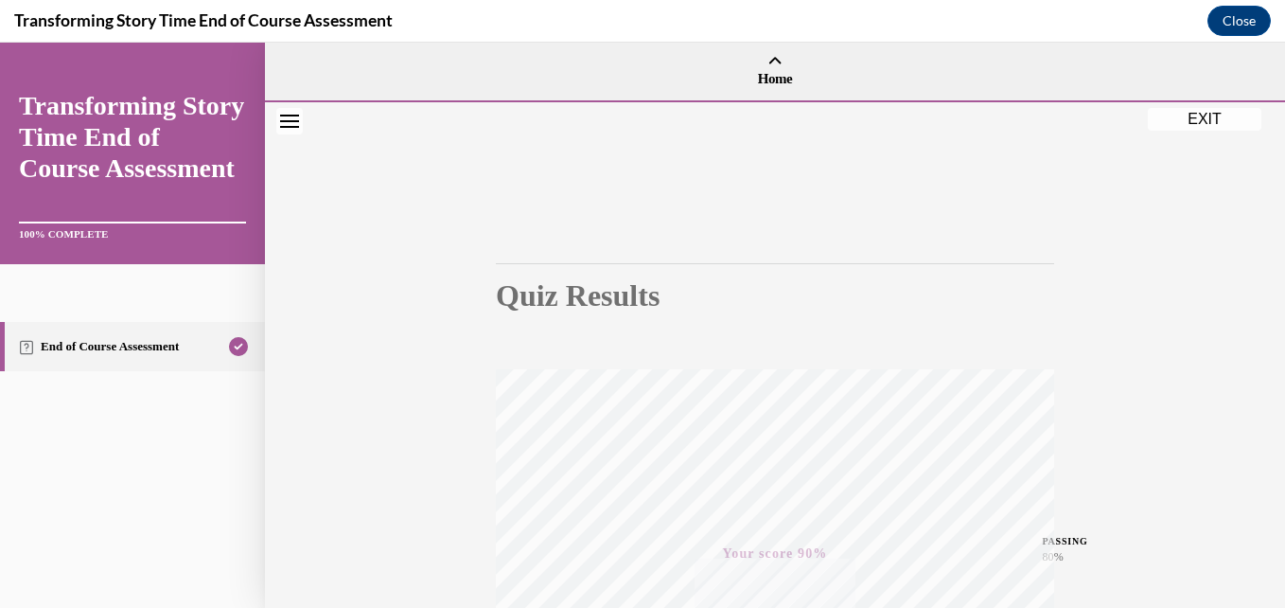
click at [1184, 125] on button "EXIT" at bounding box center [1205, 119] width 114 height 23
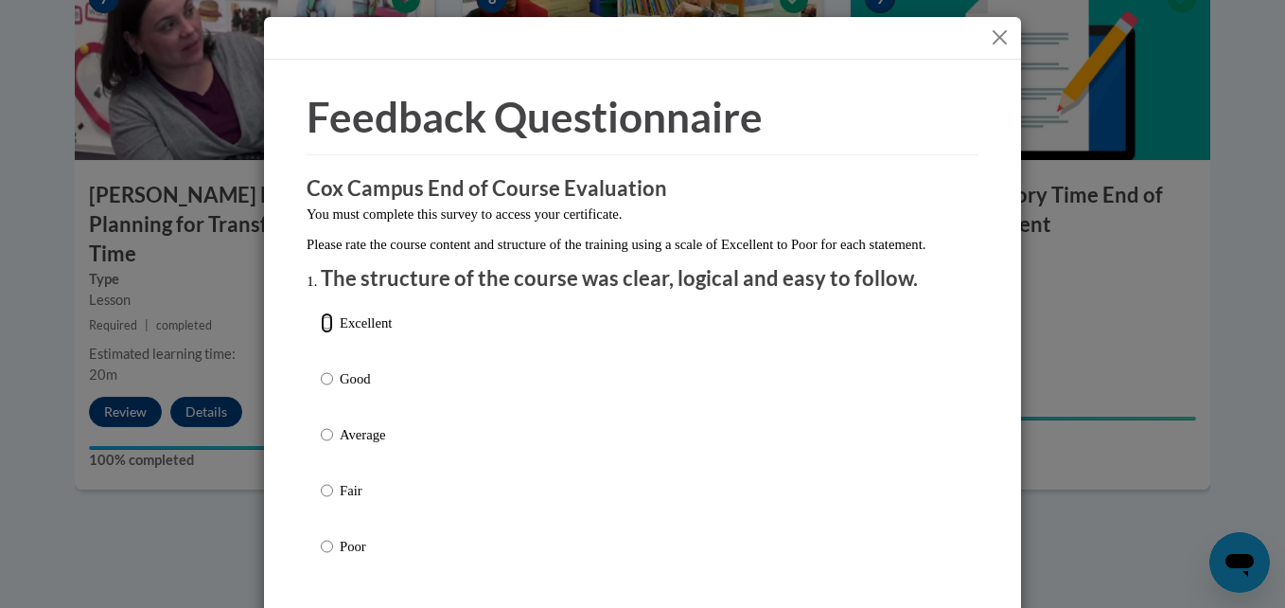
click at [324, 333] on input "Excellent" at bounding box center [327, 322] width 12 height 21
radio input "true"
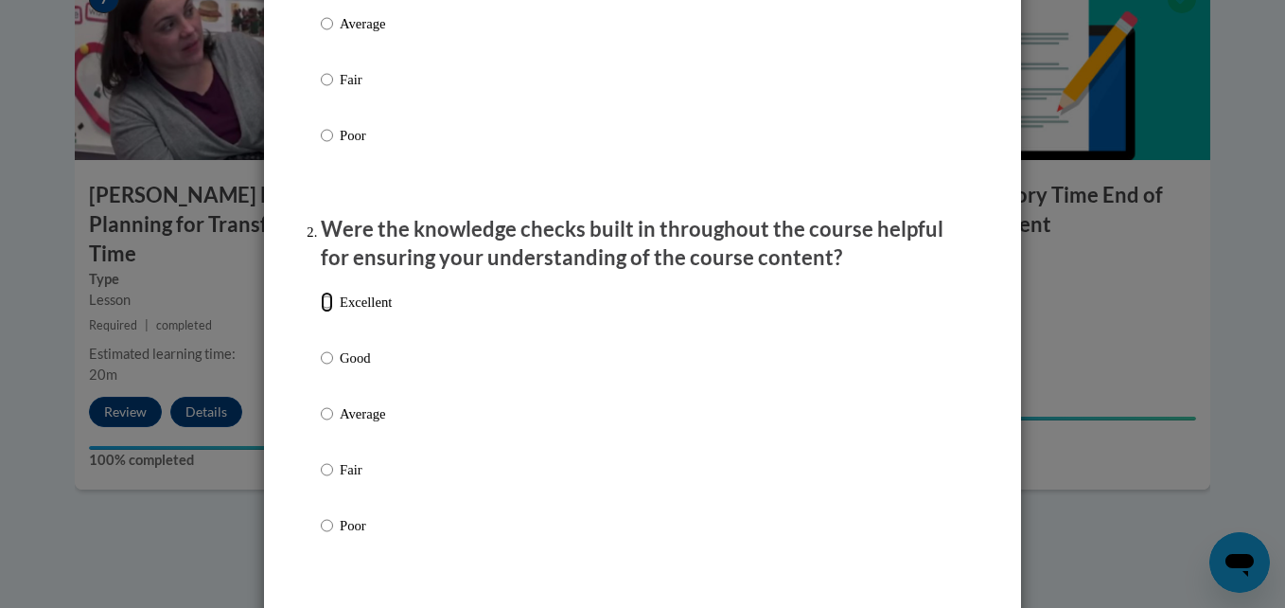
click at [321, 312] on input "Excellent" at bounding box center [327, 301] width 12 height 21
radio input "true"
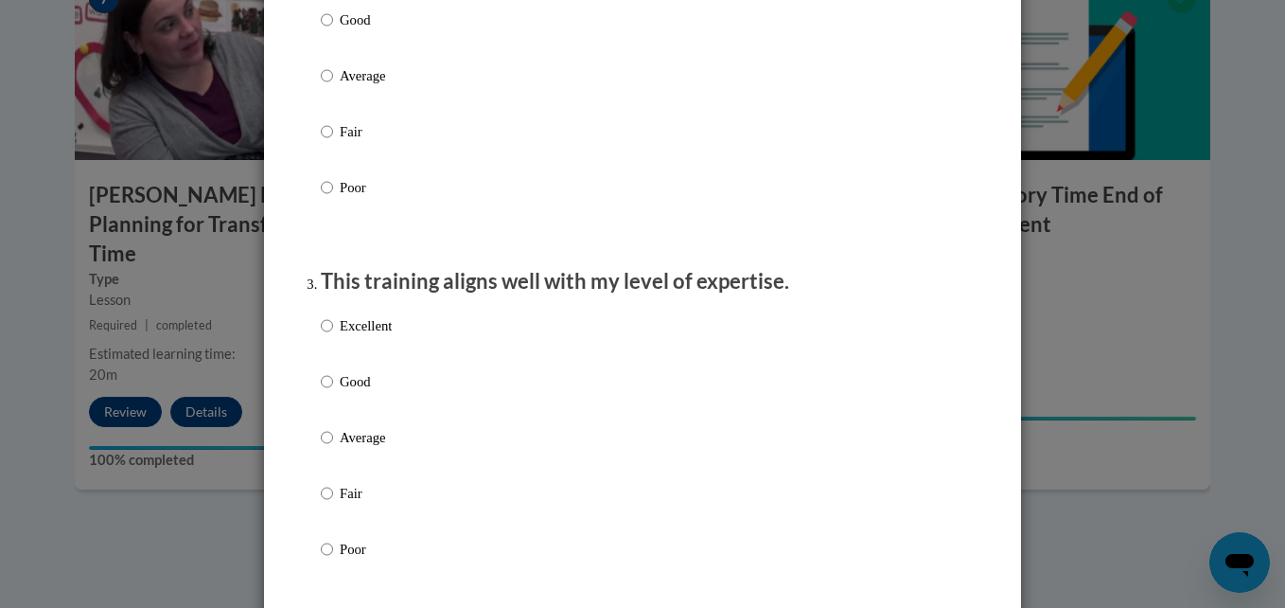
scroll to position [749, 0]
click at [340, 335] on p "Excellent" at bounding box center [366, 324] width 52 height 21
click at [333, 335] on input "Excellent" at bounding box center [327, 324] width 12 height 21
radio input "true"
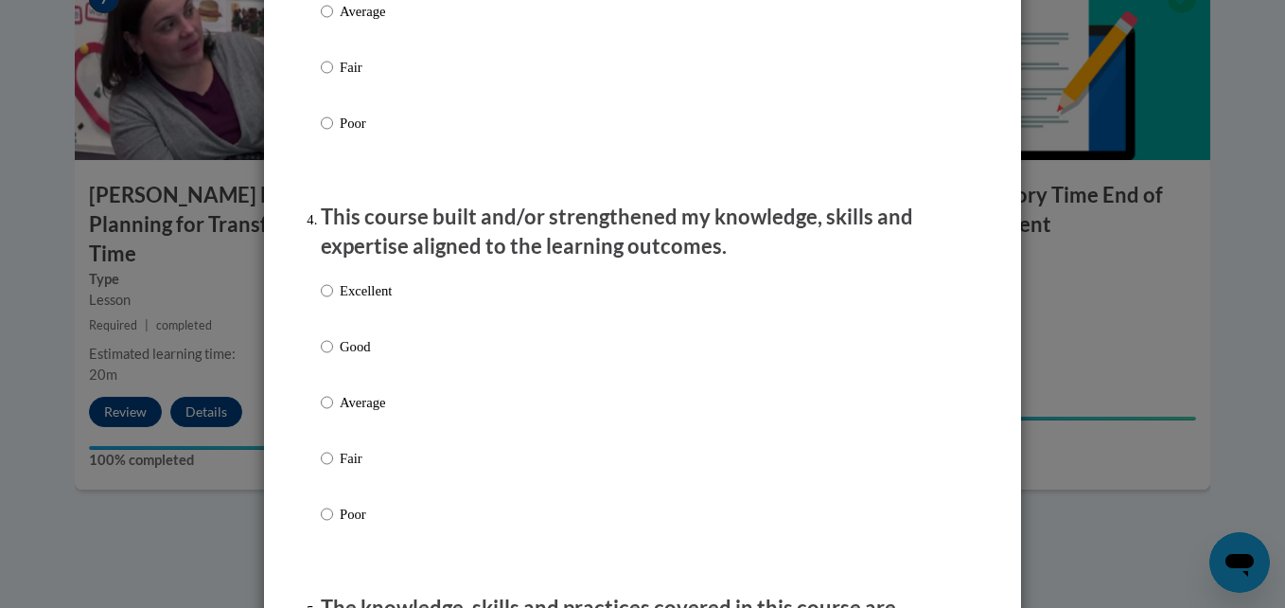
scroll to position [1175, 0]
click at [352, 330] on label "Excellent" at bounding box center [356, 304] width 71 height 51
click at [333, 300] on input "Excellent" at bounding box center [327, 289] width 12 height 21
radio input "true"
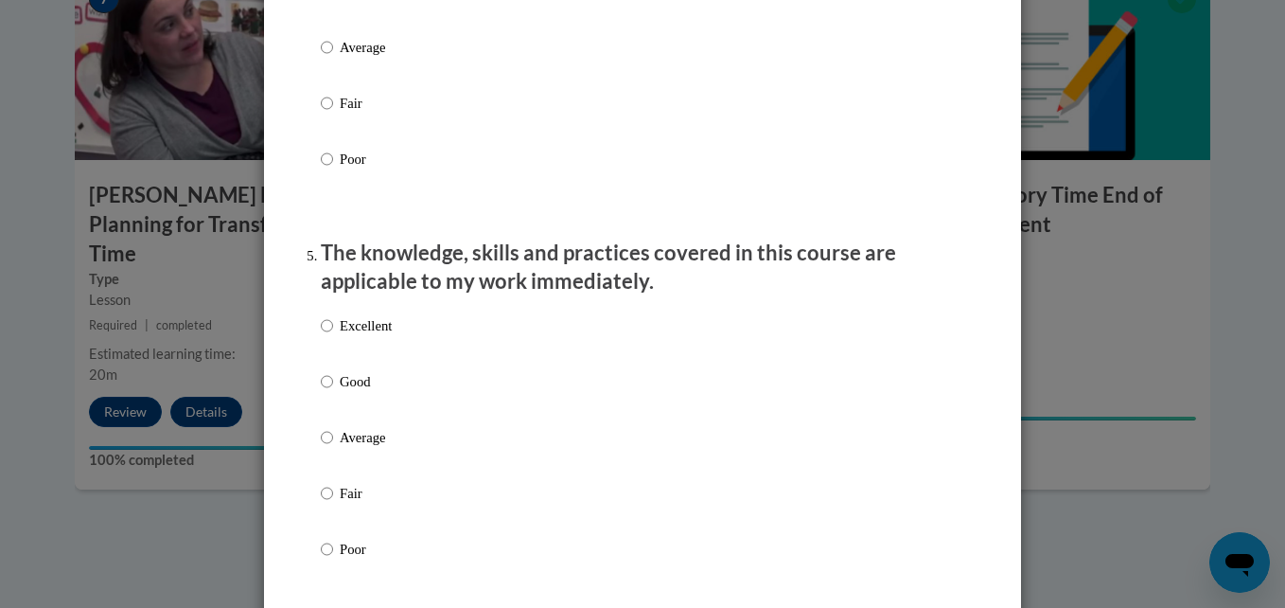
scroll to position [1531, 0]
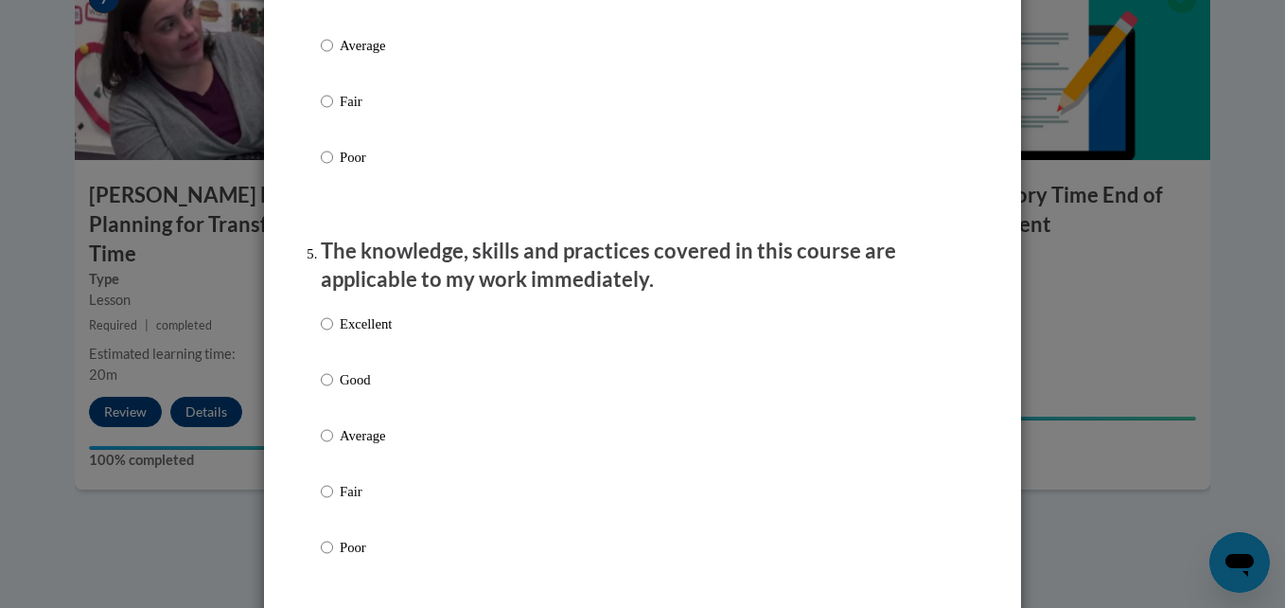
click at [379, 334] on p "Excellent" at bounding box center [366, 323] width 52 height 21
click at [333, 334] on input "Excellent" at bounding box center [327, 323] width 12 height 21
radio input "true"
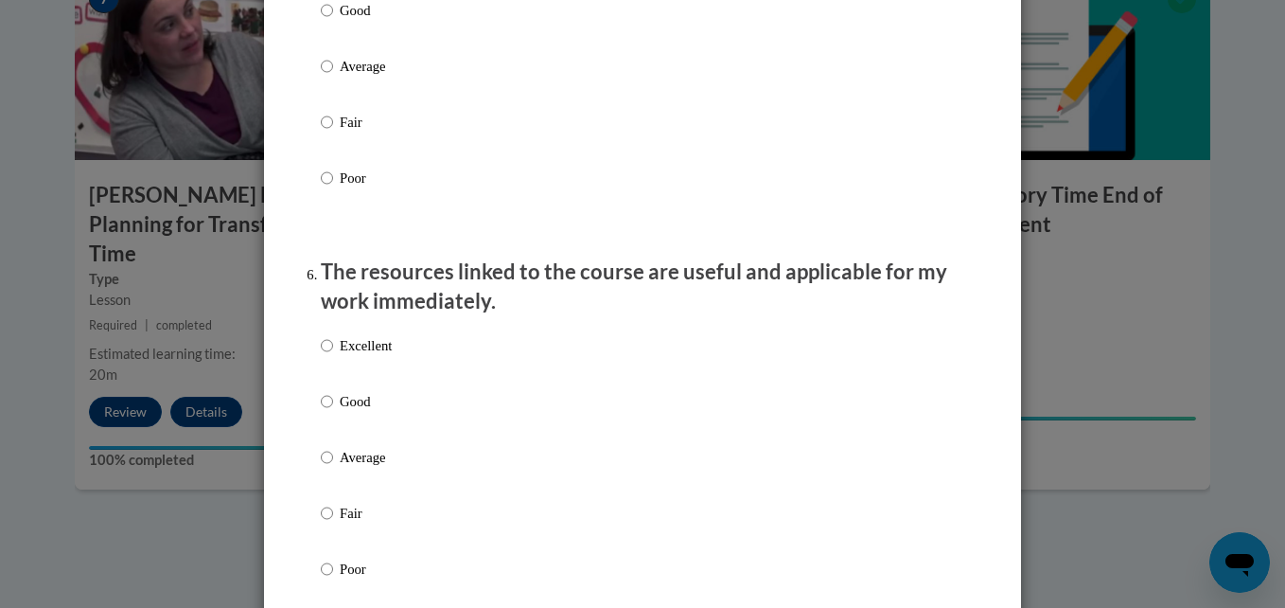
scroll to position [1960, 0]
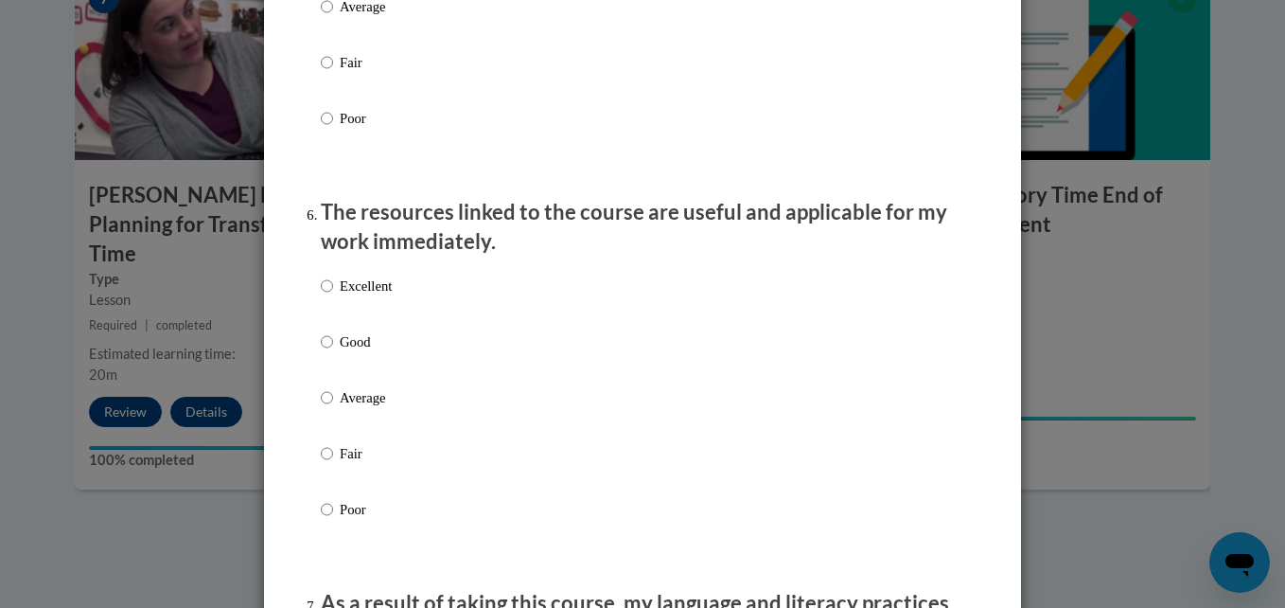
click at [368, 313] on label "Excellent" at bounding box center [356, 300] width 71 height 51
click at [333, 296] on input "Excellent" at bounding box center [327, 285] width 12 height 21
radio input "true"
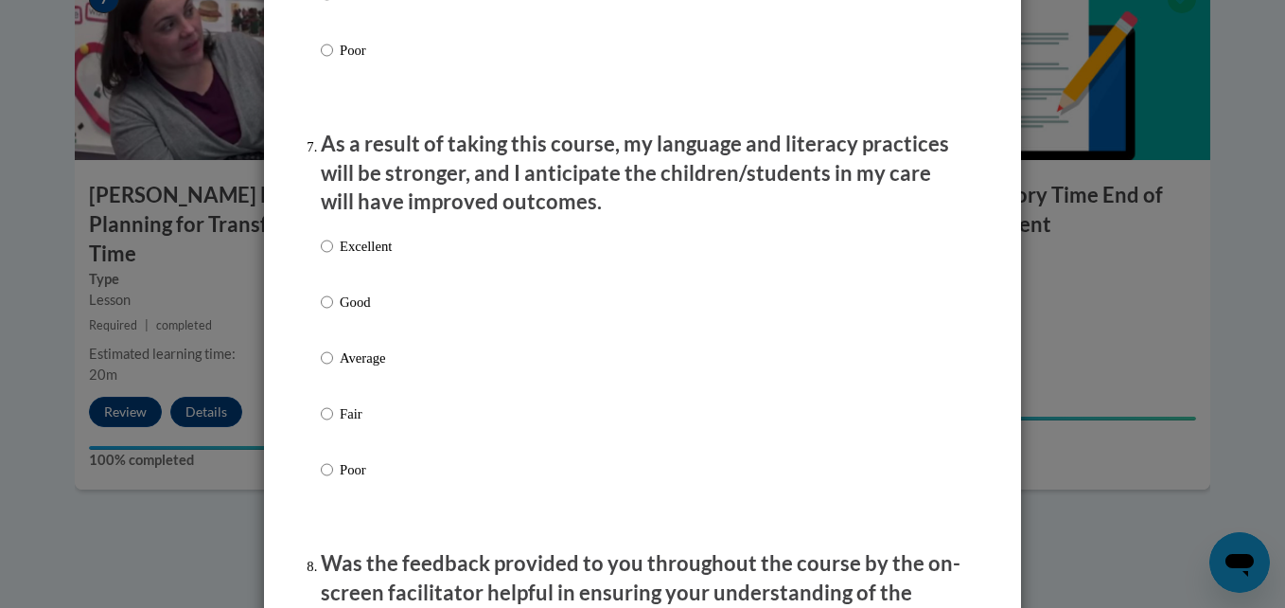
scroll to position [2420, 0]
click at [350, 255] on p "Excellent" at bounding box center [366, 245] width 52 height 21
click at [333, 255] on input "Excellent" at bounding box center [327, 245] width 12 height 21
radio input "true"
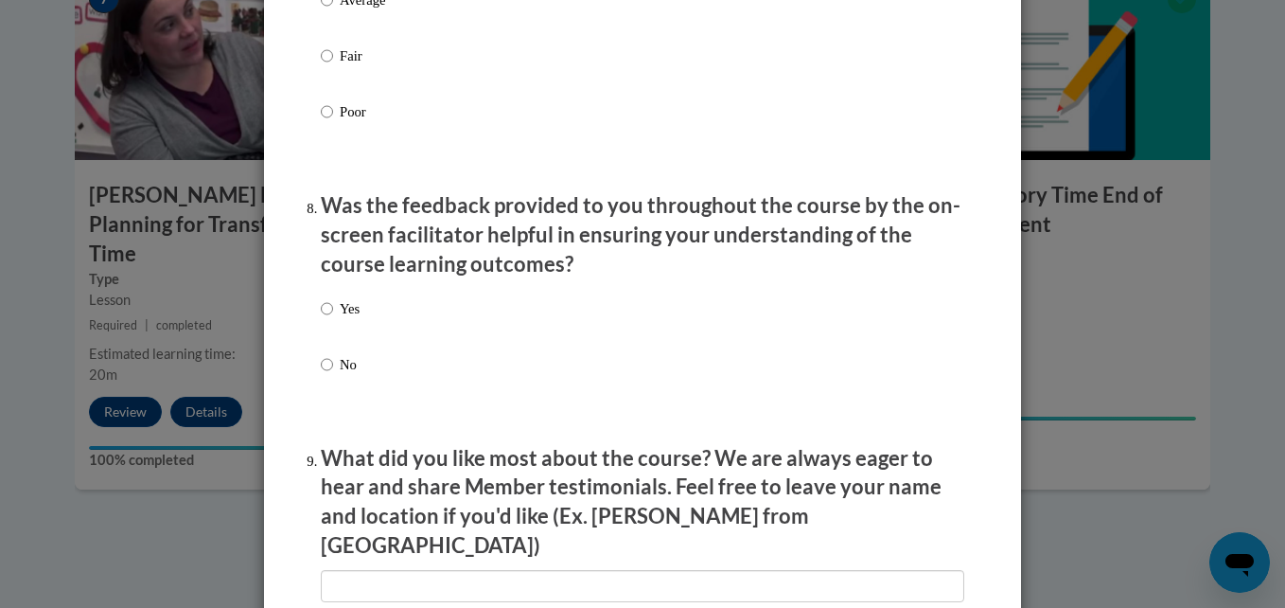
click at [344, 319] on p "Yes" at bounding box center [350, 308] width 20 height 21
click at [333, 319] on input "Yes" at bounding box center [327, 308] width 12 height 21
radio input "true"
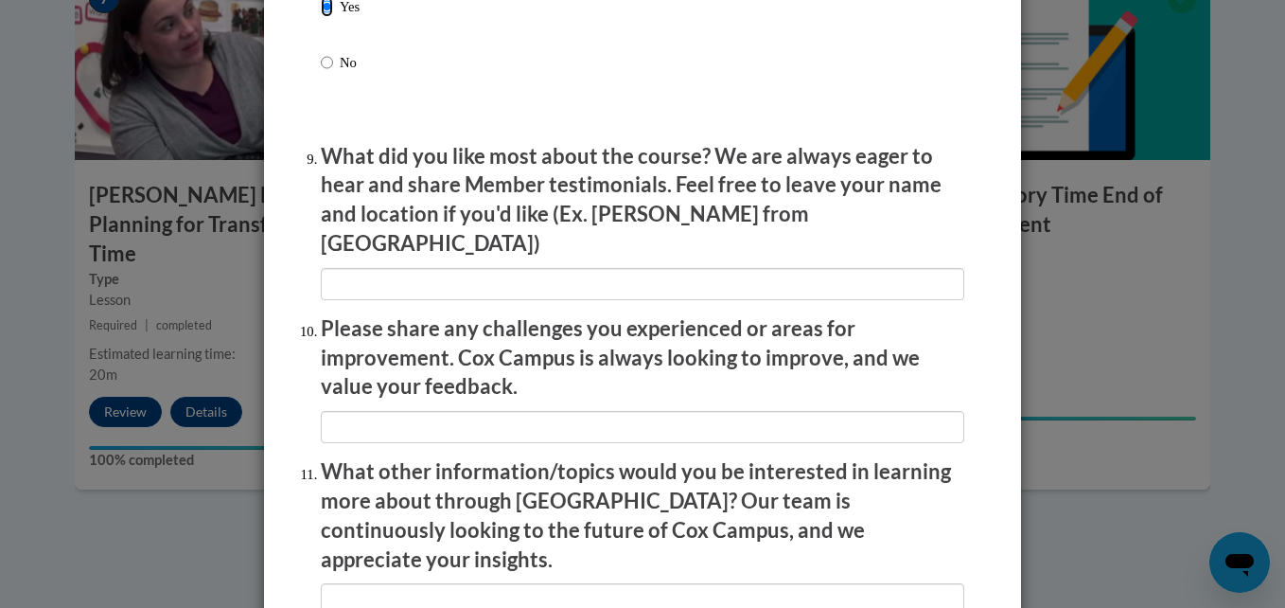
scroll to position [3088, 0]
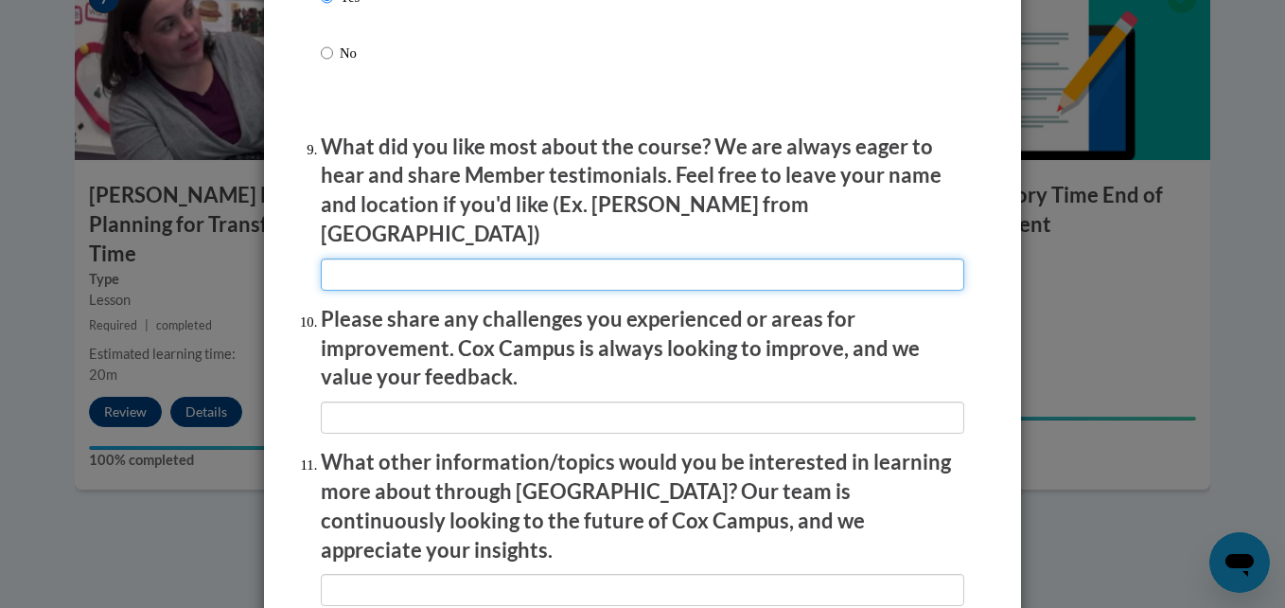
click at [509, 266] on input "textbox" at bounding box center [642, 274] width 643 height 32
type input "N/A"
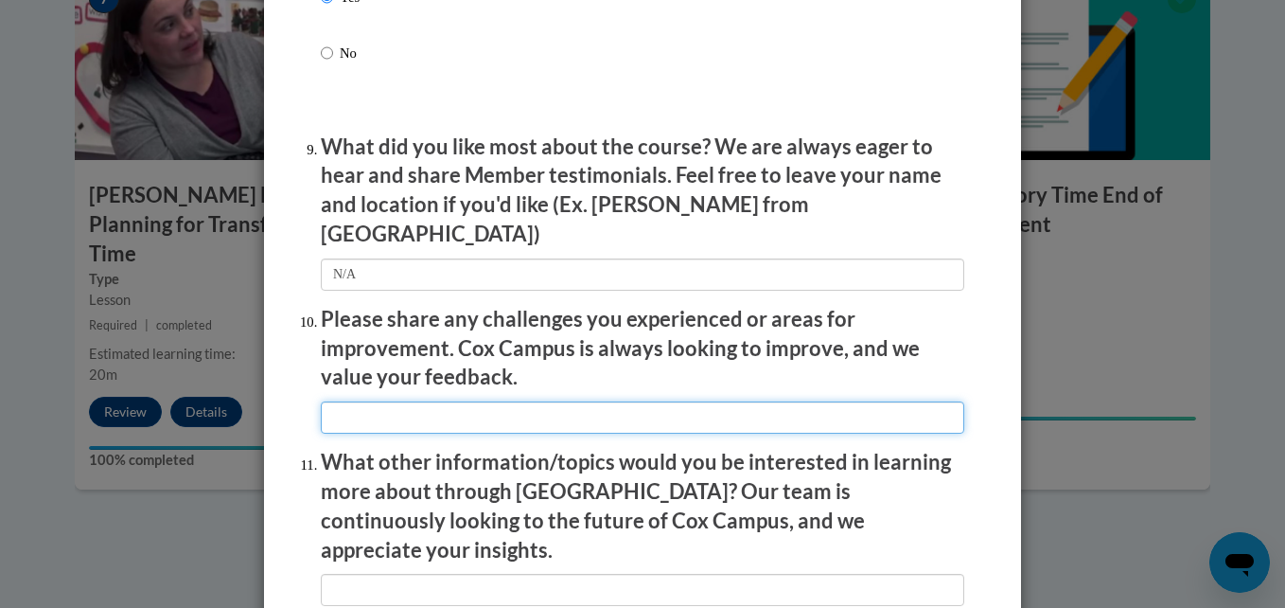
click at [450, 409] on input "textbox" at bounding box center [642, 417] width 643 height 32
type input "N/A"
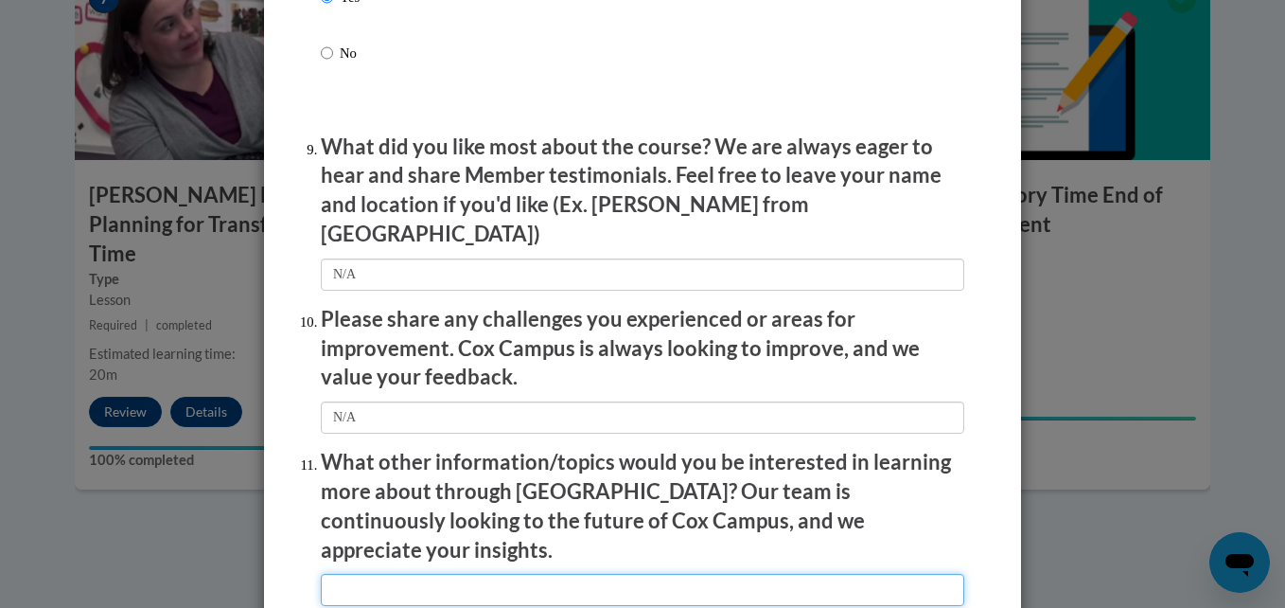
click at [444, 573] on input "textbox" at bounding box center [642, 589] width 643 height 32
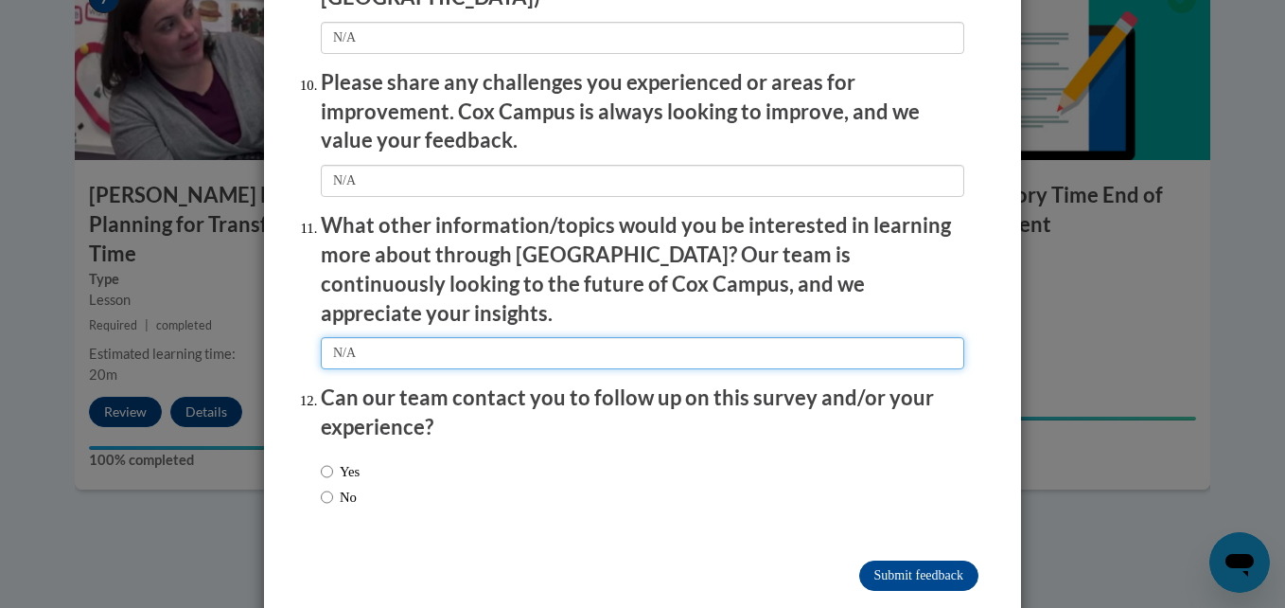
scroll to position [3323, 0]
type input "N/A"
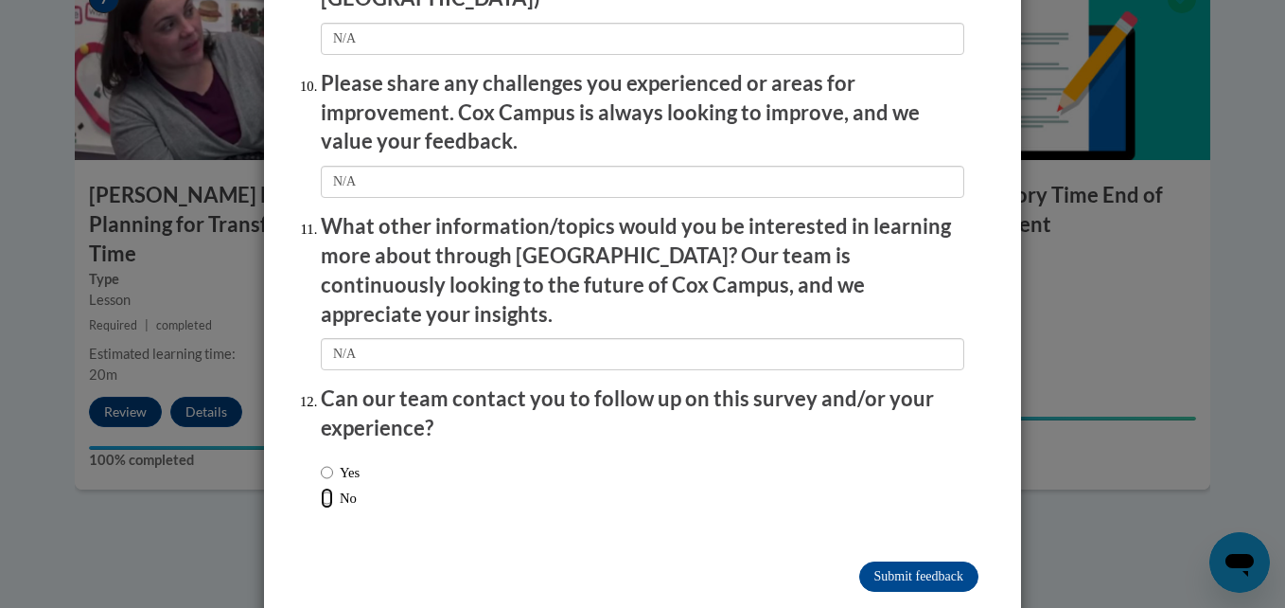
click at [321, 487] on input "No" at bounding box center [327, 497] width 12 height 21
radio input "true"
click at [933, 561] on input "Submit feedback" at bounding box center [918, 576] width 119 height 30
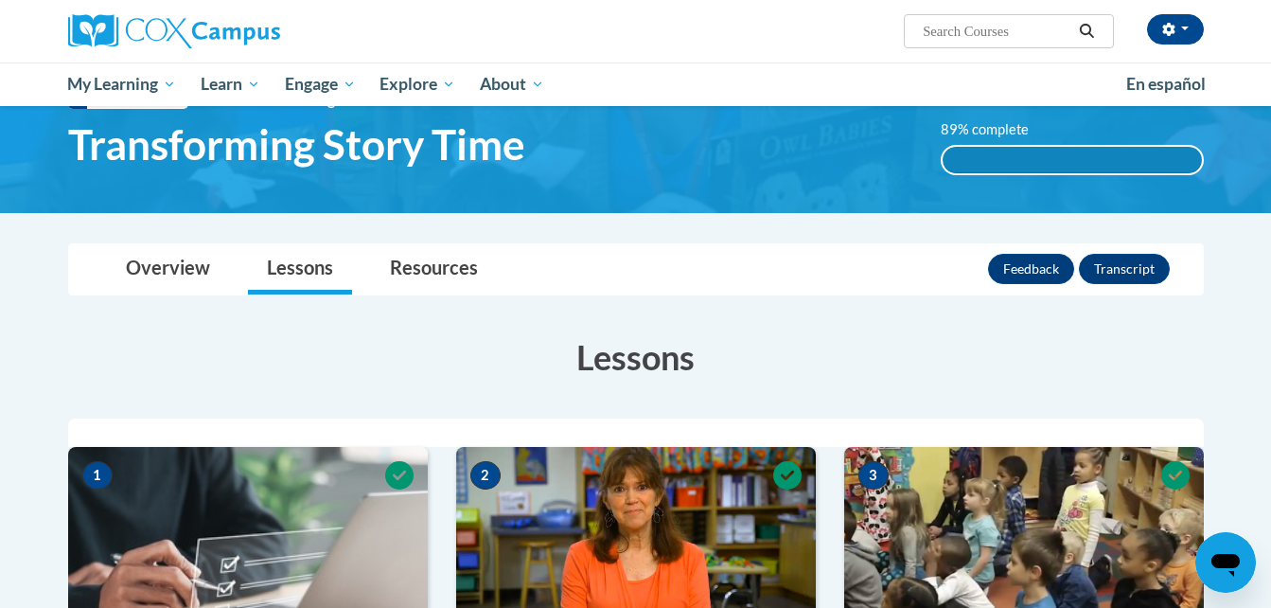
scroll to position [0, 0]
